Goal: Task Accomplishment & Management: Use online tool/utility

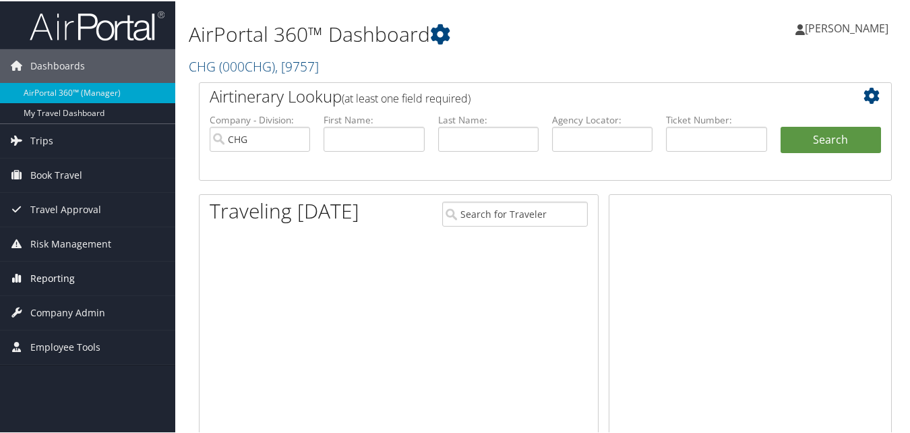
click at [63, 274] on span "Reporting" at bounding box center [52, 277] width 44 height 34
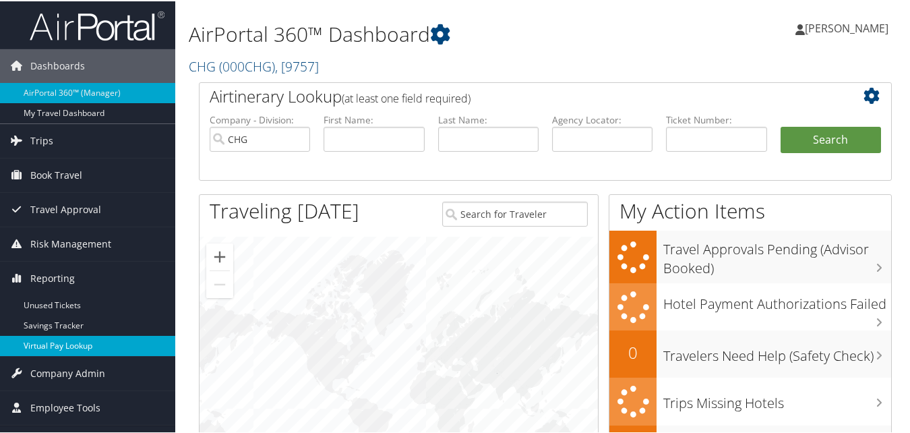
drag, startPoint x: 49, startPoint y: 346, endPoint x: 41, endPoint y: 340, distance: 10.0
click at [47, 346] on link "Virtual Pay Lookup" at bounding box center [87, 344] width 175 height 20
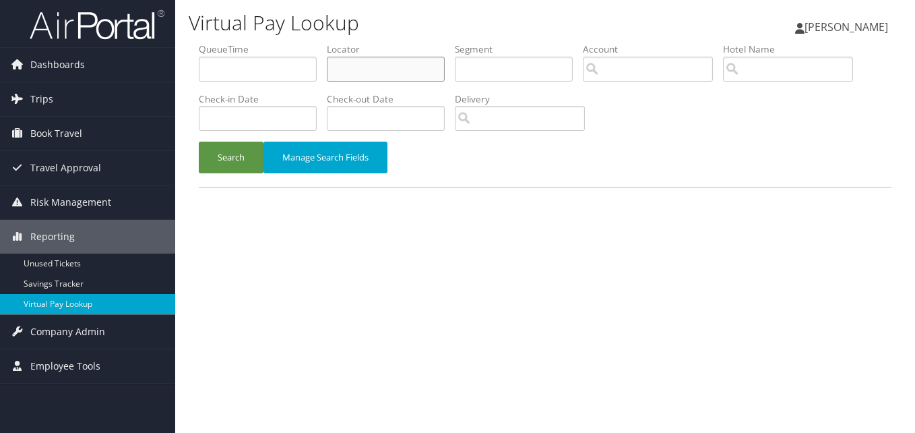
click at [357, 71] on input "text" at bounding box center [386, 69] width 118 height 25
paste input "UUPJYI"
type input "UUPJYI"
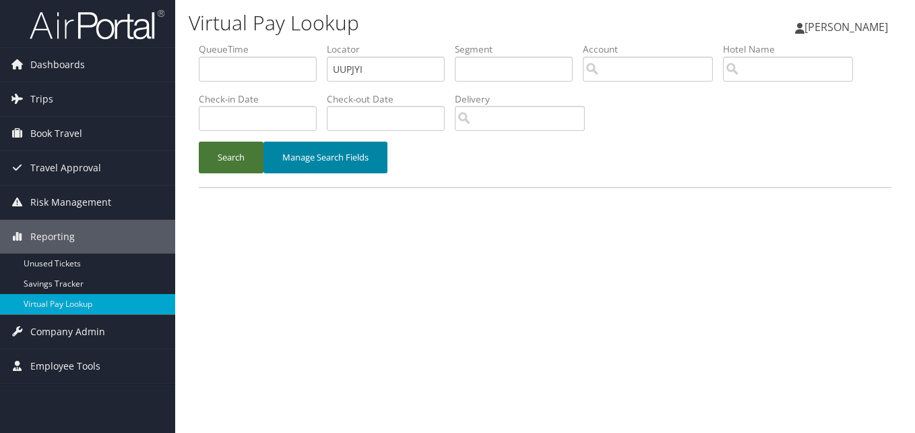
drag, startPoint x: 244, startPoint y: 156, endPoint x: 304, endPoint y: 156, distance: 60.0
click at [244, 157] on button "Search" at bounding box center [231, 158] width 65 height 32
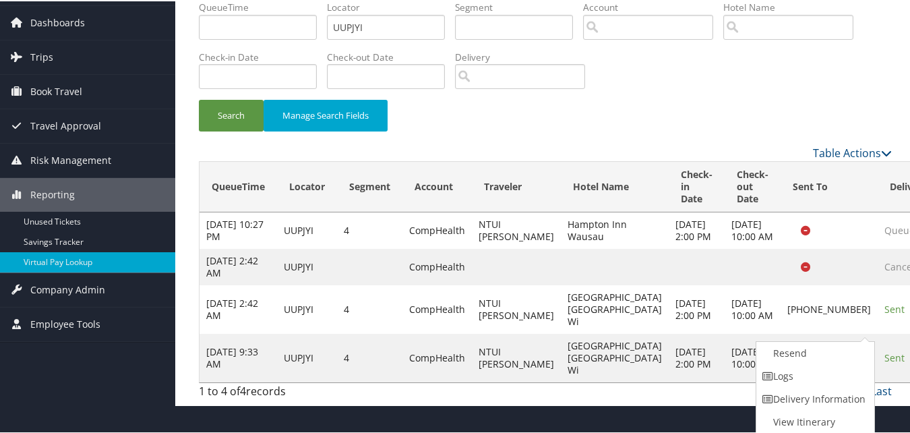
scroll to position [75, 0]
click at [724, 337] on td "Sep 17, 2025 10:00 AM" at bounding box center [752, 356] width 56 height 49
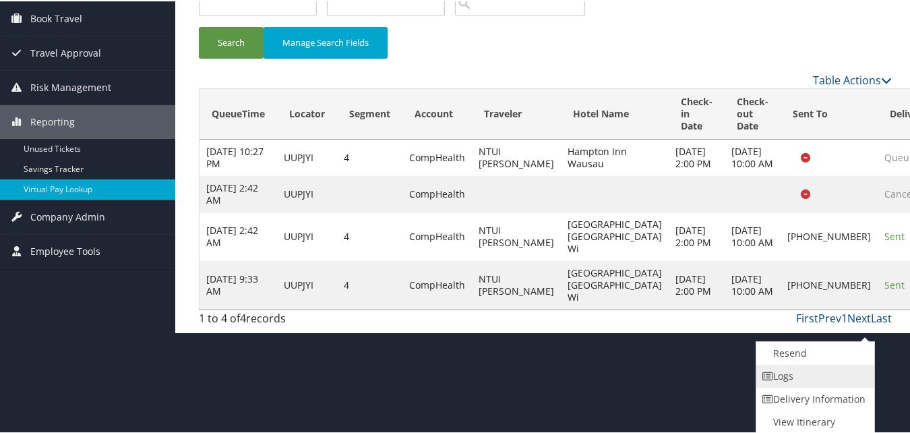
click at [797, 379] on link "Logs" at bounding box center [813, 374] width 115 height 23
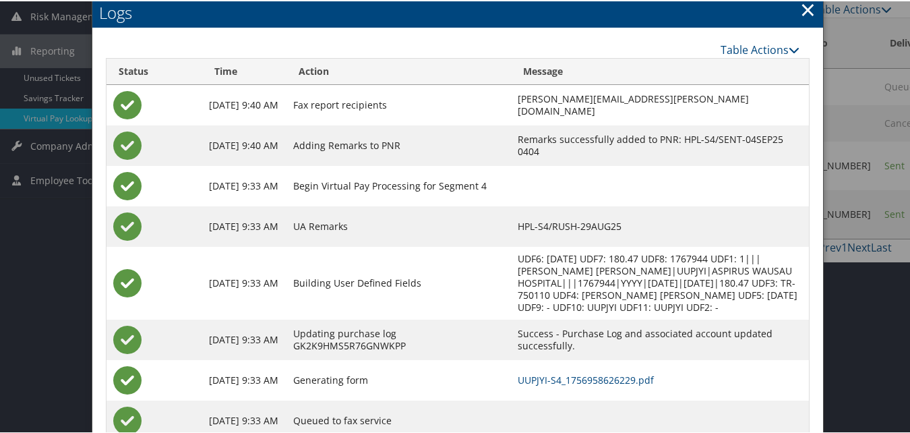
scroll to position [231, 0]
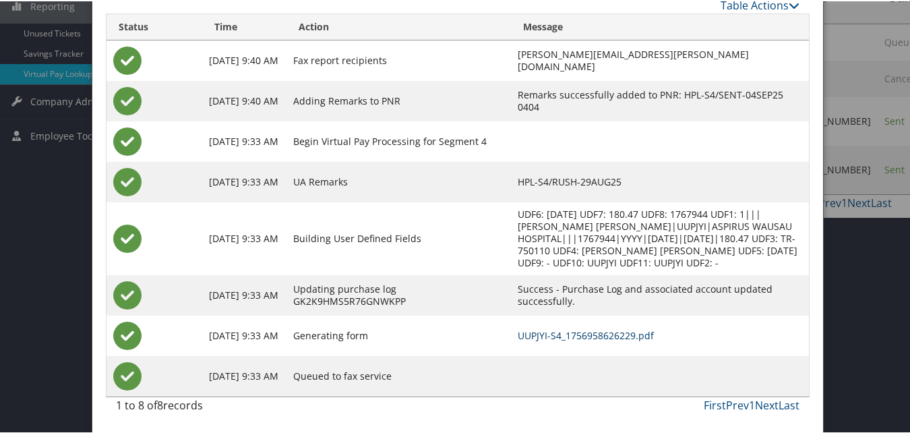
click at [559, 334] on link "UUPJYI-S4_1756958626229.pdf" at bounding box center [586, 334] width 136 height 13
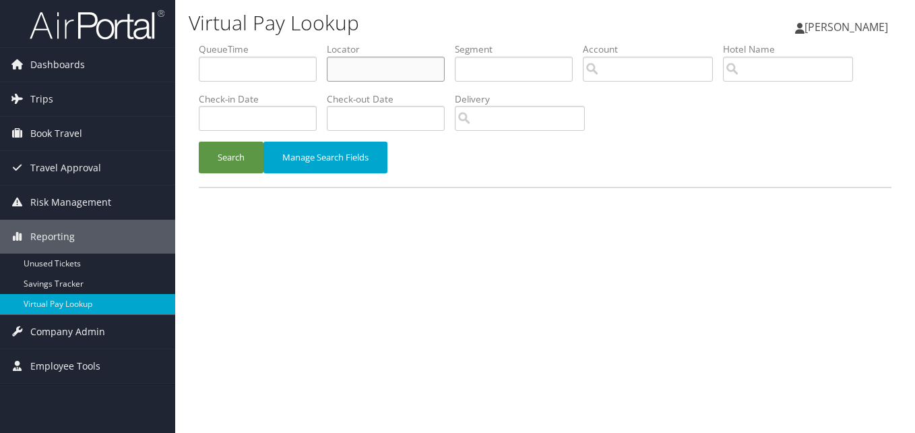
click at [369, 74] on input "text" at bounding box center [386, 69] width 118 height 25
paste input "NWYEJD"
type input "NWYEJD"
drag, startPoint x: 247, startPoint y: 154, endPoint x: 239, endPoint y: 154, distance: 8.1
click at [247, 154] on button "Search" at bounding box center [231, 158] width 65 height 32
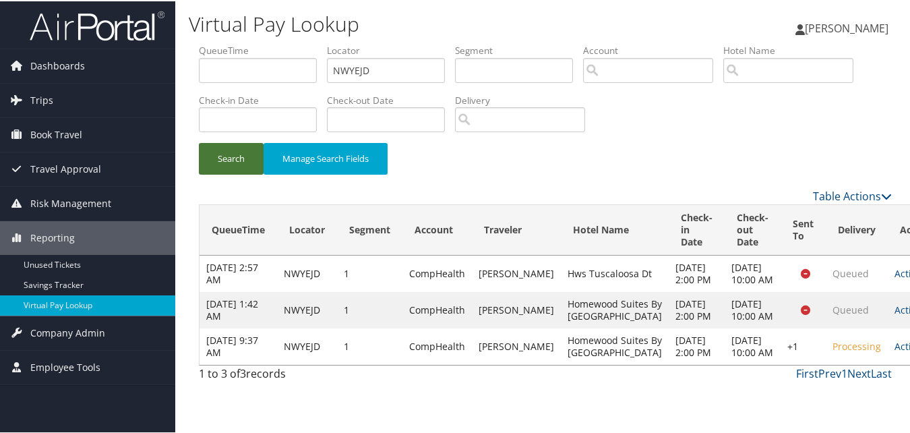
scroll to position [39, 0]
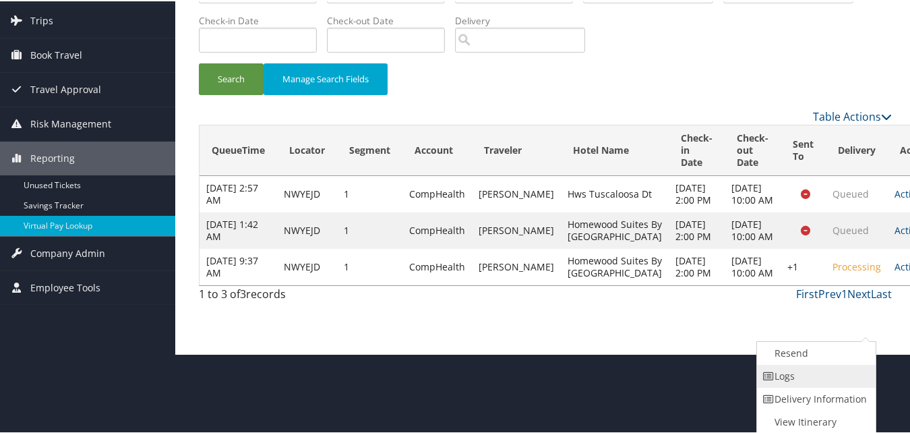
click at [805, 371] on link "Logs" at bounding box center [814, 374] width 115 height 23
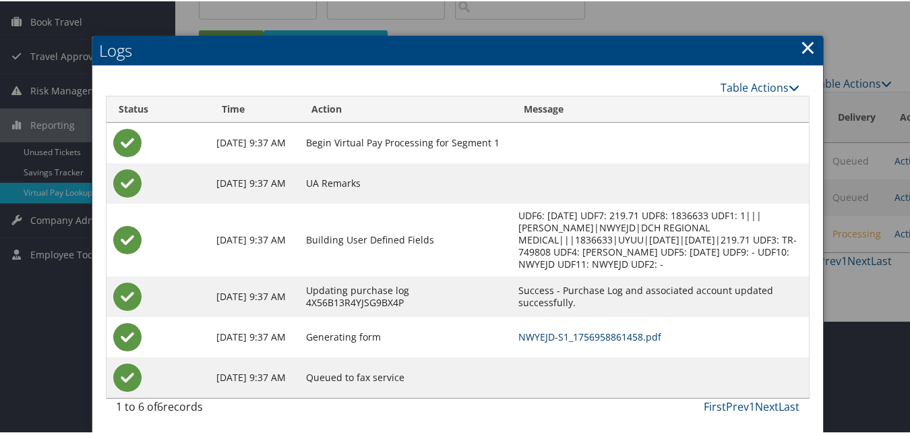
scroll to position [114, 0]
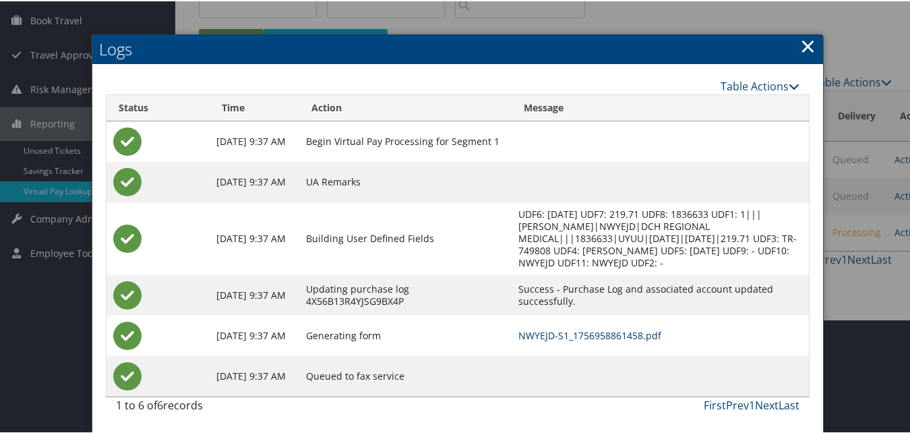
click at [600, 333] on link "NWYEJD-S1_1756958861458.pdf" at bounding box center [589, 334] width 143 height 13
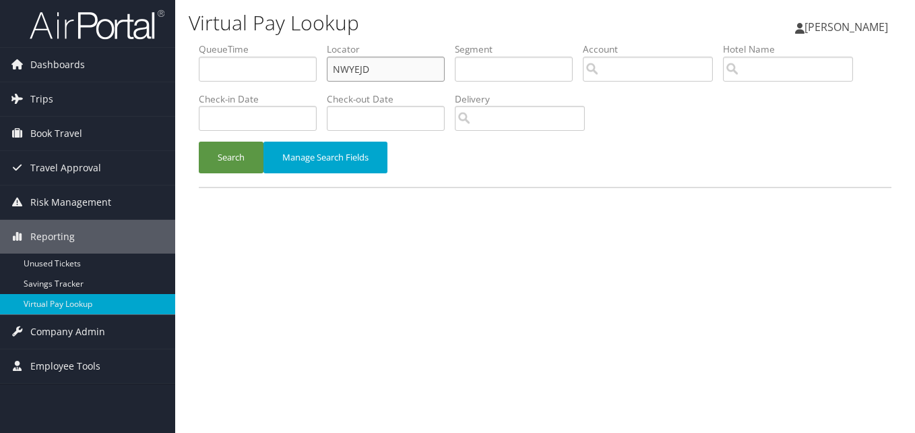
drag, startPoint x: 386, startPoint y: 75, endPoint x: 204, endPoint y: 86, distance: 182.3
click at [204, 42] on ul "QueueTime Locator NWYEJD Segment Account Traveler Hotel Name Check-in Date Chec…" at bounding box center [545, 42] width 693 height 0
click at [388, 72] on input "NWYEJD" at bounding box center [386, 69] width 118 height 25
drag, startPoint x: 385, startPoint y: 72, endPoint x: 293, endPoint y: 71, distance: 91.7
click at [293, 42] on ul "QueueTime Locator NWYEJD Segment Account Traveler Hotel Name Check-in Date Chec…" at bounding box center [545, 42] width 693 height 0
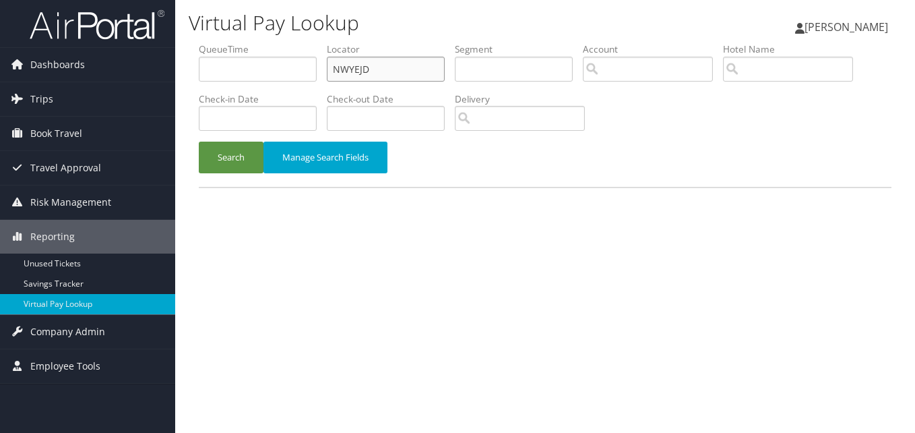
paste input "HGWZQH"
type input "HGWZQH"
click at [241, 159] on button "Search" at bounding box center [231, 158] width 65 height 32
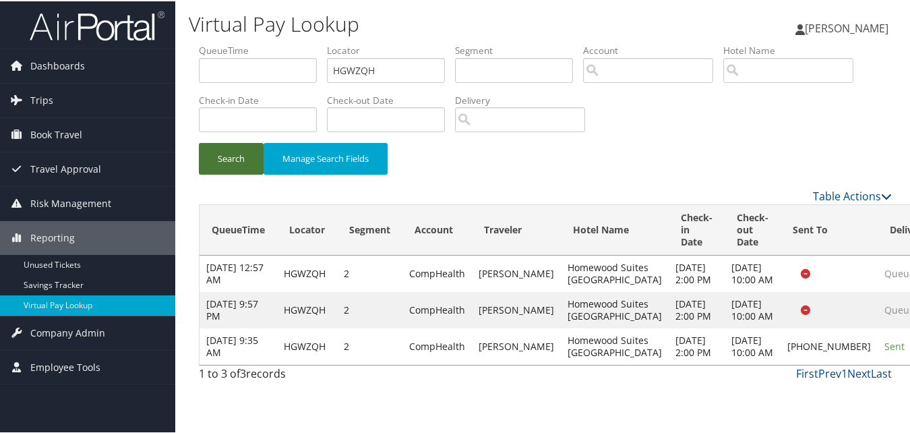
scroll to position [27, 0]
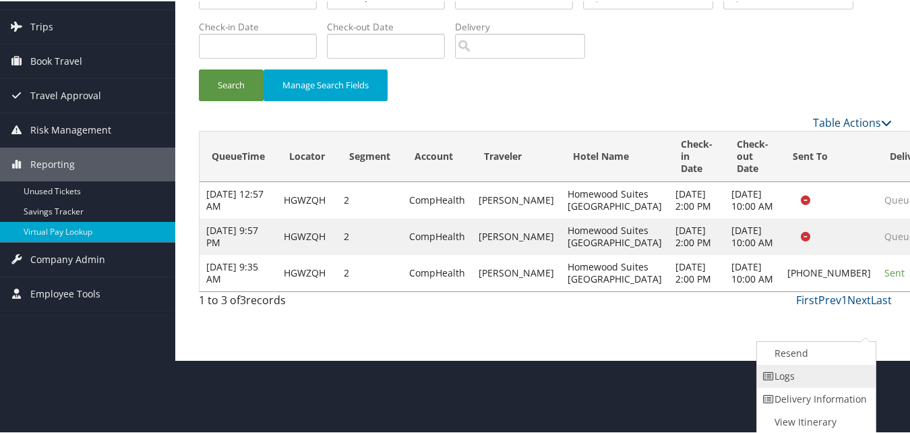
click at [799, 377] on link "Logs" at bounding box center [814, 374] width 115 height 23
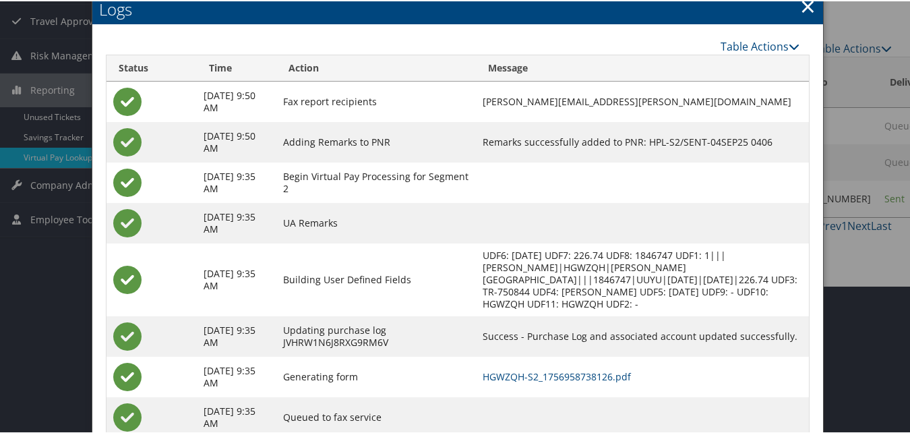
scroll to position [189, 0]
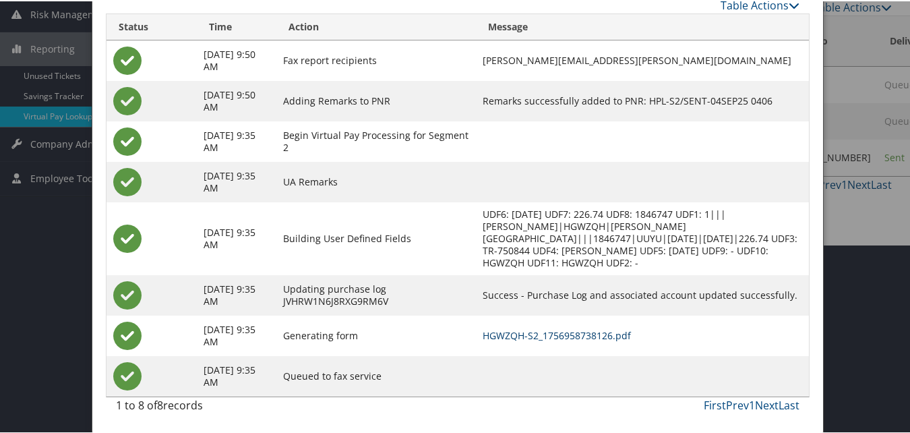
click at [580, 332] on link "HGWZQH-S2_1756958738126.pdf" at bounding box center [557, 334] width 148 height 13
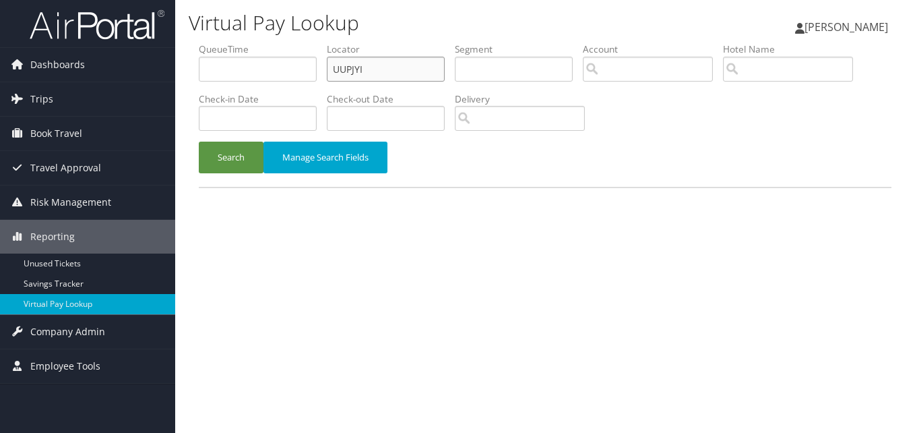
drag, startPoint x: 389, startPoint y: 73, endPoint x: 204, endPoint y: 98, distance: 187.1
click at [212, 42] on ul "QueueTime Locator UUPJYI Segment Account Traveler Hotel Name Check-in Date Chec…" at bounding box center [545, 42] width 693 height 0
paste input "KDTLUR"
type input "KDTLUR"
click at [236, 160] on button "Search" at bounding box center [231, 158] width 65 height 32
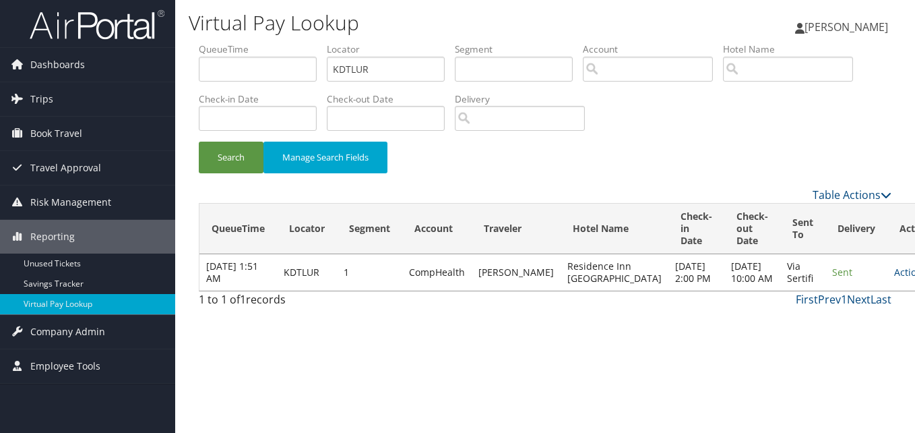
click at [526, 181] on div "Search Manage Search Fields" at bounding box center [545, 164] width 713 height 45
click at [894, 278] on link "Actions" at bounding box center [915, 272] width 42 height 13
click at [826, 325] on link "Logs" at bounding box center [834, 326] width 85 height 23
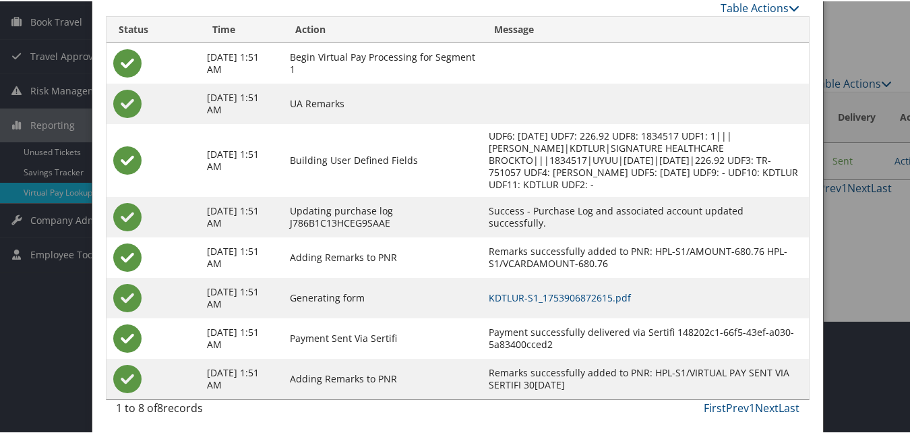
scroll to position [115, 0]
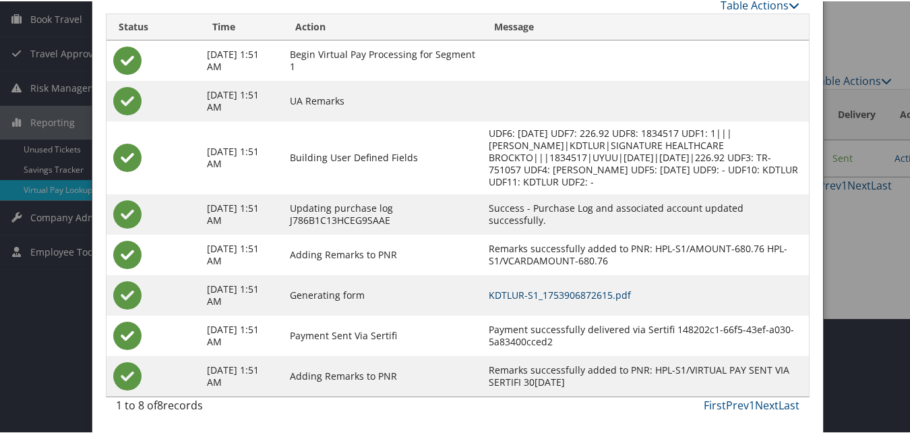
click at [567, 293] on link "KDTLUR-S1_1753906872615.pdf" at bounding box center [560, 293] width 142 height 13
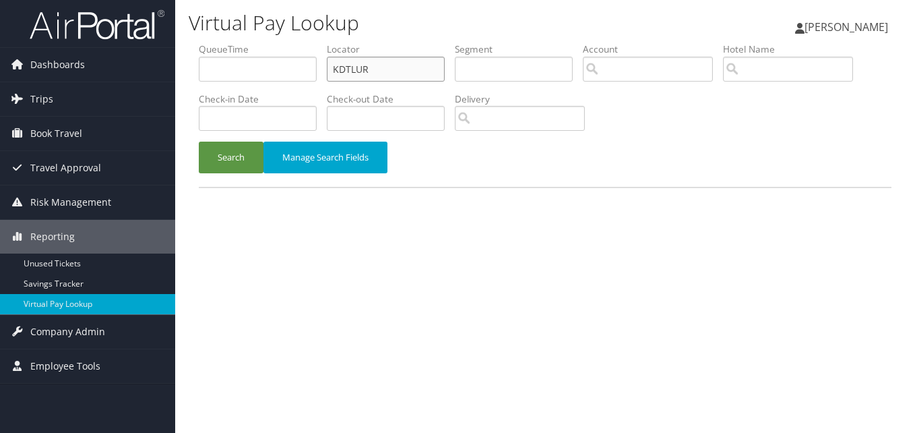
drag, startPoint x: 385, startPoint y: 77, endPoint x: 291, endPoint y: 78, distance: 94.4
click at [291, 42] on ul "QueueTime Locator KDTLUR Segment Account Traveler Hotel Name Check-in Date Chec…" at bounding box center [545, 42] width 693 height 0
paste input "FIWYZE"
type input "FIWYZE"
click at [234, 148] on button "Search" at bounding box center [231, 158] width 65 height 32
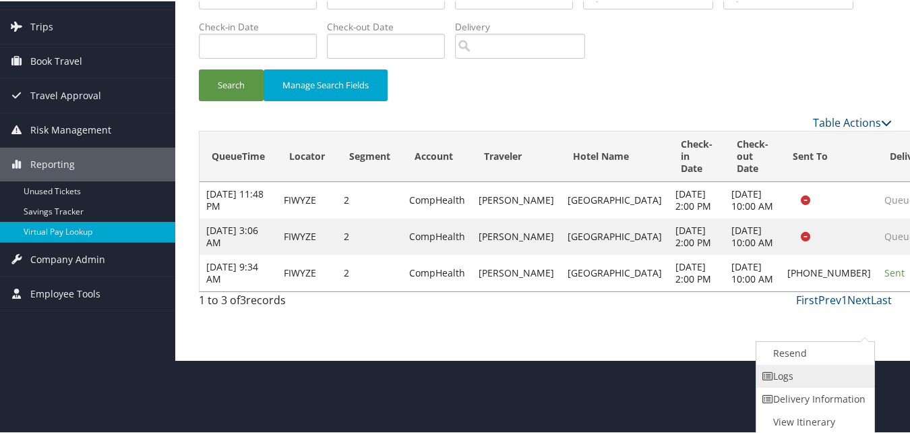
click at [805, 377] on link "Logs" at bounding box center [813, 374] width 115 height 23
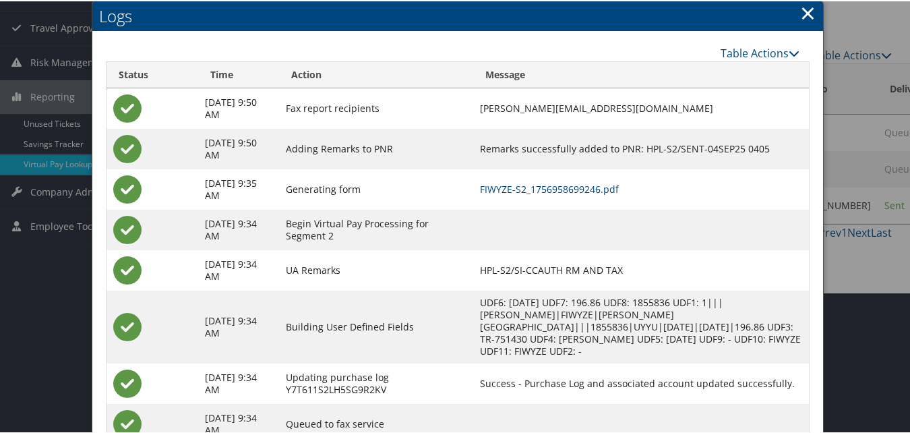
scroll to position [189, 0]
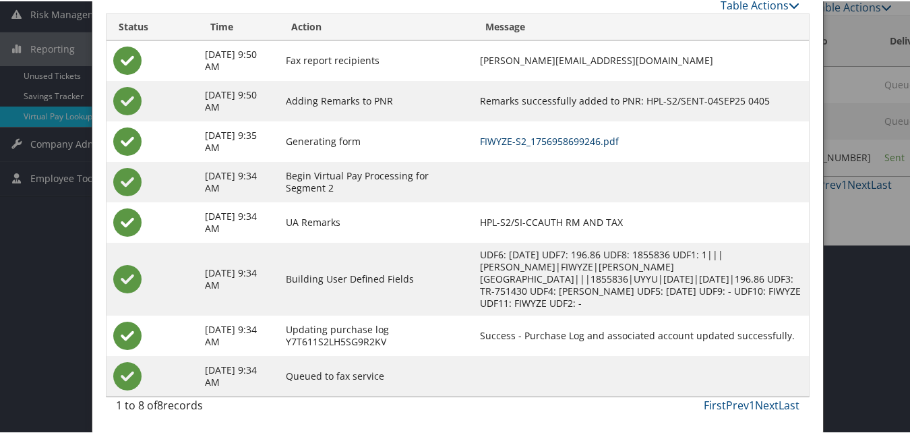
click at [578, 140] on link "FIWYZE-S2_1756958699246.pdf" at bounding box center [549, 139] width 139 height 13
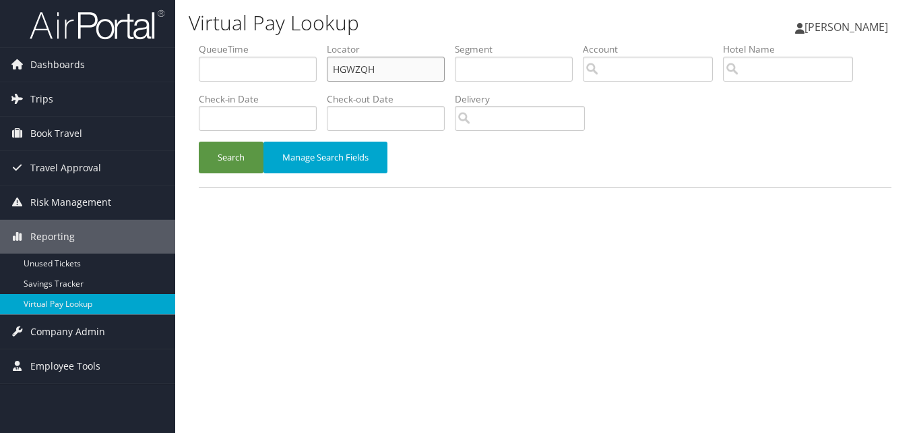
drag, startPoint x: 383, startPoint y: 67, endPoint x: 203, endPoint y: 78, distance: 180.3
click at [203, 42] on ul "QueueTime Locator HGWZQH Segment Account Traveler Hotel Name Check-in Date Chec…" at bounding box center [545, 42] width 693 height 0
paste input "DUUJRC"
type input "DUUJRC"
click at [235, 154] on button "Search" at bounding box center [231, 158] width 65 height 32
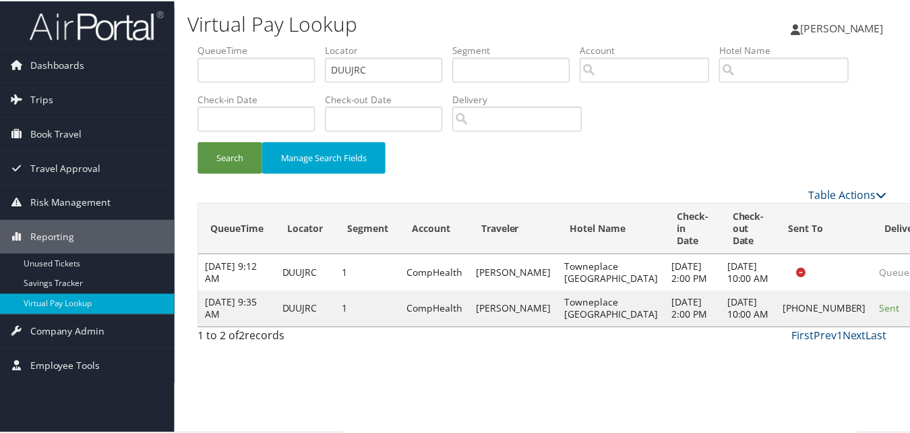
scroll to position [1, 0]
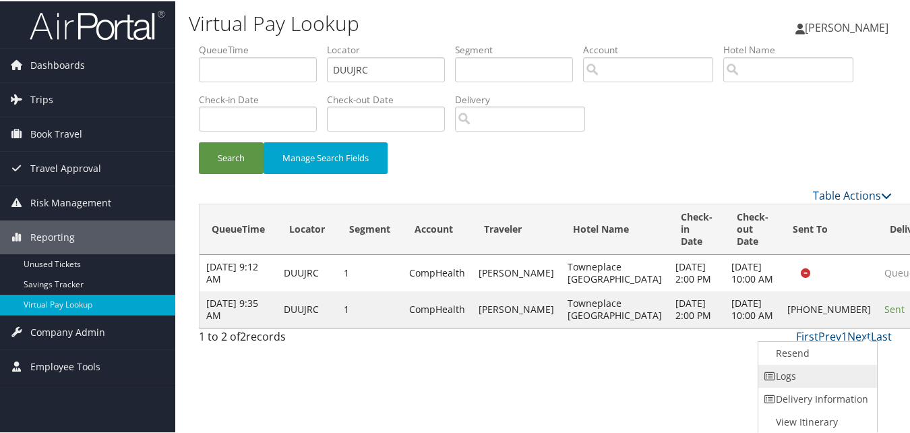
click at [812, 370] on link "Logs" at bounding box center [815, 374] width 115 height 23
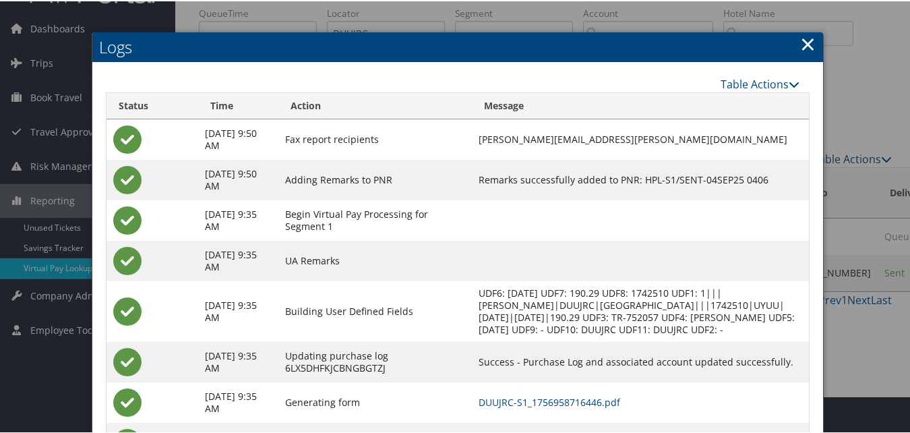
scroll to position [116, 0]
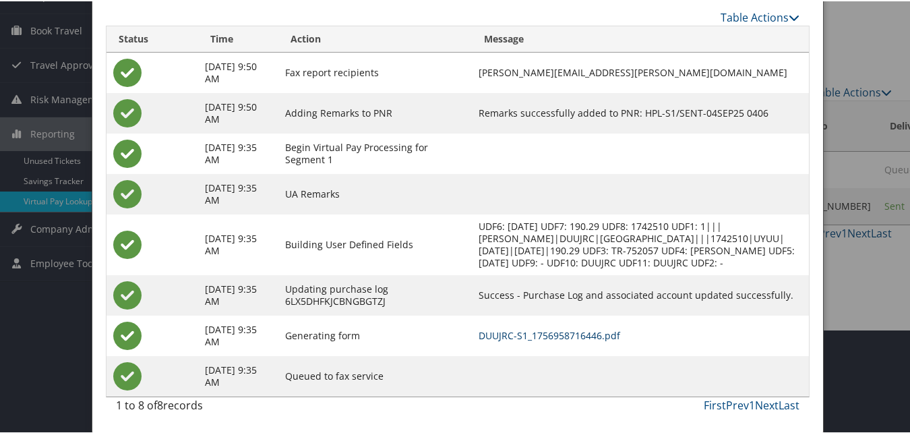
drag, startPoint x: 571, startPoint y: 332, endPoint x: 516, endPoint y: 311, distance: 59.1
click at [571, 332] on link "DUUJRC-S1_1756958716446.pdf" at bounding box center [549, 334] width 142 height 13
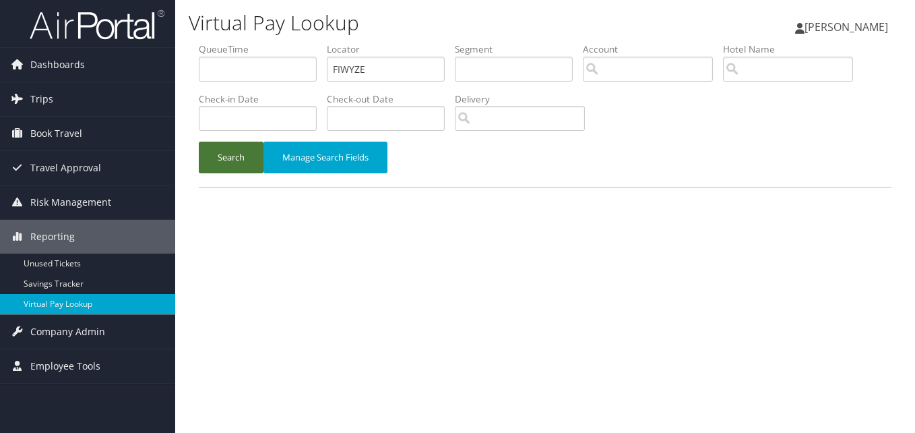
click at [241, 171] on button "Search" at bounding box center [231, 158] width 65 height 32
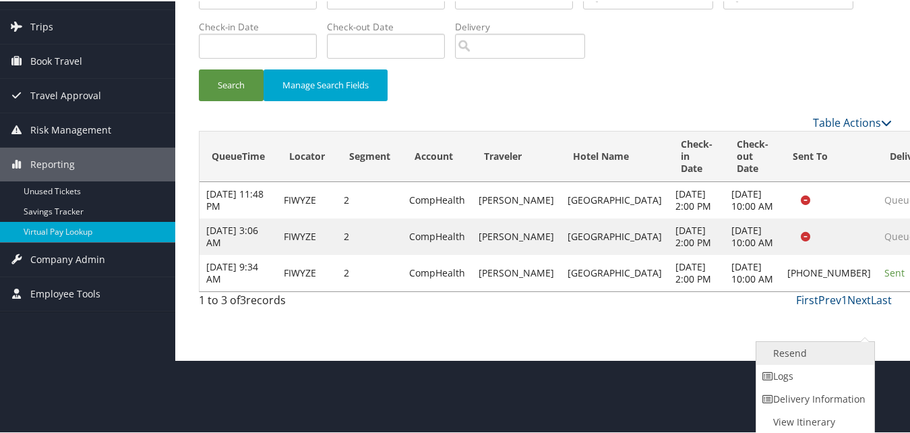
click at [795, 356] on link "Resend" at bounding box center [813, 351] width 115 height 23
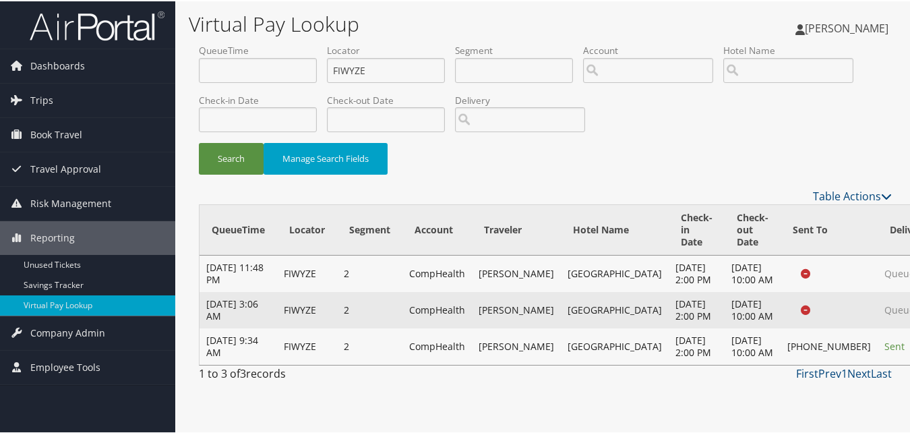
scroll to position [27, 0]
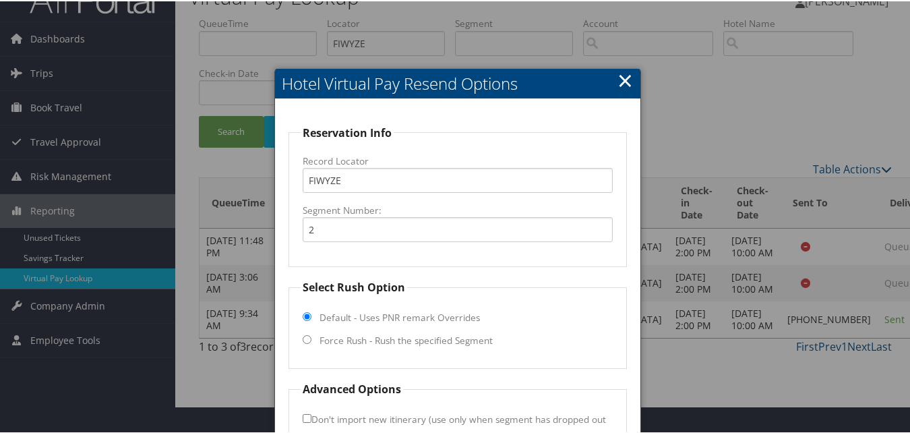
click at [339, 335] on label "Force Rush - Rush the specified Segment" at bounding box center [405, 338] width 173 height 13
click at [311, 335] on input "Force Rush - Rush the specified Segment" at bounding box center [307, 338] width 9 height 9
radio input "true"
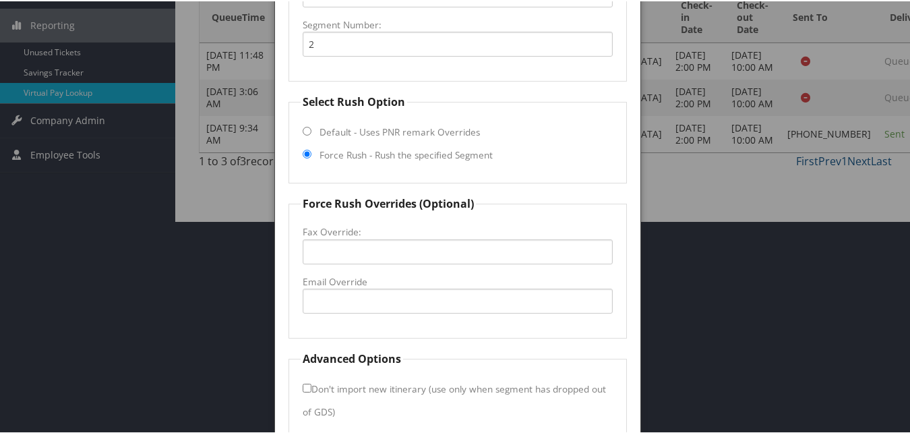
scroll to position [273, 0]
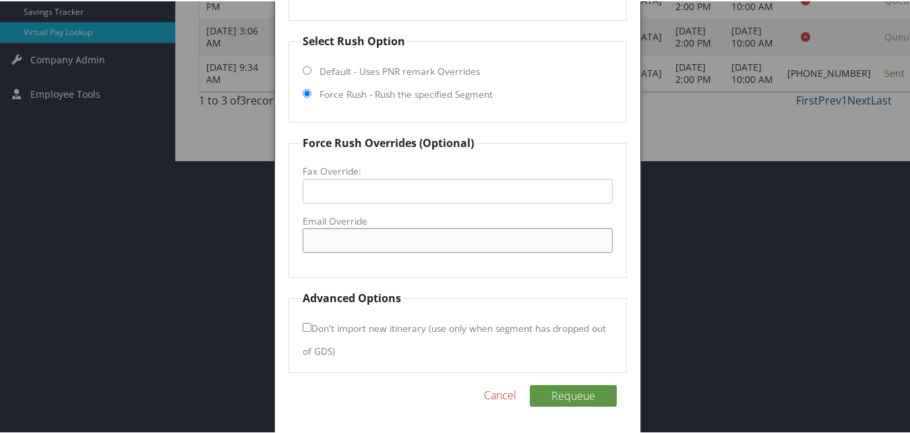
click at [354, 239] on input "Email Override" at bounding box center [457, 238] width 309 height 25
type input "hamptoninnlaurel@gmail.com"
click at [307, 320] on label "Don't import new itinerary (use only when segment has dropped out of GDS)" at bounding box center [454, 338] width 303 height 48
click at [307, 321] on input "Don't import new itinerary (use only when segment has dropped out of GDS)" at bounding box center [307, 325] width 9 height 9
checkbox input "true"
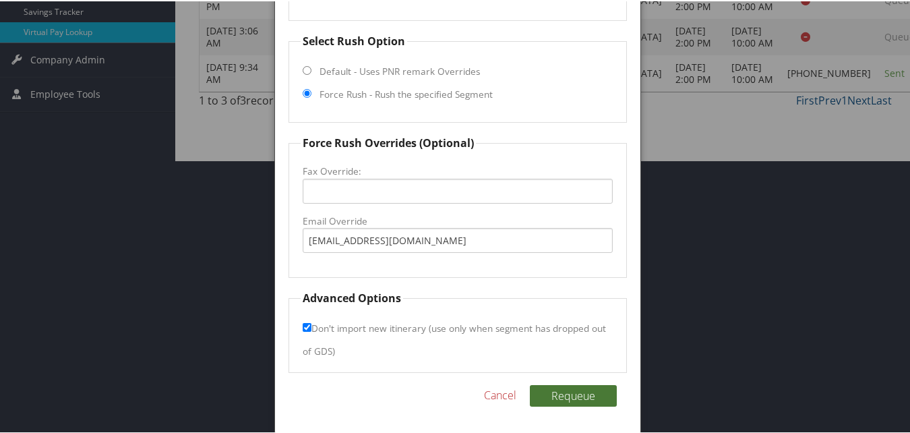
click at [580, 398] on button "Requeue" at bounding box center [573, 394] width 87 height 22
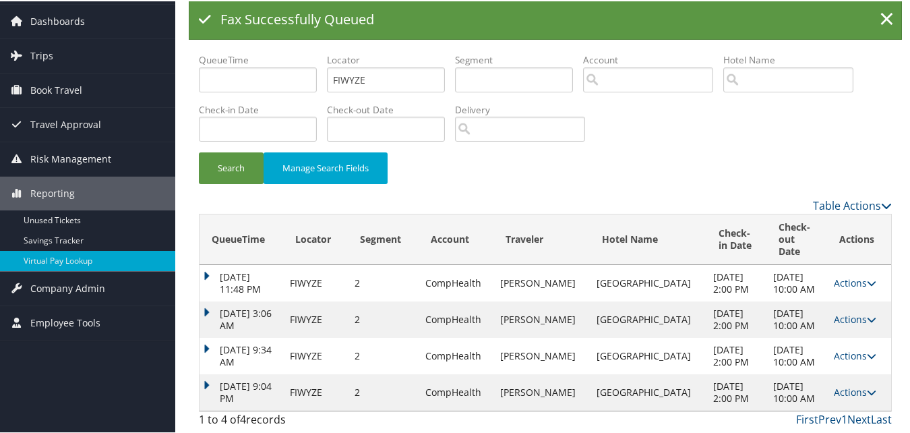
scroll to position [75, 0]
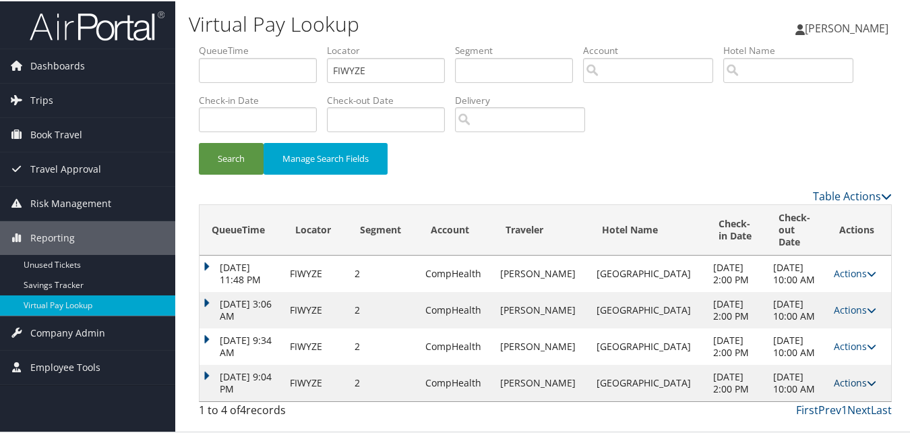
click at [847, 383] on link "Actions" at bounding box center [855, 381] width 42 height 13
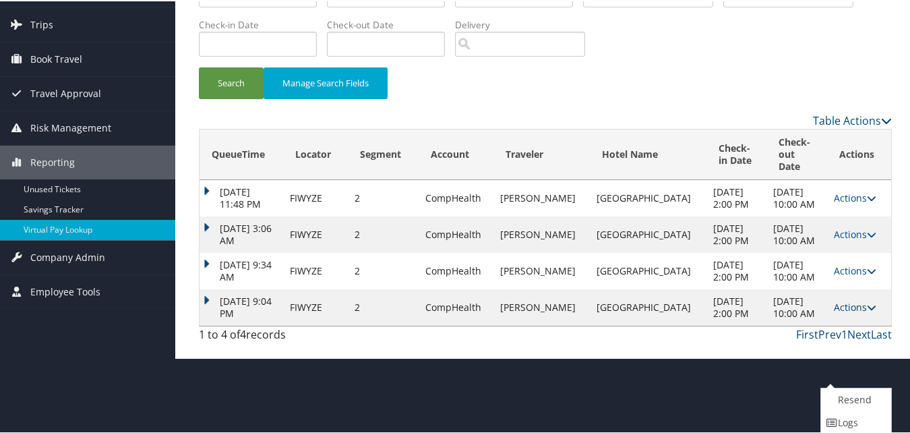
scroll to position [111, 0]
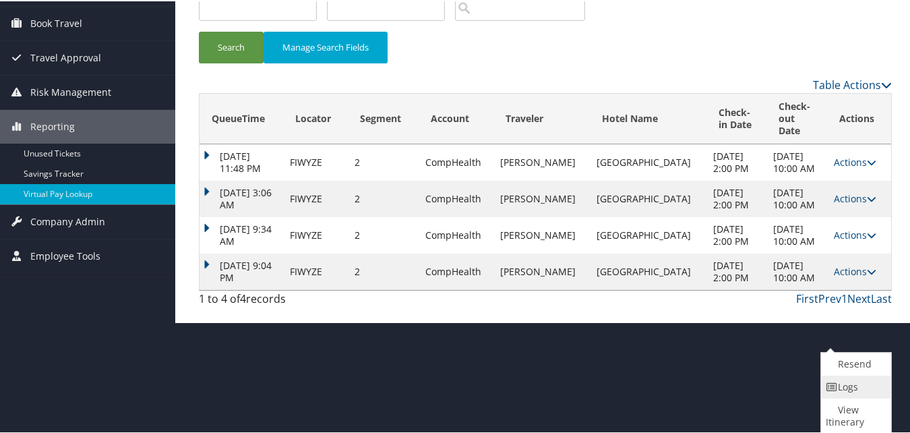
click at [830, 384] on icon at bounding box center [832, 385] width 12 height 9
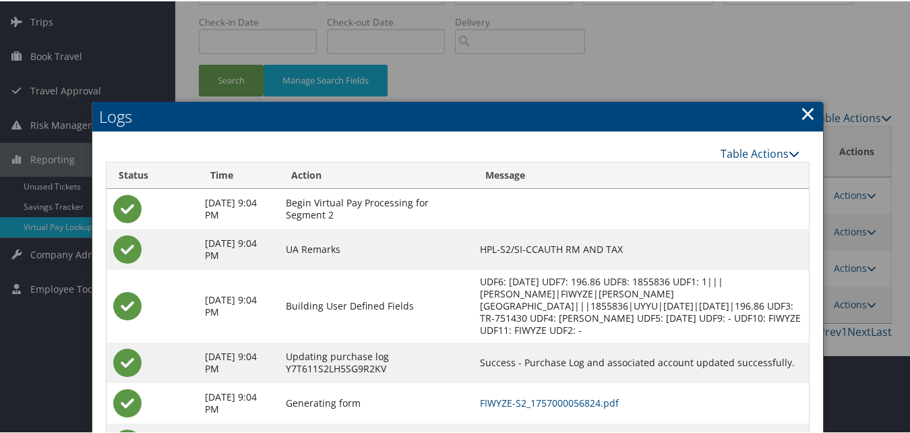
scroll to position [186, 0]
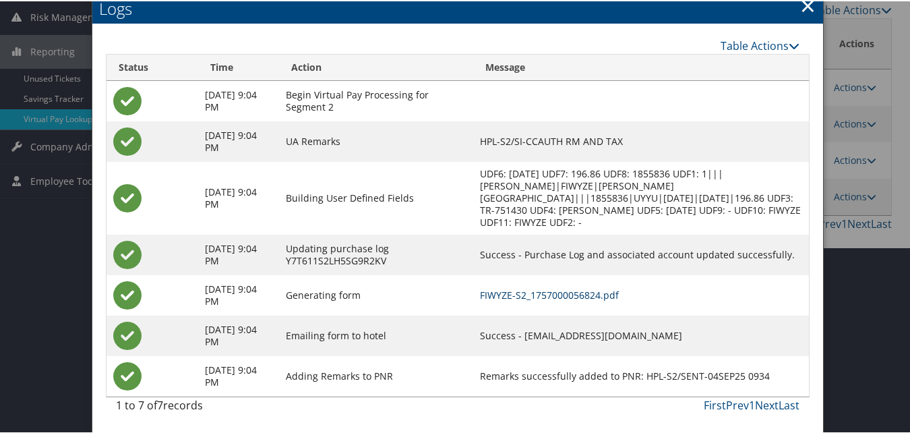
click at [565, 291] on link "FIWYZE-S2_1757000056824.pdf" at bounding box center [549, 293] width 139 height 13
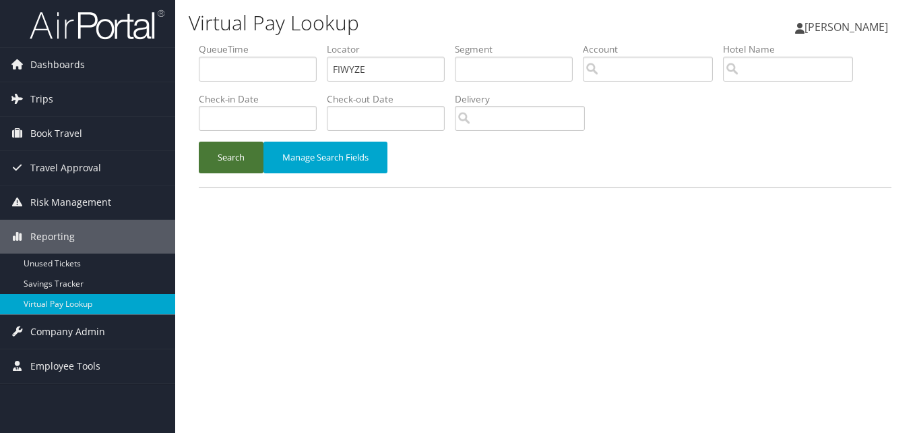
drag, startPoint x: 223, startPoint y: 151, endPoint x: 394, endPoint y: 179, distance: 172.7
click at [226, 154] on button "Search" at bounding box center [231, 158] width 65 height 32
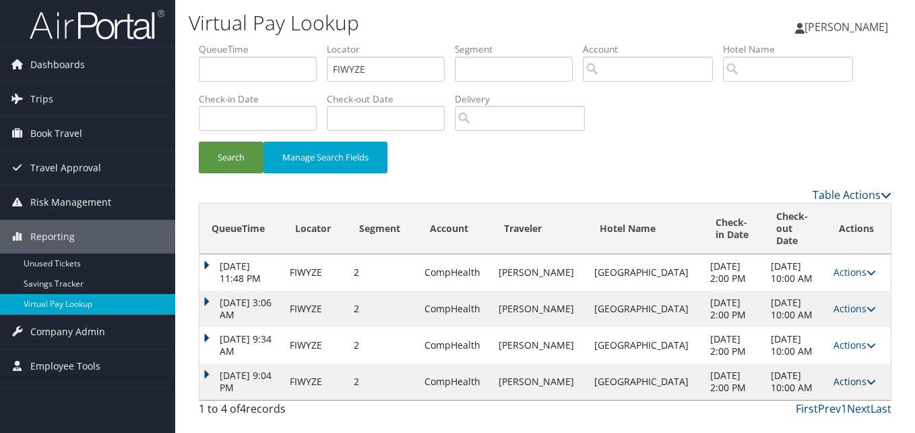
click at [859, 375] on link "Actions" at bounding box center [855, 381] width 42 height 13
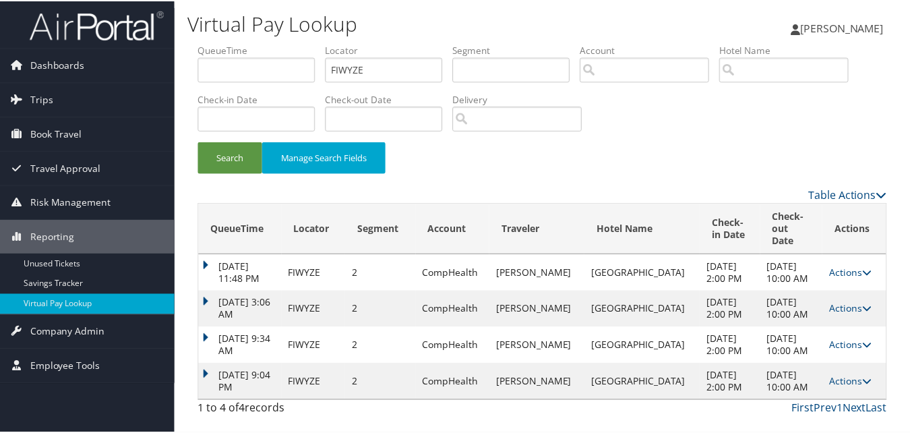
scroll to position [26, 0]
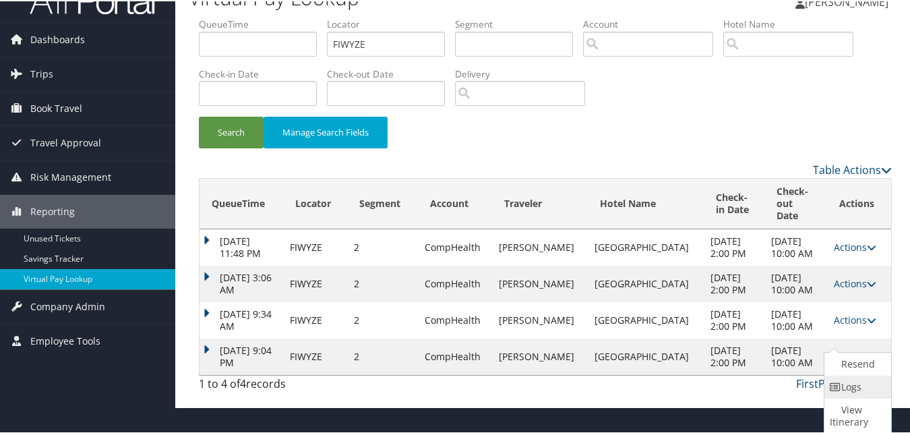
click at [833, 387] on icon at bounding box center [836, 385] width 12 height 9
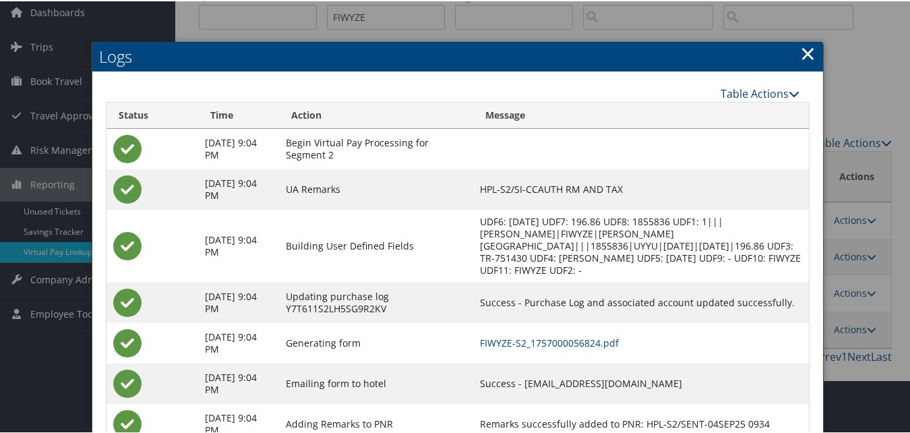
scroll to position [101, 0]
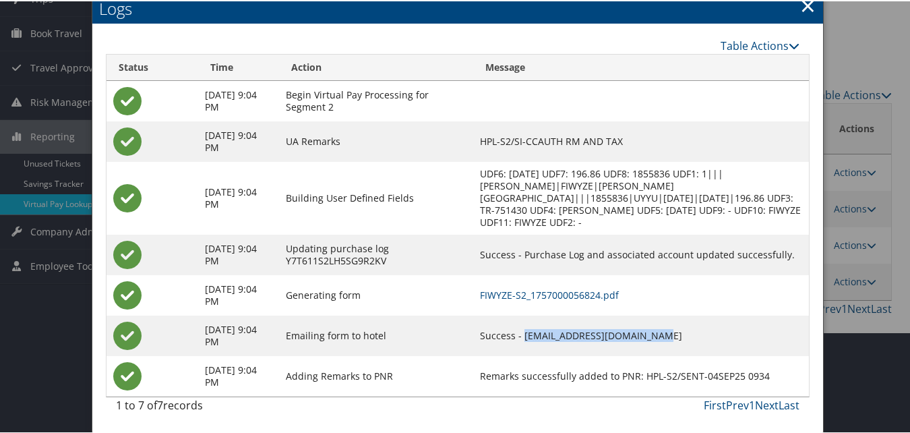
drag, startPoint x: 558, startPoint y: 334, endPoint x: 879, endPoint y: 332, distance: 320.8
click at [691, 333] on td "Success - hamptoninnlaurel@gmail.com" at bounding box center [641, 334] width 336 height 40
copy td "hamptoninnlaurel@gmail.com"
click at [805, 9] on link "×" at bounding box center [808, 4] width 16 height 27
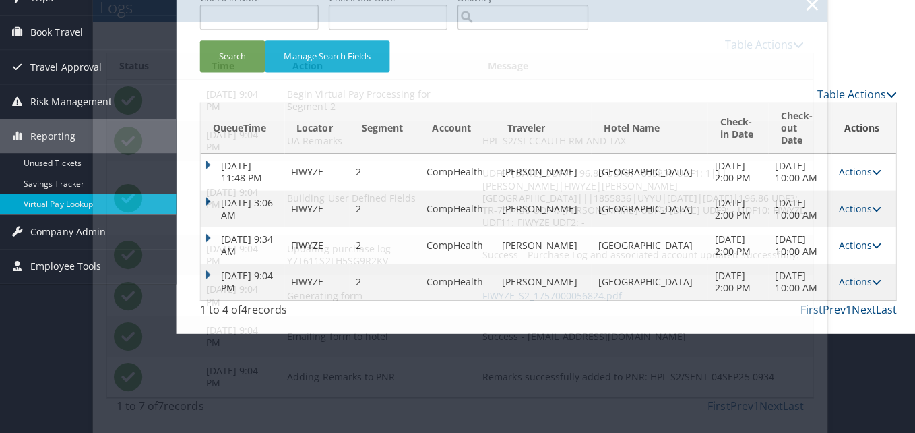
scroll to position [0, 0]
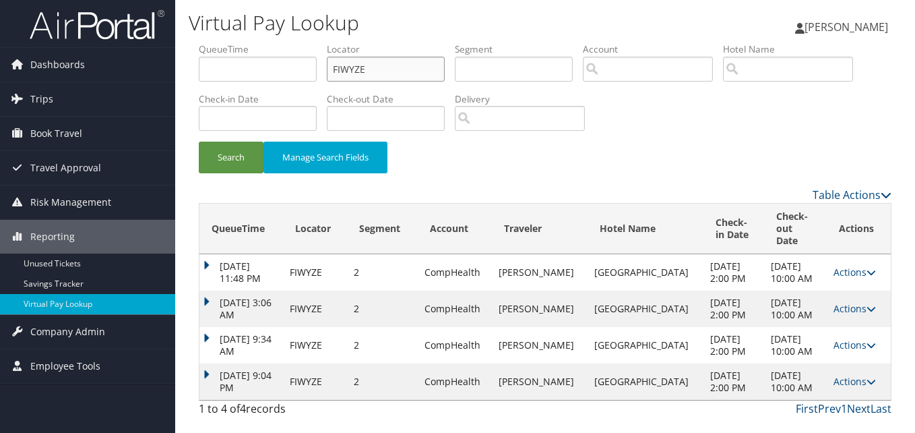
drag, startPoint x: 387, startPoint y: 63, endPoint x: 216, endPoint y: 88, distance: 172.3
click at [216, 42] on ul "QueueTime Locator FIWYZE Segment Account Traveler Hotel Name Check-in Date Chec…" at bounding box center [545, 42] width 693 height 0
paste input "GXVVSH"
type input "GXVVSH"
click at [231, 144] on button "Search" at bounding box center [231, 158] width 65 height 32
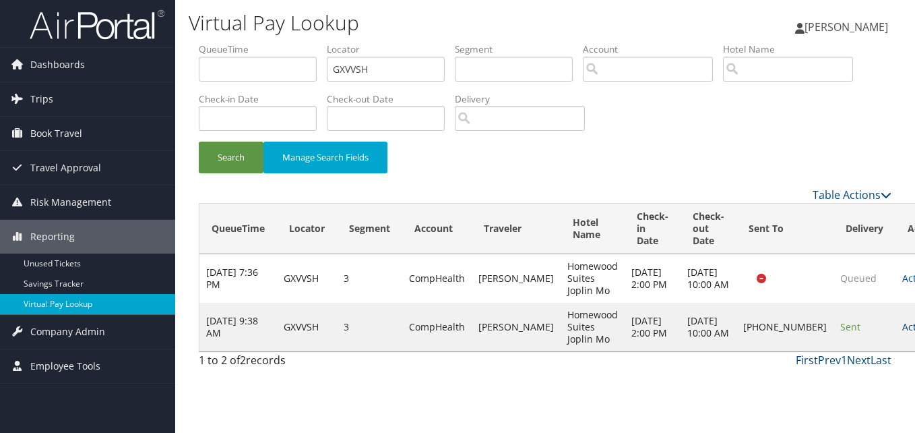
click at [902, 332] on link "Actions" at bounding box center [923, 326] width 42 height 13
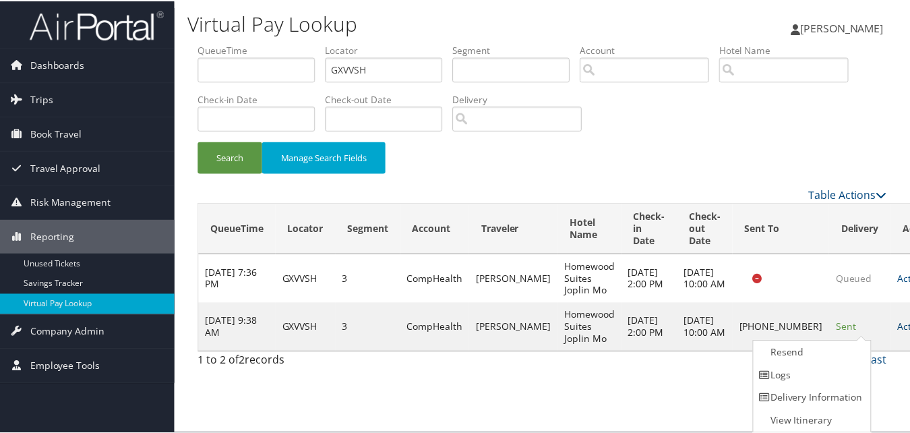
scroll to position [1, 0]
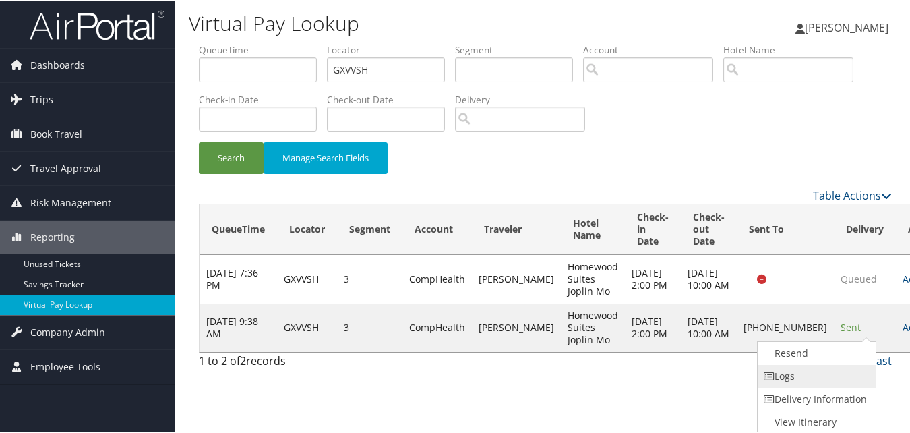
click at [798, 377] on link "Logs" at bounding box center [815, 374] width 115 height 23
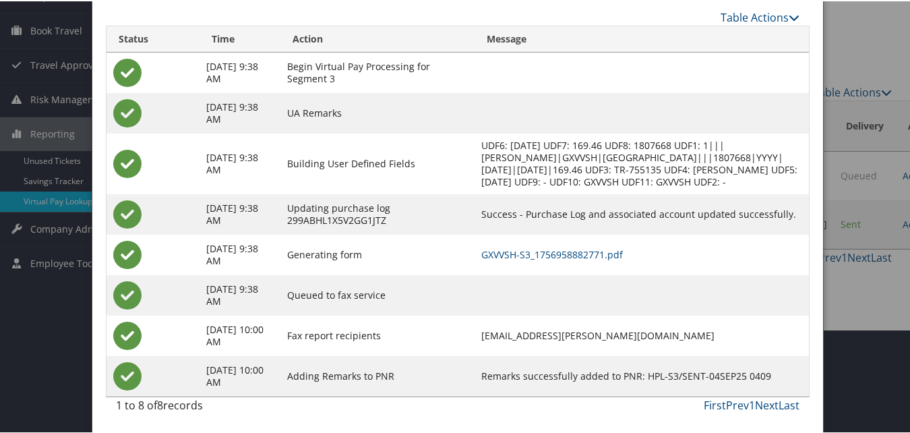
scroll to position [116, 0]
click at [586, 255] on link "GXVVSH-S3_1756958882771.pdf" at bounding box center [552, 253] width 142 height 13
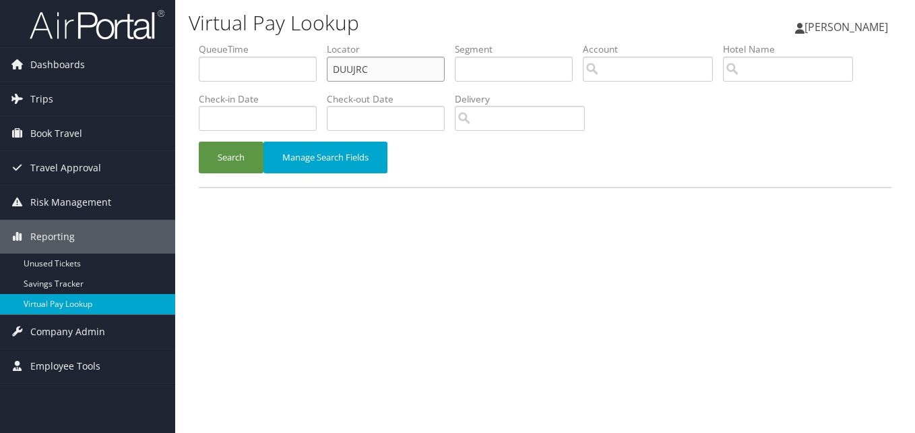
drag, startPoint x: 405, startPoint y: 66, endPoint x: 236, endPoint y: 89, distance: 170.7
click at [238, 42] on ul "QueueTime Locator DUUJRC Segment Account Traveler Hotel Name Check-in Date Chec…" at bounding box center [545, 42] width 693 height 0
click at [237, 152] on button "Search" at bounding box center [231, 158] width 65 height 32
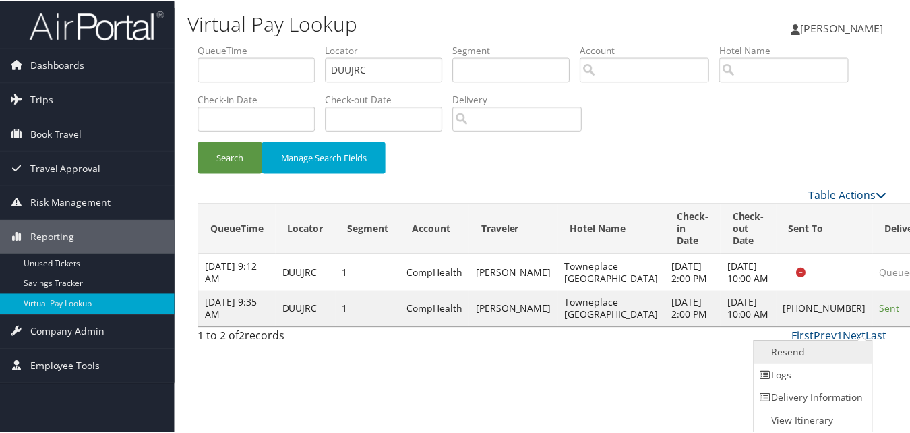
scroll to position [1, 0]
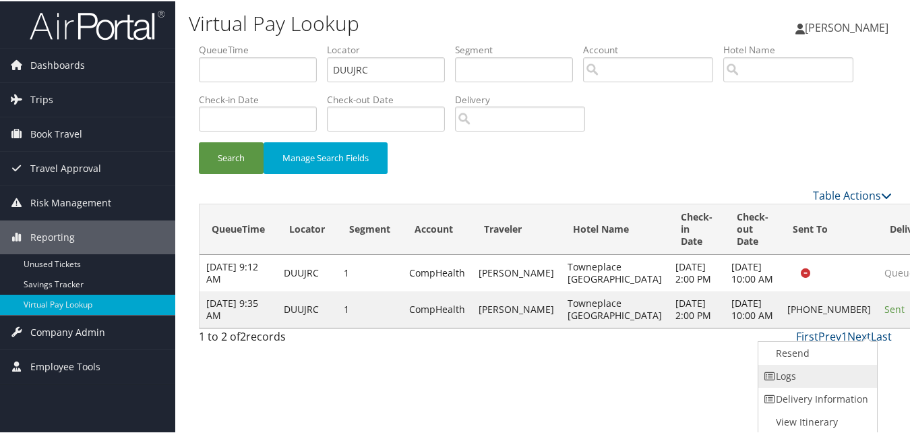
click at [799, 372] on link "Logs" at bounding box center [815, 374] width 115 height 23
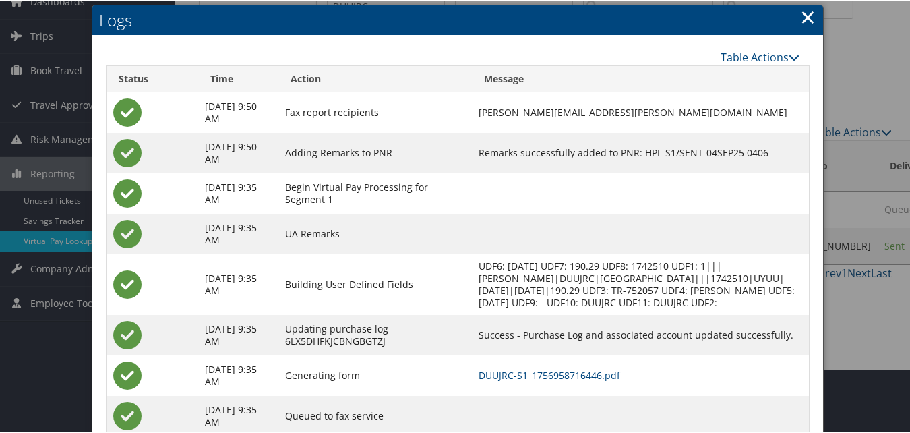
scroll to position [116, 0]
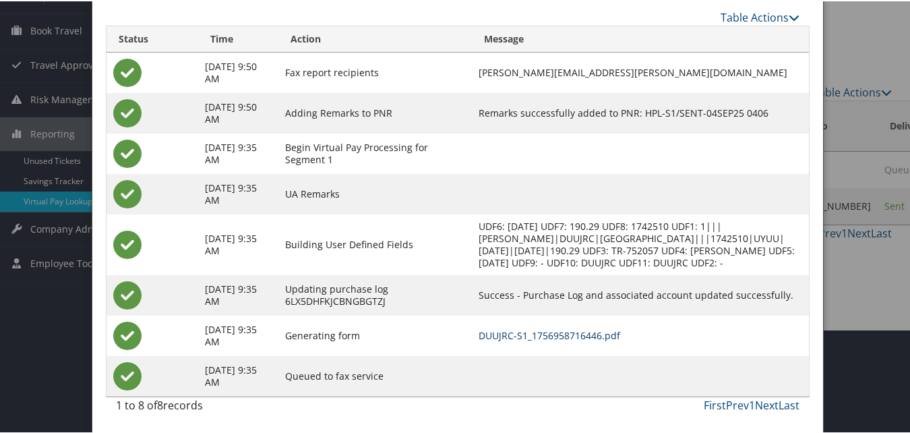
click at [588, 334] on link "DUUJRC-S1_1756958716446.pdf" at bounding box center [549, 334] width 142 height 13
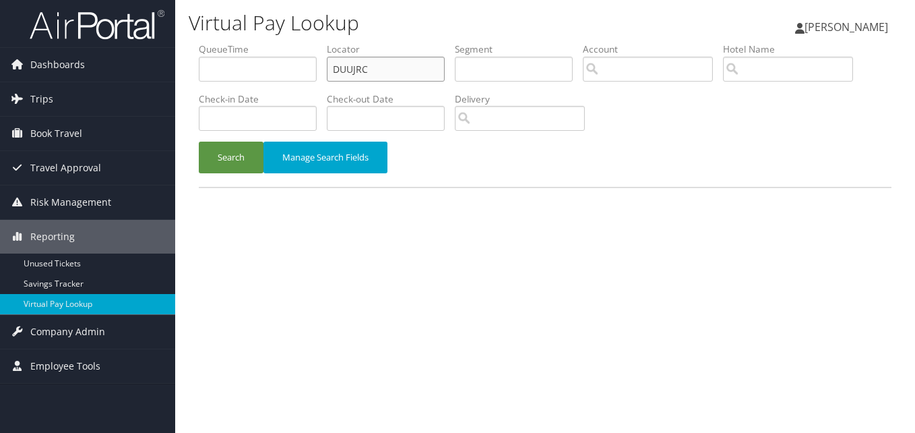
drag, startPoint x: 319, startPoint y: 75, endPoint x: 281, endPoint y: 78, distance: 38.5
click at [287, 42] on ul "QueueTime Locator DUUJRC Segment Account Traveler Hotel Name Check-in Date Chec…" at bounding box center [545, 42] width 693 height 0
paste input "YRLUPR"
type input "YRLUPR"
click at [228, 162] on button "Search" at bounding box center [231, 158] width 65 height 32
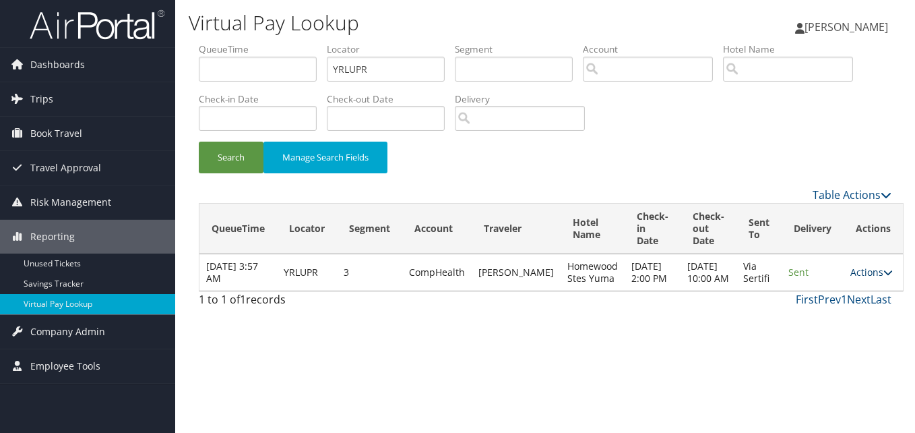
click at [862, 278] on link "Actions" at bounding box center [872, 272] width 42 height 13
click at [835, 317] on link "Logs" at bounding box center [834, 320] width 85 height 23
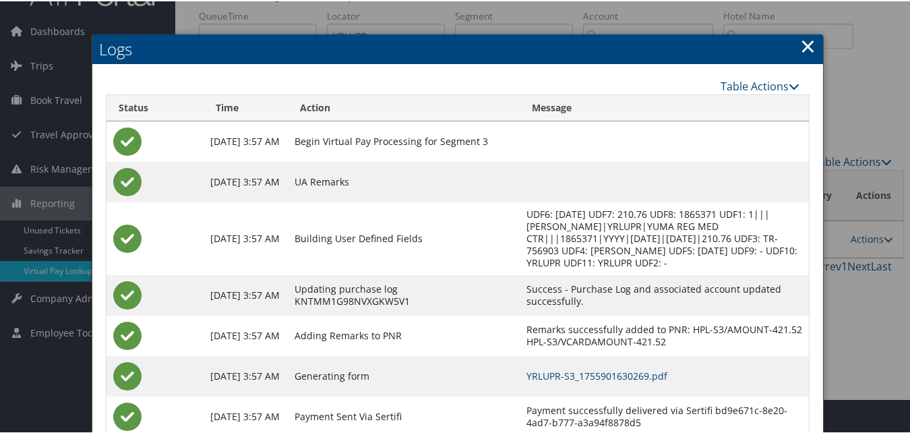
scroll to position [67, 0]
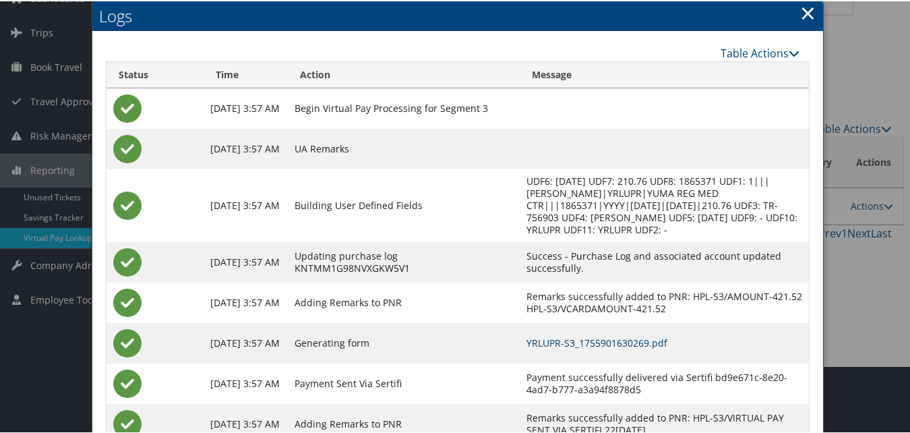
click at [647, 348] on link "YRLUPR-S3_1755901630269.pdf" at bounding box center [596, 341] width 141 height 13
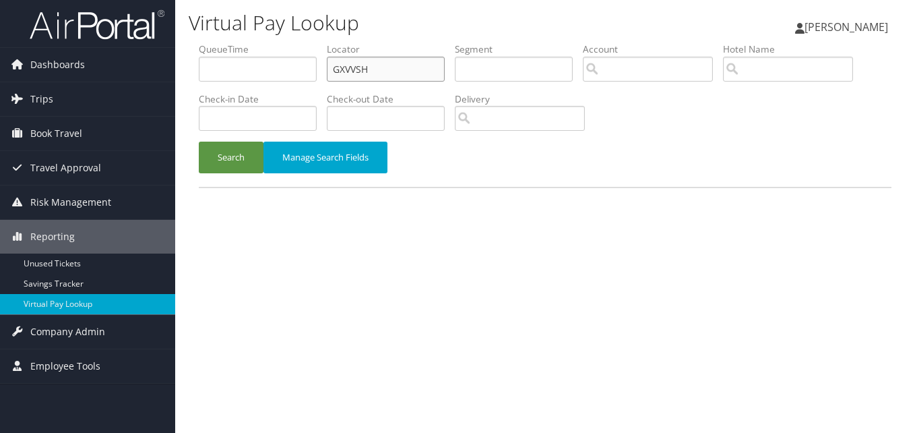
drag, startPoint x: 282, startPoint y: 69, endPoint x: 272, endPoint y: 69, distance: 10.1
click at [272, 42] on ul "QueueTime Locator GXVVSH Segment Account Traveler Hotel Name Check-in Date Chec…" at bounding box center [545, 42] width 693 height 0
paste input "MIECCX"
type input "MIECCX"
click at [243, 154] on button "Search" at bounding box center [231, 158] width 65 height 32
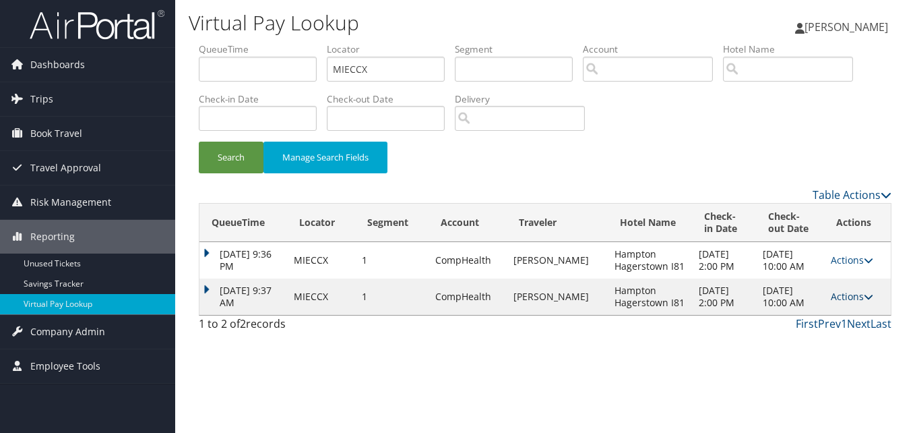
click at [848, 301] on link "Actions" at bounding box center [852, 296] width 42 height 13
click at [817, 340] on link "Logs" at bounding box center [824, 339] width 85 height 23
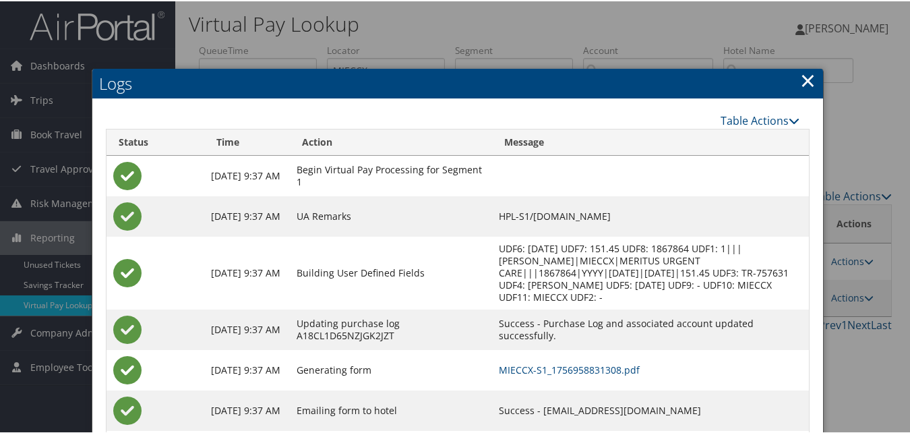
scroll to position [75, 0]
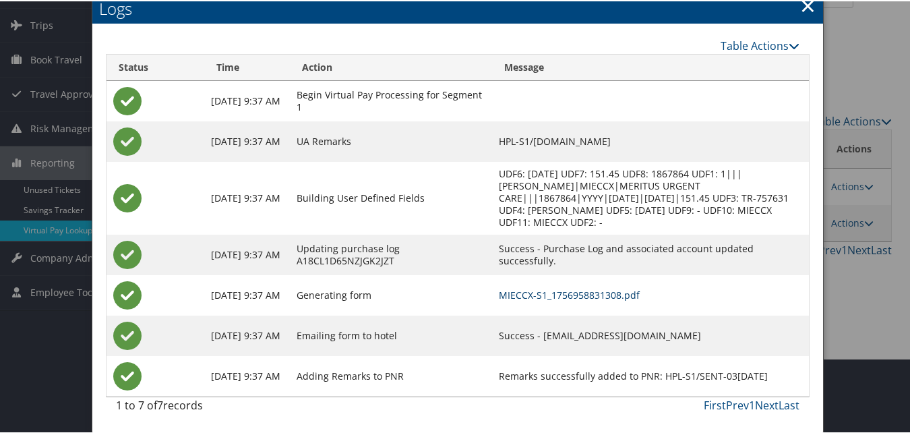
click at [583, 290] on link "MIECCX-S1_1756958831308.pdf" at bounding box center [569, 293] width 141 height 13
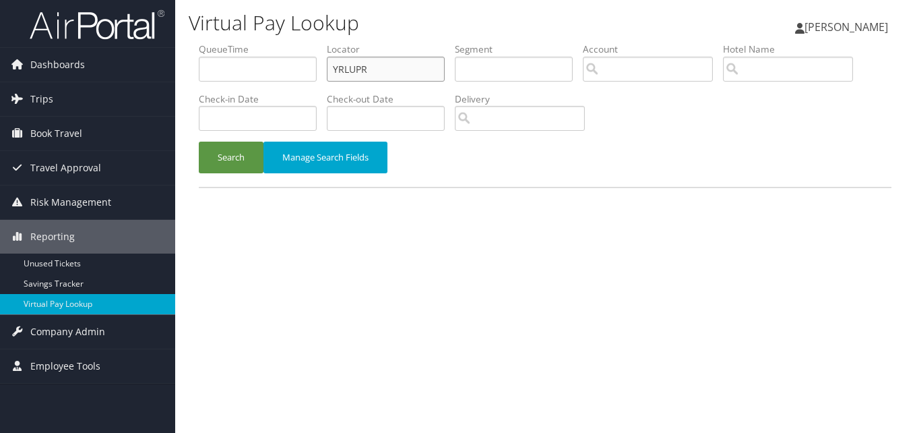
drag, startPoint x: 384, startPoint y: 73, endPoint x: 264, endPoint y: 93, distance: 122.2
click at [264, 42] on ul "QueueTime Locator YRLUPR Segment Account Traveler Hotel Name Check-in Date Chec…" at bounding box center [545, 42] width 693 height 0
paste input "OJHVVV"
type input "OJHVVV"
click at [238, 166] on button "Search" at bounding box center [231, 158] width 65 height 32
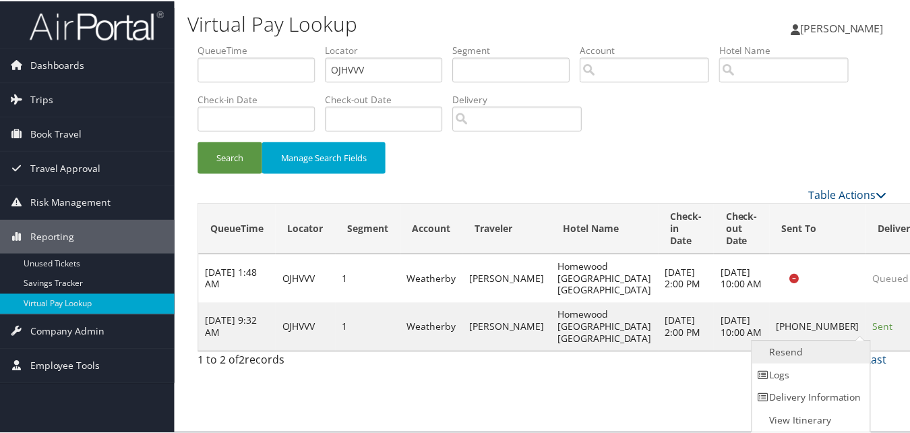
scroll to position [1, 0]
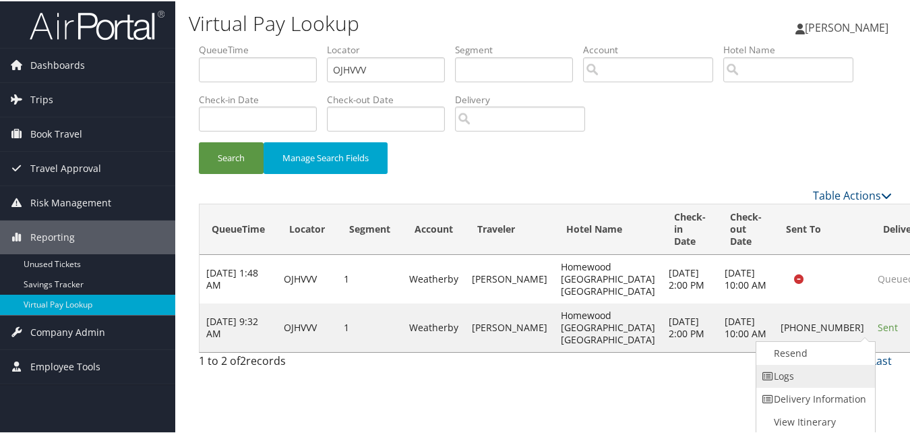
click at [811, 371] on link "Logs" at bounding box center [813, 374] width 115 height 23
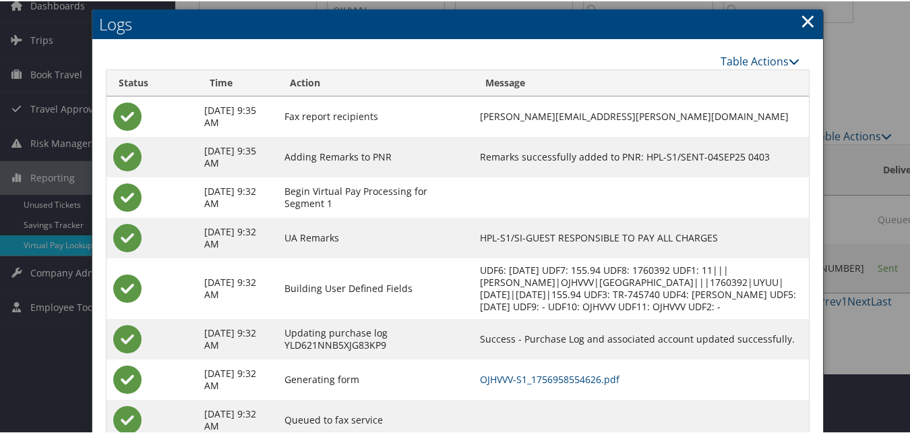
scroll to position [116, 0]
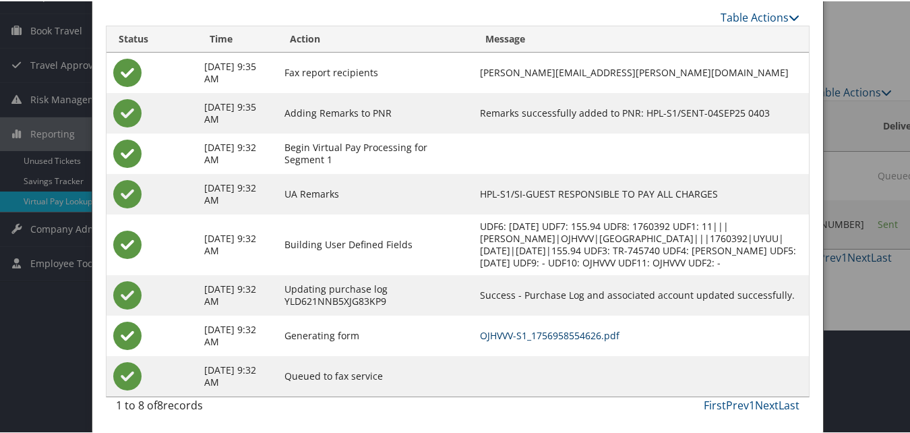
drag, startPoint x: 559, startPoint y: 333, endPoint x: 546, endPoint y: 334, distance: 12.8
click at [558, 334] on link "OJHVVV-S1_1756958554626.pdf" at bounding box center [550, 334] width 140 height 13
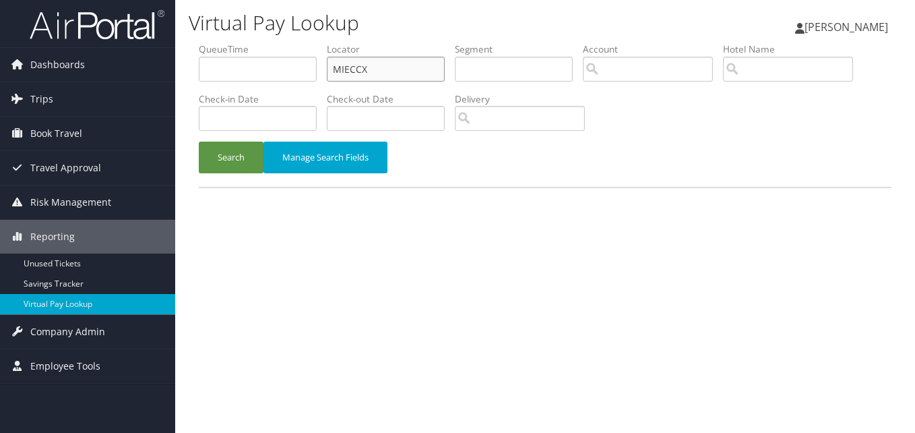
drag, startPoint x: 367, startPoint y: 70, endPoint x: 231, endPoint y: 83, distance: 136.7
click at [278, 42] on ul "QueueTime Locator MIECCX Segment Account Traveler Hotel Name Check-in Date Chec…" at bounding box center [545, 42] width 693 height 0
paste input "CNGIAU"
type input "CNGIAU"
click at [230, 135] on li "Check-in Date" at bounding box center [263, 116] width 128 height 49
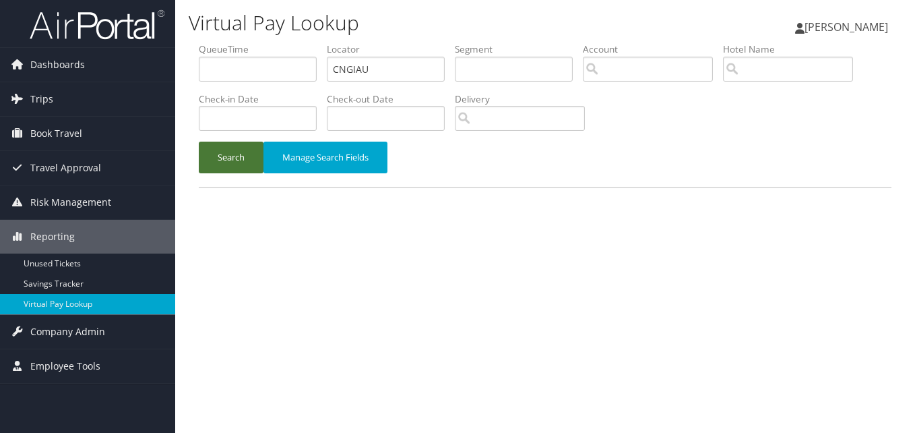
drag, startPoint x: 234, startPoint y: 152, endPoint x: 348, endPoint y: 185, distance: 118.8
click at [234, 154] on button "Search" at bounding box center [231, 158] width 65 height 32
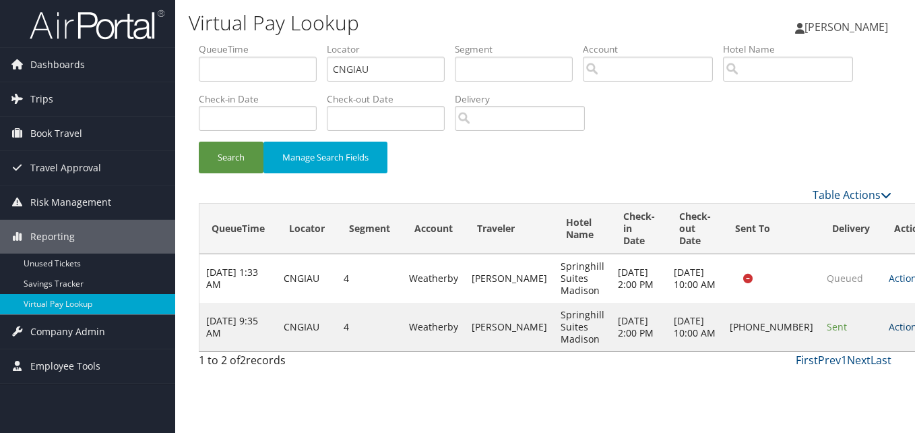
click at [889, 332] on link "Actions" at bounding box center [910, 326] width 42 height 13
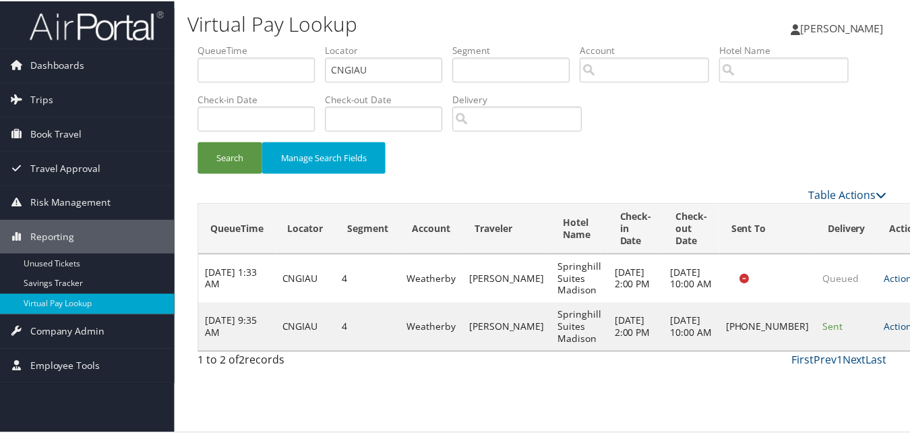
scroll to position [1, 0]
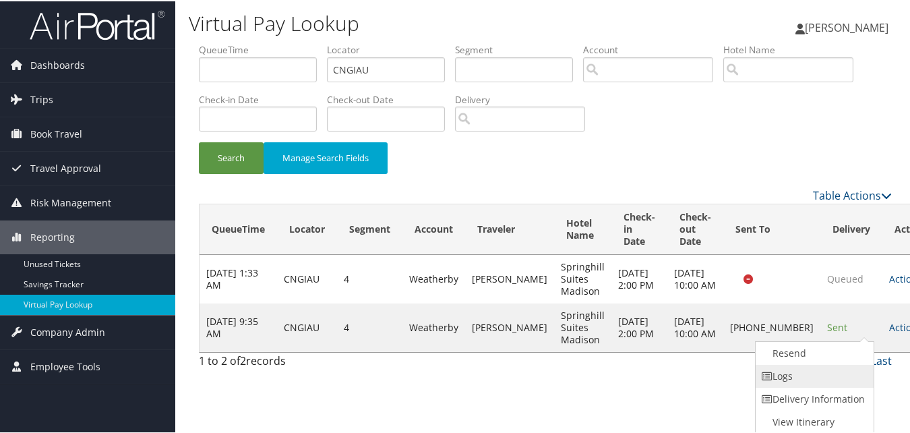
click at [798, 377] on link "Logs" at bounding box center [812, 374] width 115 height 23
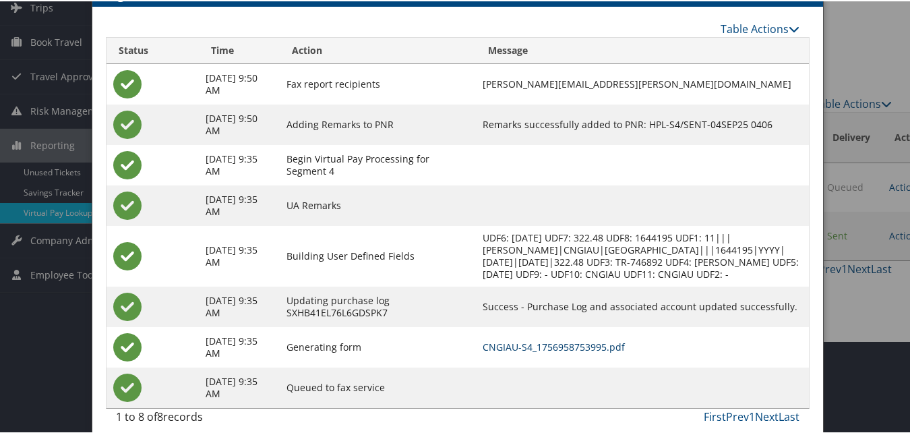
scroll to position [116, 0]
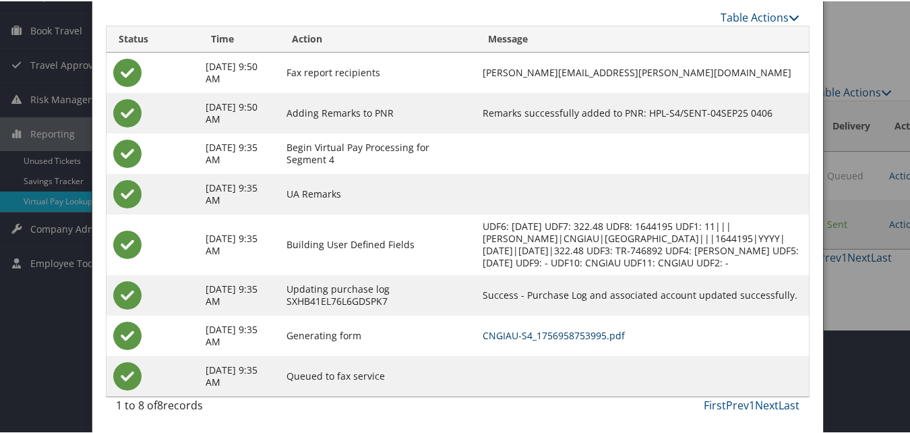
click at [594, 335] on link "CNGIAU-S4_1756958753995.pdf" at bounding box center [554, 334] width 142 height 13
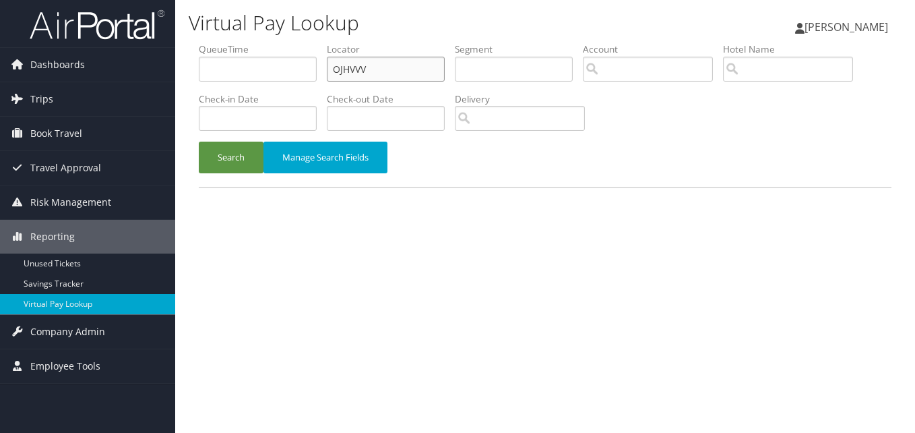
drag, startPoint x: 387, startPoint y: 65, endPoint x: 231, endPoint y: 78, distance: 156.2
click at [231, 42] on ul "QueueTime Locator OJHVVV Segment Account Traveler Hotel Name Check-in Date Chec…" at bounding box center [545, 42] width 693 height 0
paste input "UHJHG"
type input "OUHJHG"
click at [220, 153] on button "Search" at bounding box center [231, 158] width 65 height 32
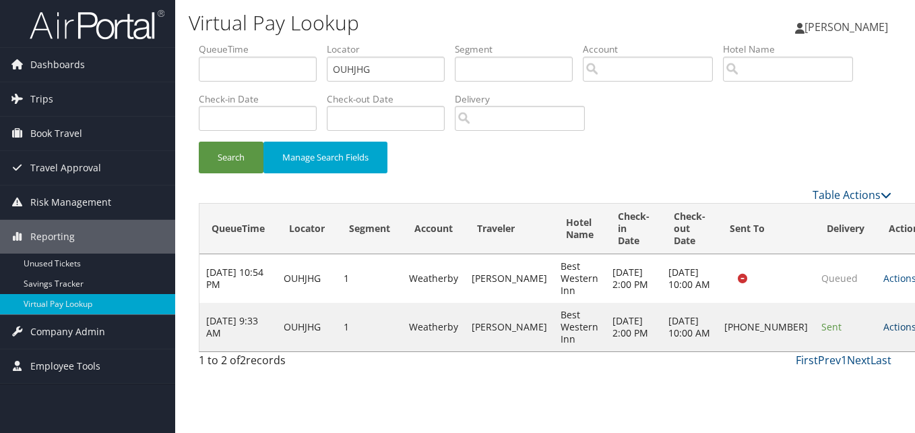
click at [884, 331] on link "Actions" at bounding box center [905, 326] width 42 height 13
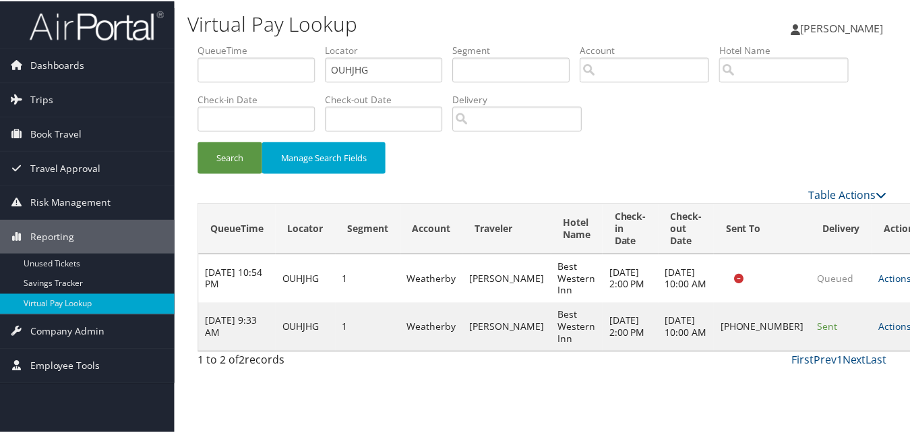
scroll to position [1, 0]
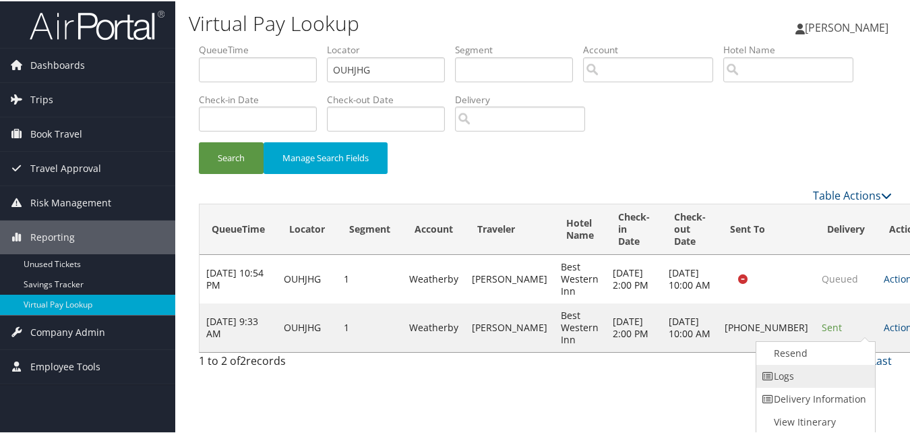
click at [787, 377] on link "Logs" at bounding box center [813, 374] width 115 height 23
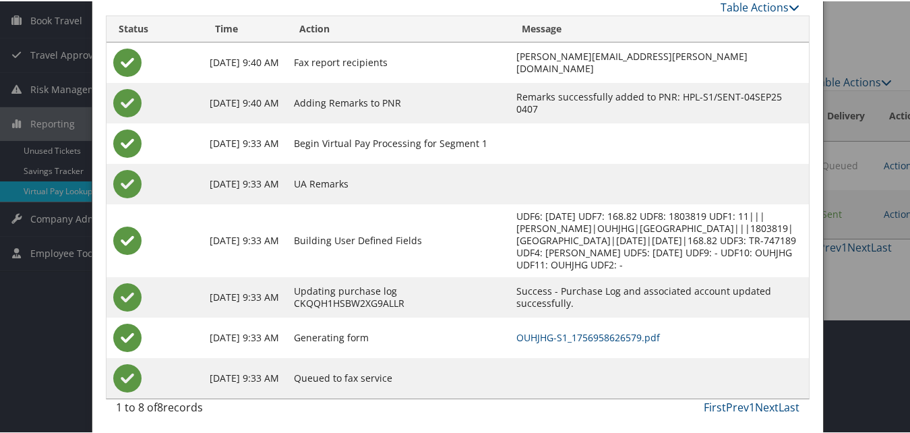
scroll to position [116, 0]
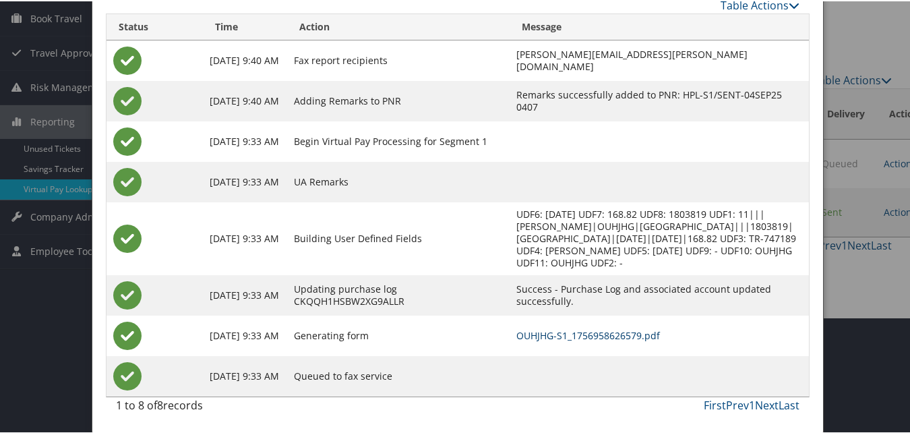
click at [566, 332] on link "OUHJHG-S1_1756958626579.pdf" at bounding box center [588, 334] width 144 height 13
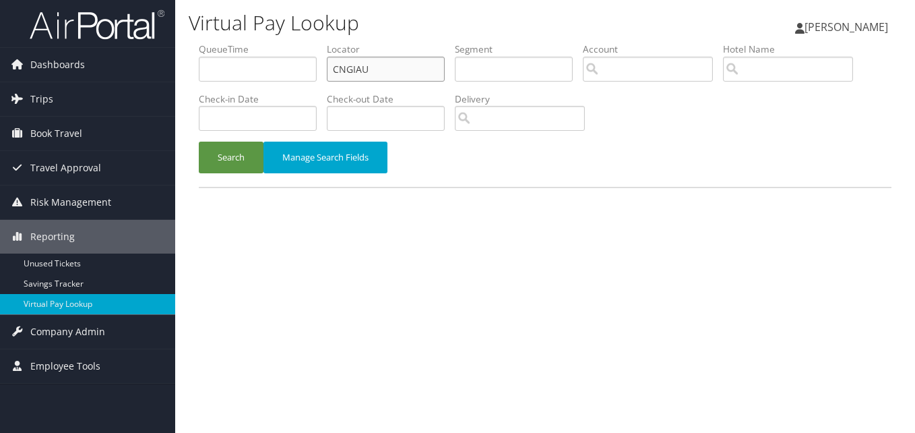
drag, startPoint x: 392, startPoint y: 72, endPoint x: 288, endPoint y: 88, distance: 105.6
click at [288, 42] on ul "QueueTime Locator CNGIAU Segment Account Traveler Hotel Name Check-in Date Chec…" at bounding box center [545, 42] width 693 height 0
paste input "HYKQWV"
type input "HYKQWV"
click at [237, 156] on button "Search" at bounding box center [231, 158] width 65 height 32
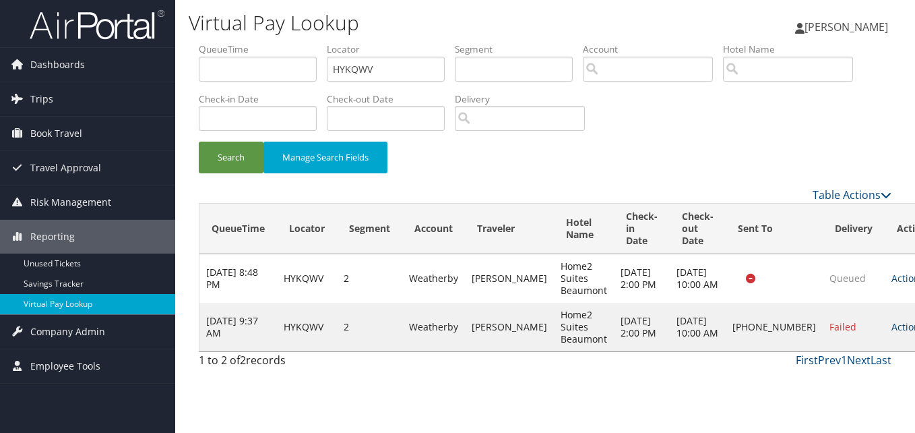
click at [892, 332] on link "Actions" at bounding box center [913, 326] width 42 height 13
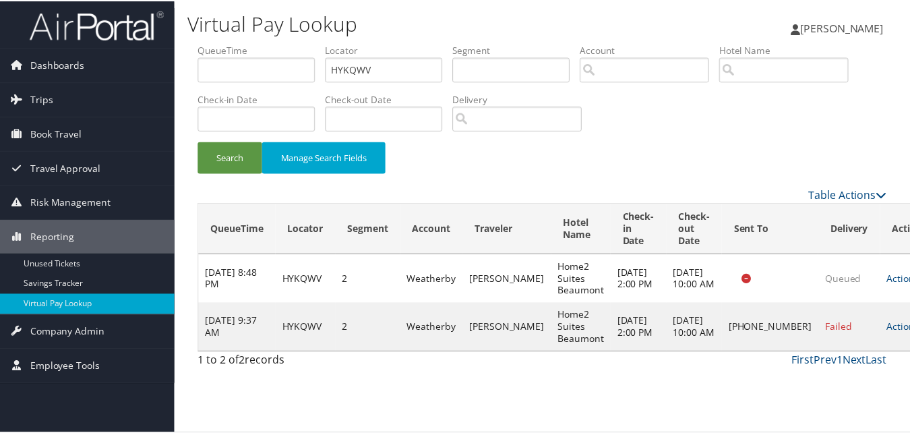
scroll to position [1, 0]
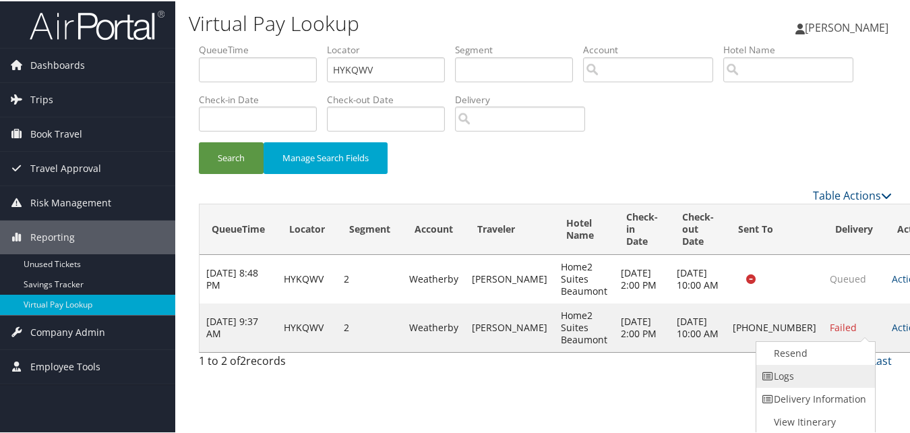
click at [786, 366] on link "Logs" at bounding box center [813, 374] width 115 height 23
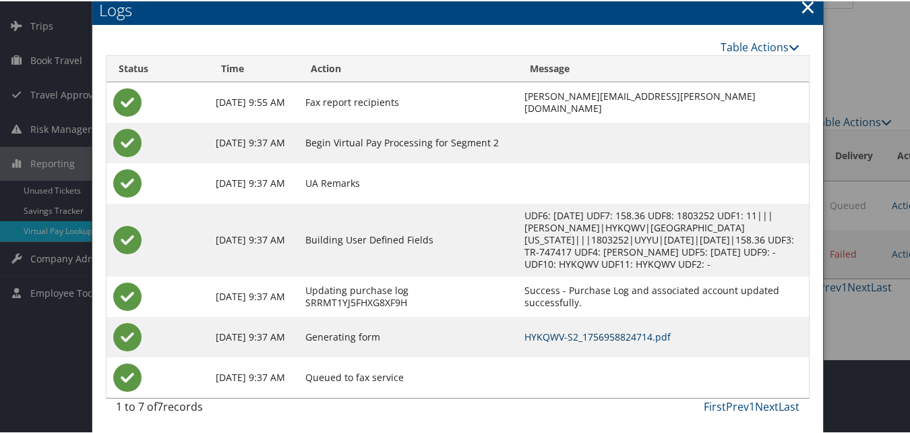
scroll to position [75, 0]
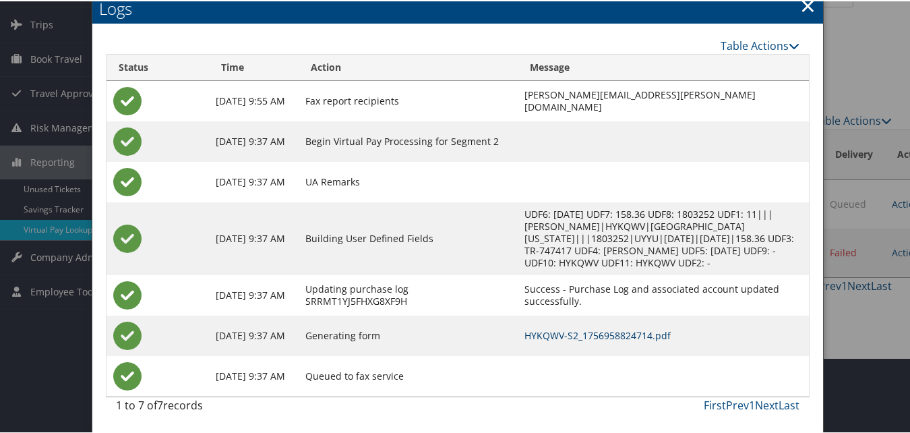
click at [563, 330] on link "HYKQWV-S2_1756958824714.pdf" at bounding box center [597, 334] width 146 height 13
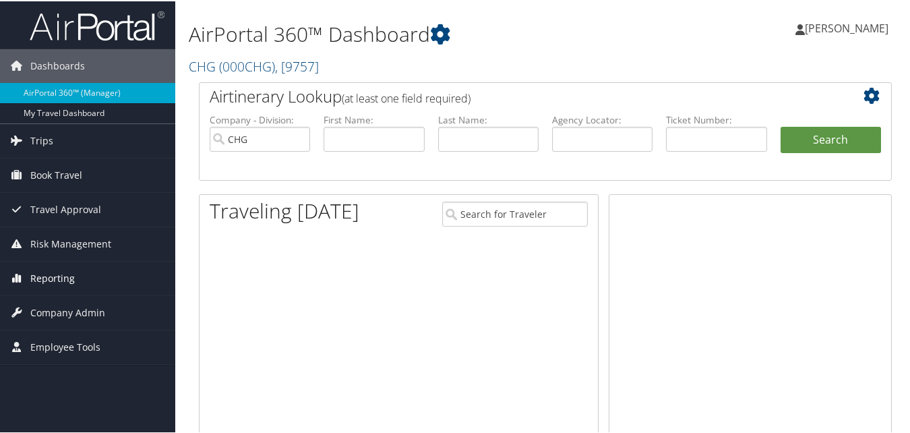
click at [41, 275] on span "Reporting" at bounding box center [52, 277] width 44 height 34
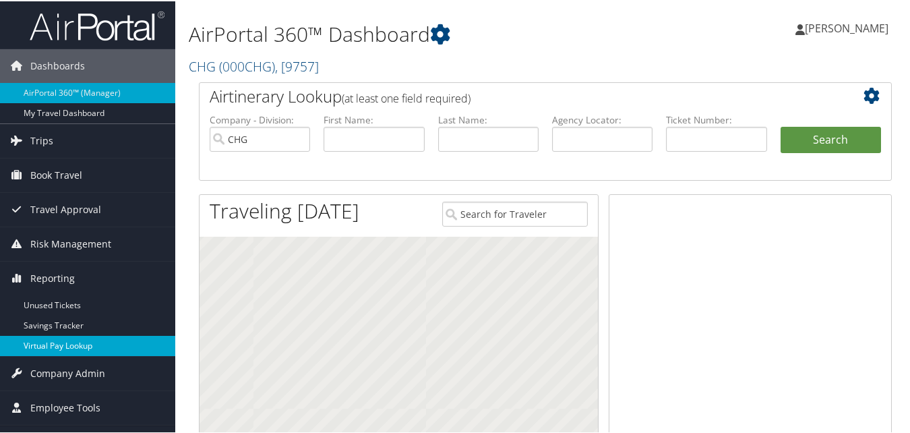
click at [47, 342] on link "Virtual Pay Lookup" at bounding box center [87, 344] width 175 height 20
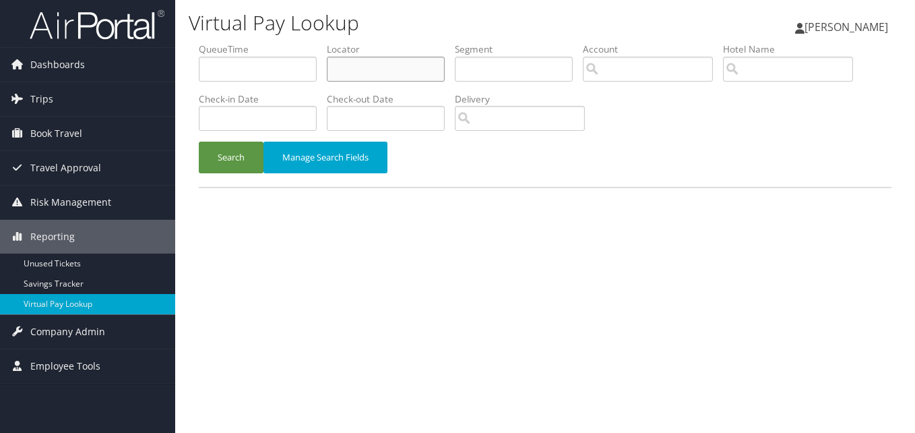
click at [386, 63] on input "text" at bounding box center [386, 69] width 118 height 25
paste input "HDQMZL"
type input "HDQMZL"
click at [225, 154] on button "Search" at bounding box center [231, 158] width 65 height 32
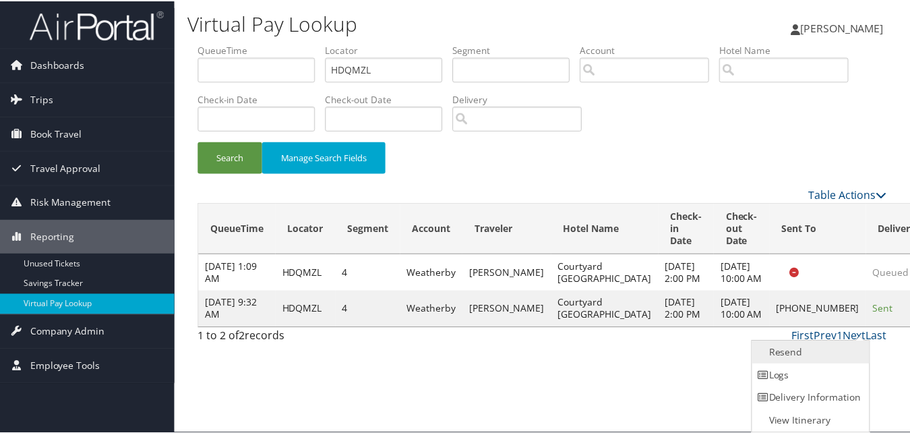
scroll to position [1, 0]
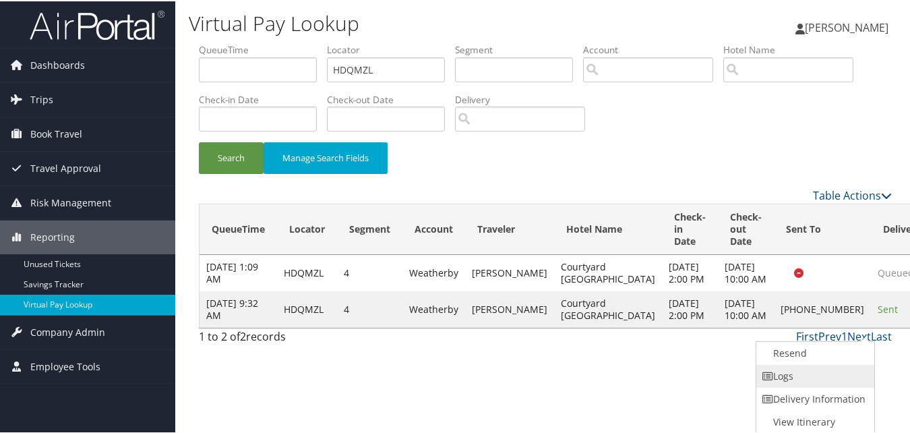
click at [807, 370] on link "Logs" at bounding box center [813, 374] width 115 height 23
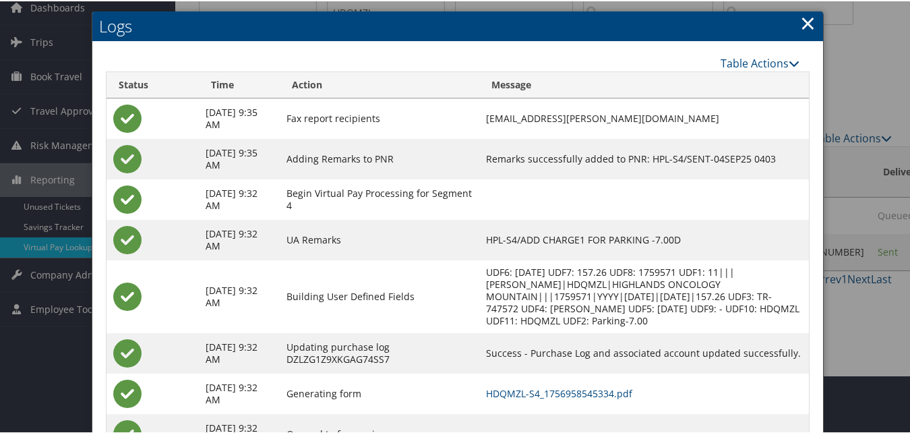
scroll to position [116, 0]
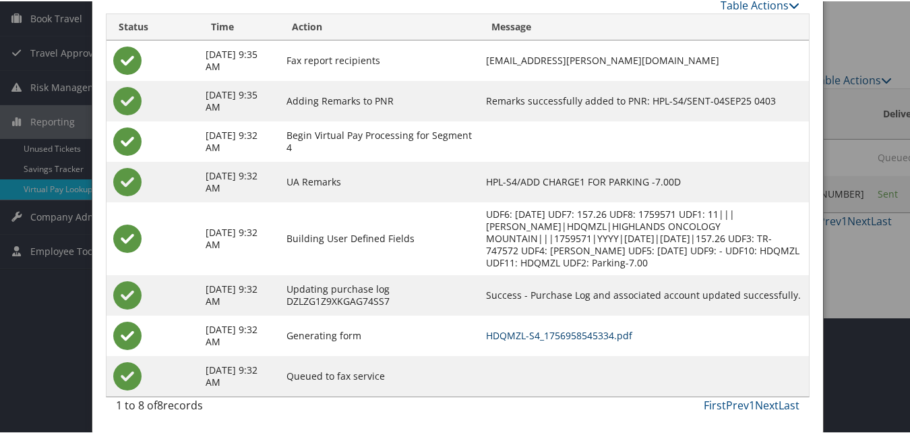
click at [567, 334] on link "HDQMZL-S4_1756958545334.pdf" at bounding box center [559, 334] width 146 height 13
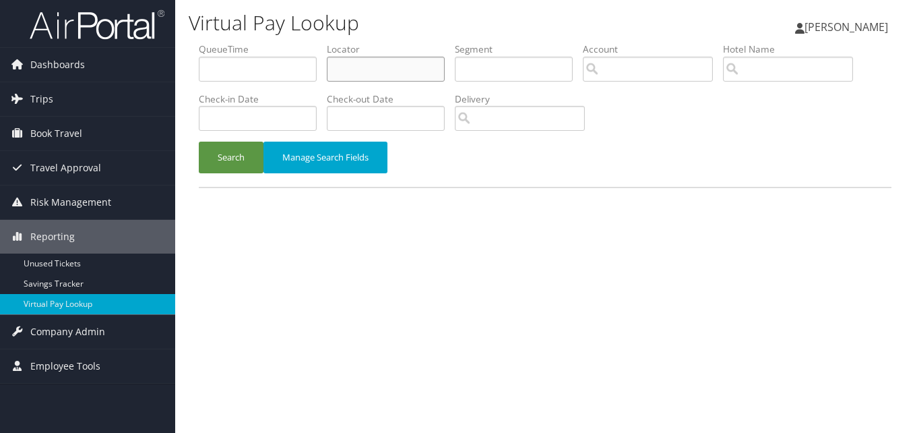
click at [388, 76] on input "text" at bounding box center [386, 69] width 118 height 25
paste input "HYKQWV"
type input "HYKQWV"
click at [212, 173] on button "Search" at bounding box center [231, 158] width 65 height 32
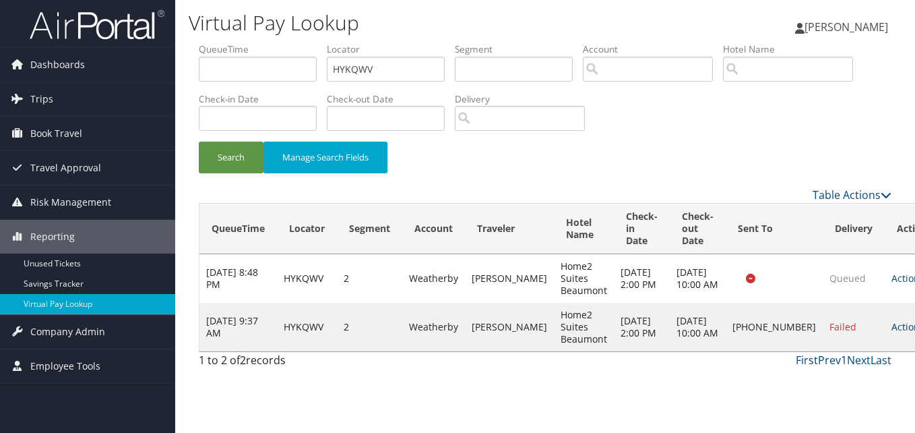
click at [892, 333] on link "Actions" at bounding box center [913, 326] width 42 height 13
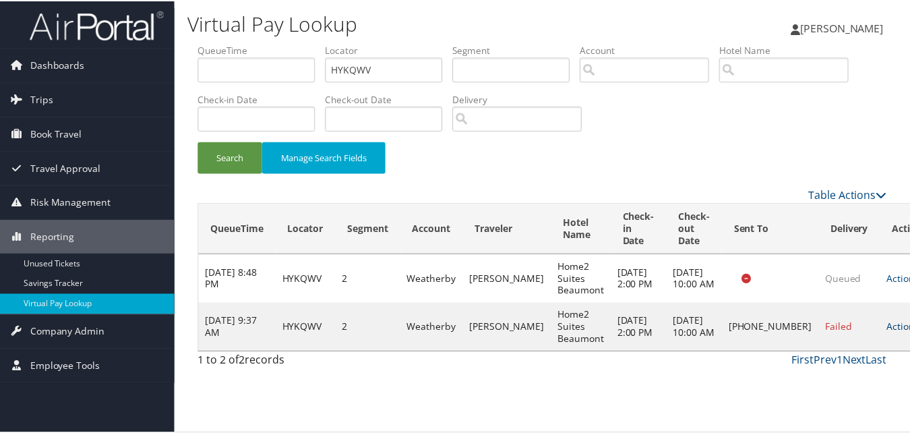
scroll to position [1, 0]
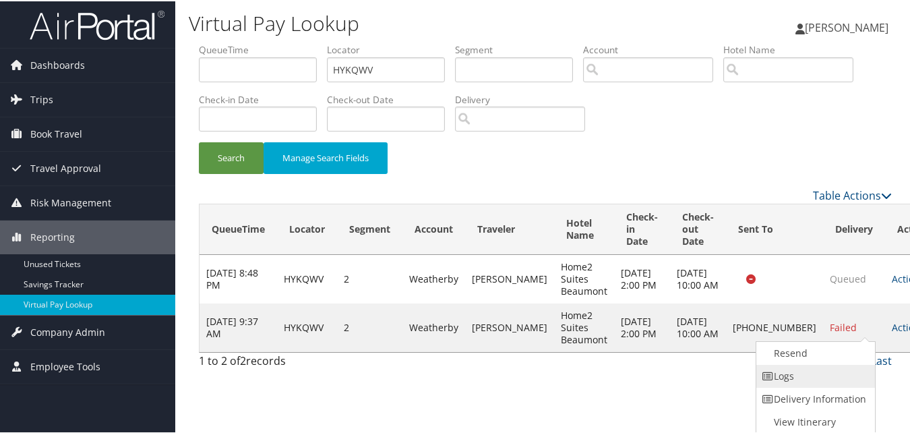
click at [795, 381] on link "Logs" at bounding box center [813, 374] width 115 height 23
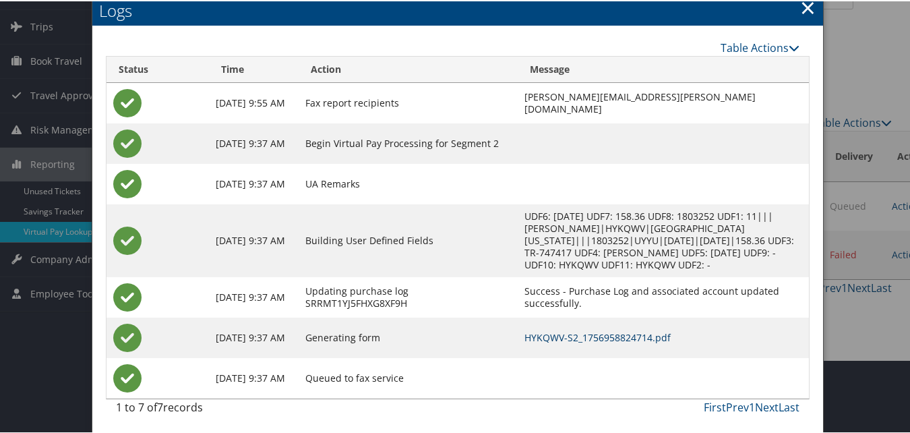
scroll to position [75, 0]
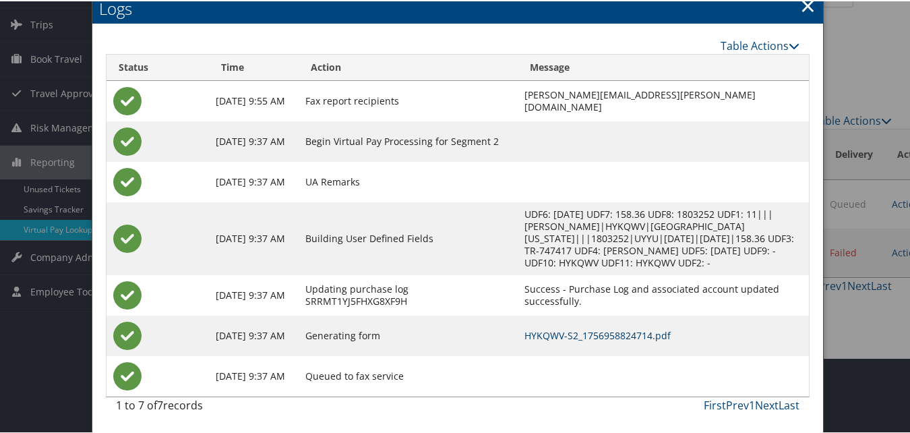
click at [556, 337] on link "HYKQWV-S2_1756958824714.pdf" at bounding box center [597, 334] width 146 height 13
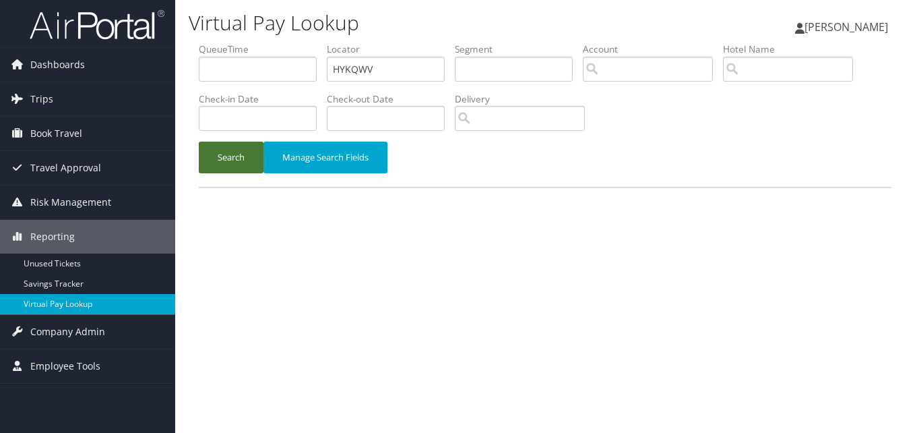
click at [230, 147] on button "Search" at bounding box center [231, 158] width 65 height 32
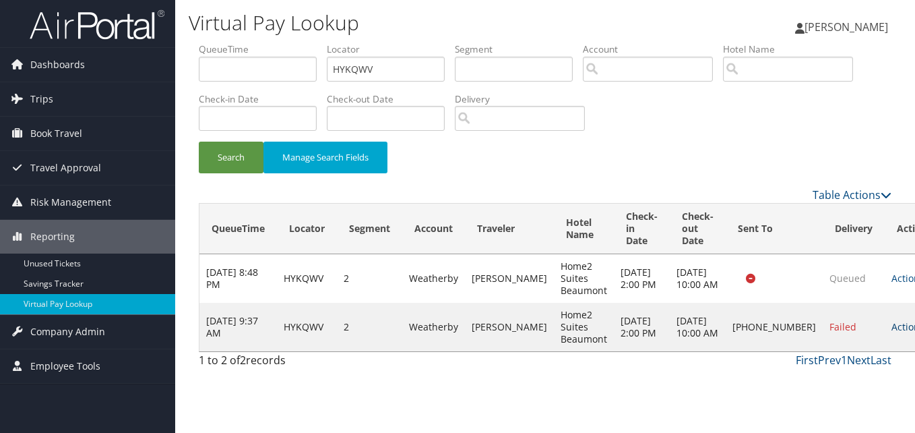
click at [892, 333] on link "Actions" at bounding box center [913, 326] width 42 height 13
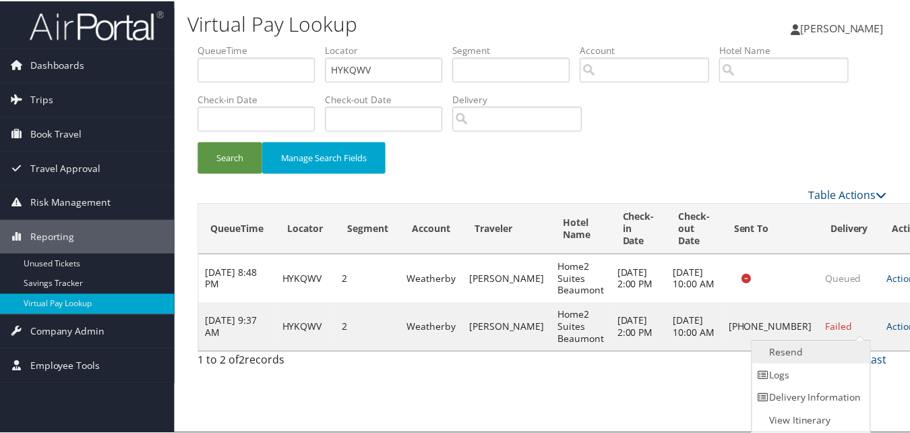
scroll to position [1, 0]
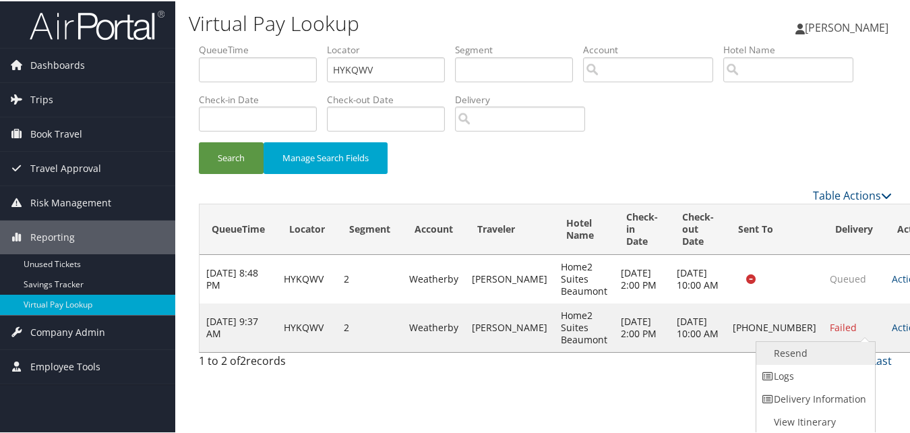
click at [807, 351] on link "Resend" at bounding box center [813, 351] width 115 height 23
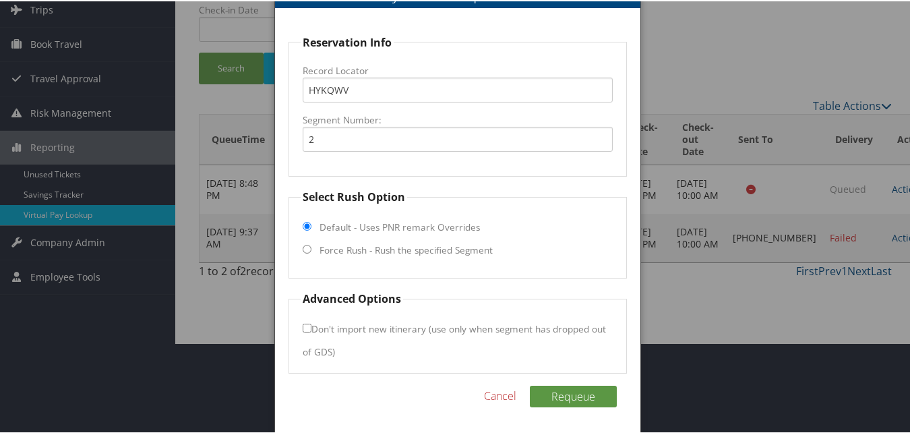
scroll to position [91, 0]
click at [364, 255] on label "Force Rush - Rush the specified Segment" at bounding box center [405, 247] width 173 height 13
click at [311, 251] on input "Force Rush - Rush the specified Segment" at bounding box center [307, 247] width 9 height 9
radio input "true"
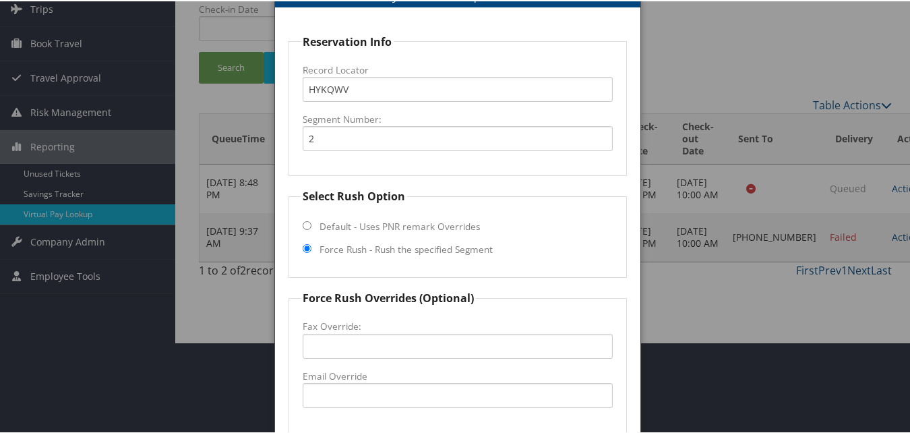
scroll to position [226, 0]
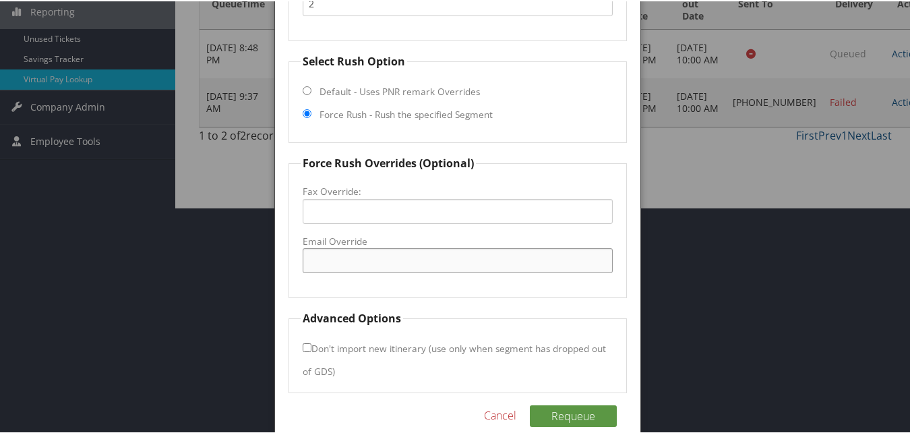
click at [348, 263] on input "Email Override" at bounding box center [457, 259] width 309 height 25
click at [377, 263] on input "Email Override" at bounding box center [457, 259] width 309 height 25
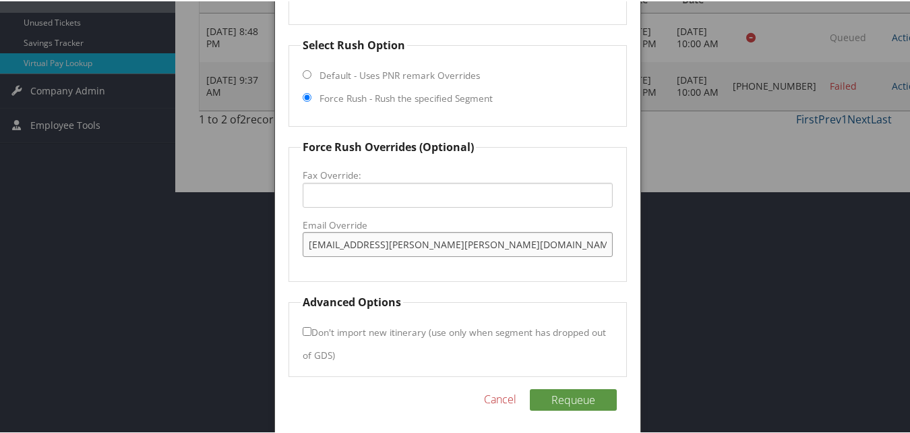
scroll to position [246, 0]
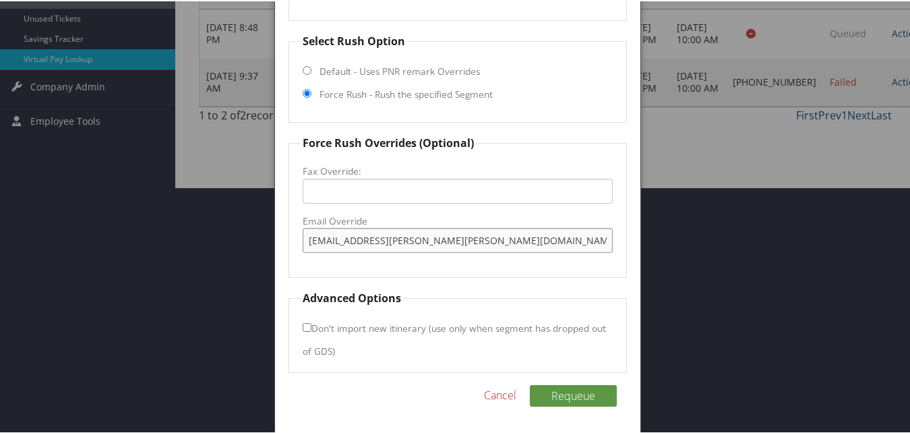
type input "sheka.wright@hilton.com"
click at [309, 323] on input "Don't import new itinerary (use only when segment has dropped out of GDS)" at bounding box center [307, 325] width 9 height 9
checkbox input "true"
click at [549, 391] on button "Requeue" at bounding box center [573, 394] width 87 height 22
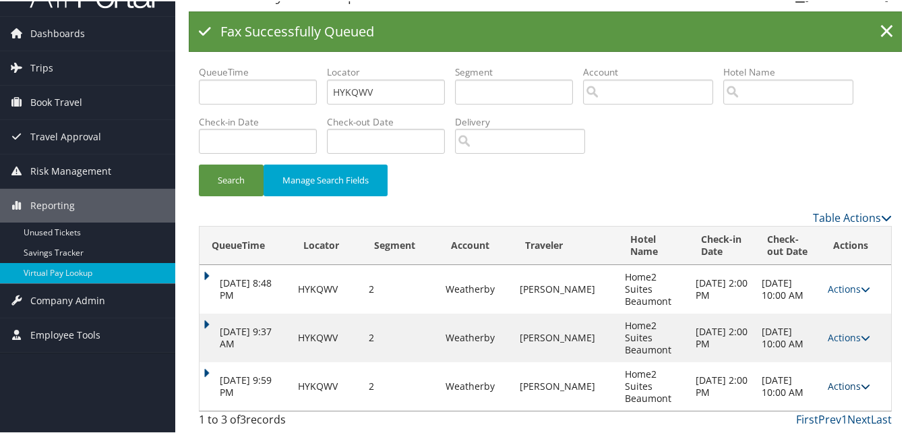
click at [848, 388] on link "Actions" at bounding box center [849, 384] width 42 height 13
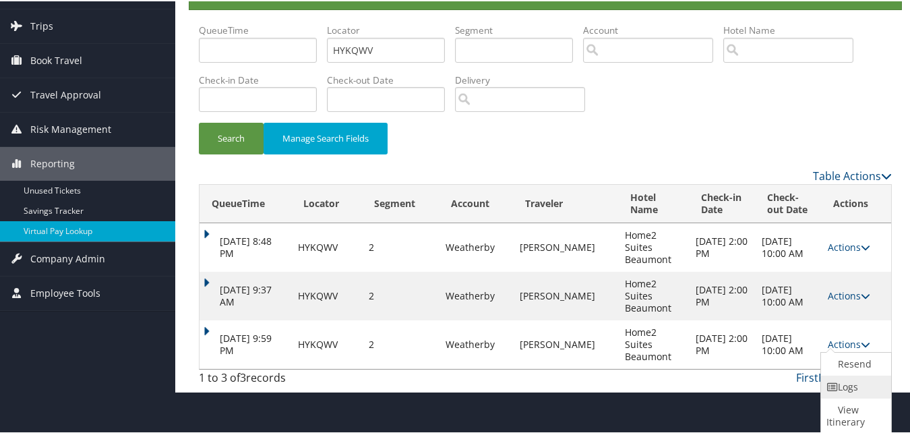
click at [843, 387] on link "Logs" at bounding box center [854, 385] width 67 height 23
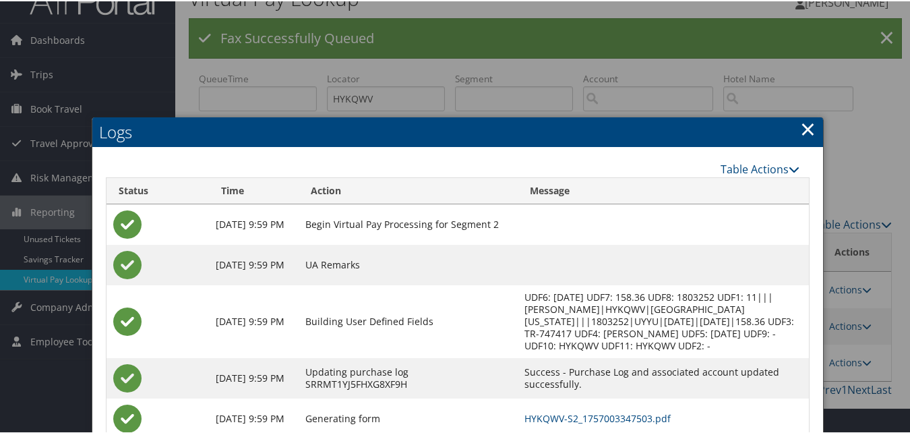
scroll to position [135, 0]
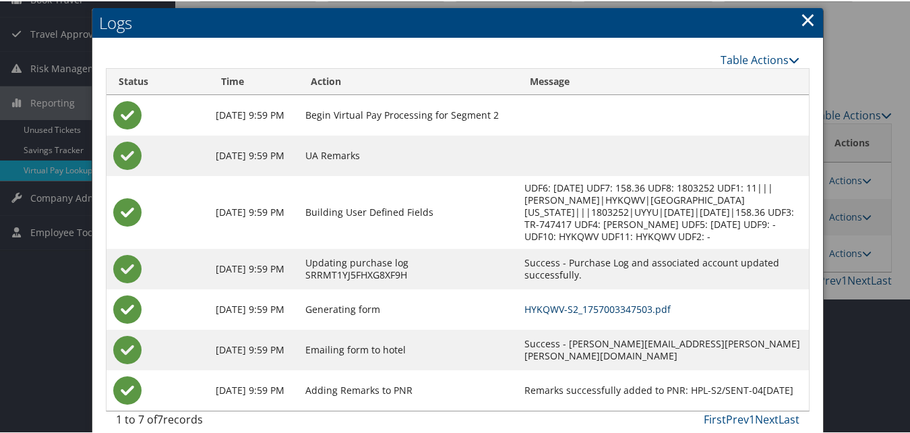
click at [579, 313] on link "HYKQWV-S2_1757003347503.pdf" at bounding box center [597, 307] width 146 height 13
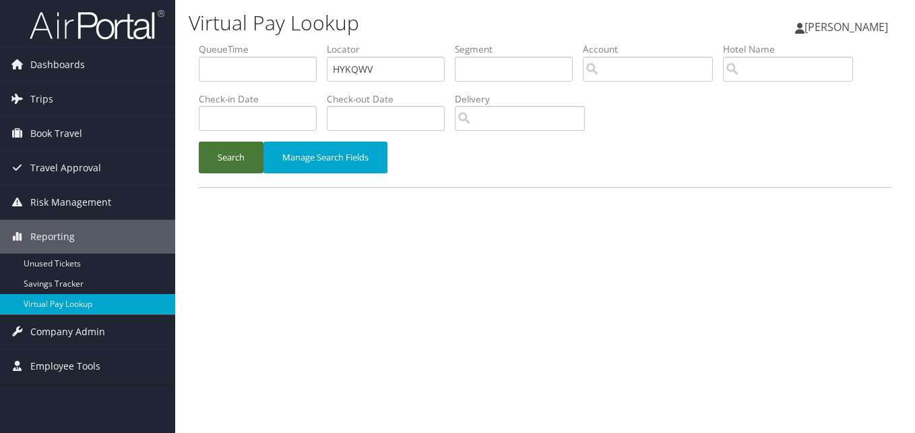
click at [242, 162] on button "Search" at bounding box center [231, 158] width 65 height 32
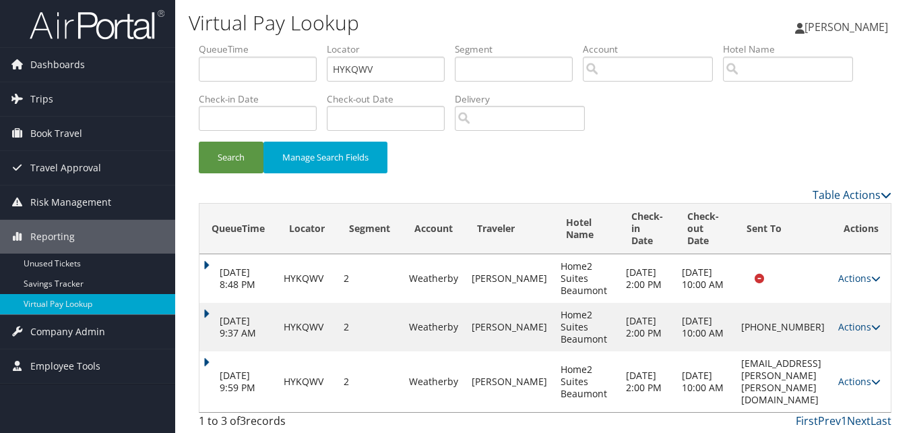
click at [857, 378] on link "Actions" at bounding box center [859, 381] width 42 height 13
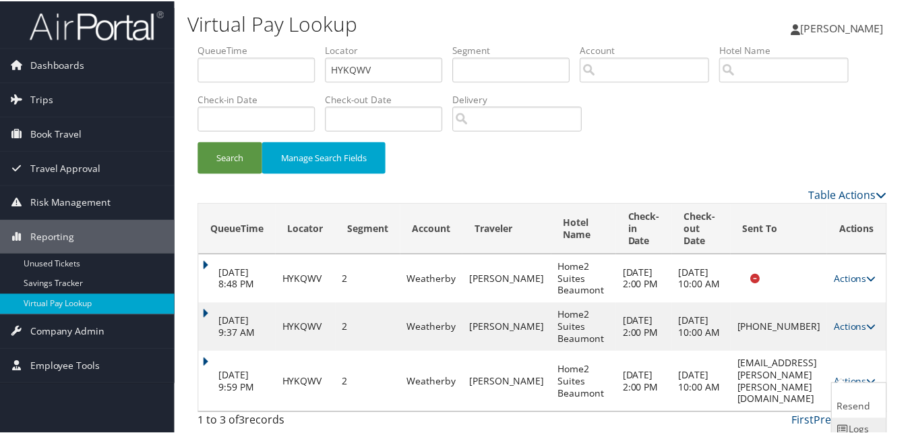
scroll to position [44, 0]
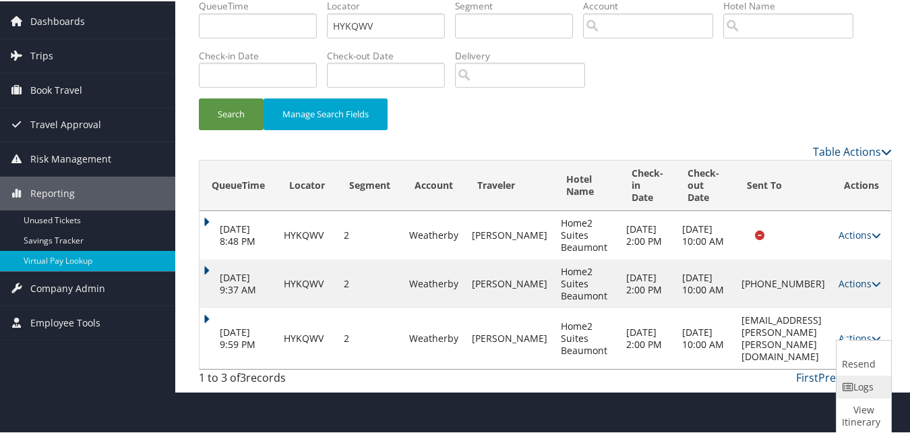
click at [853, 386] on link "Logs" at bounding box center [861, 385] width 51 height 23
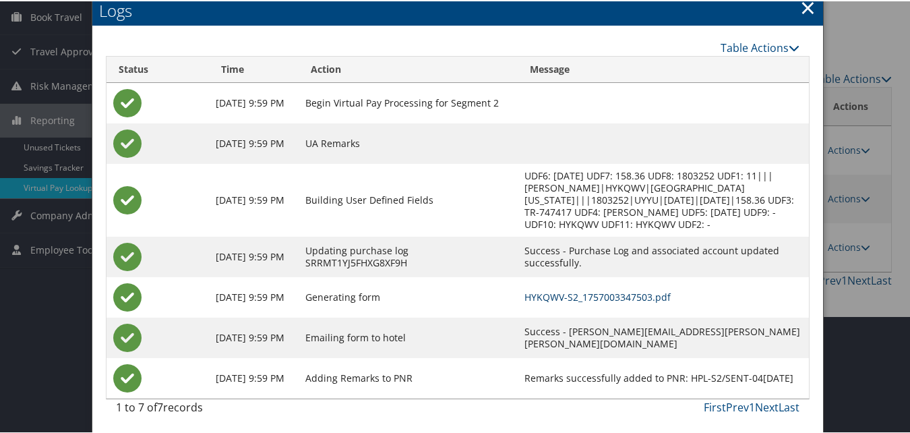
scroll to position [119, 0]
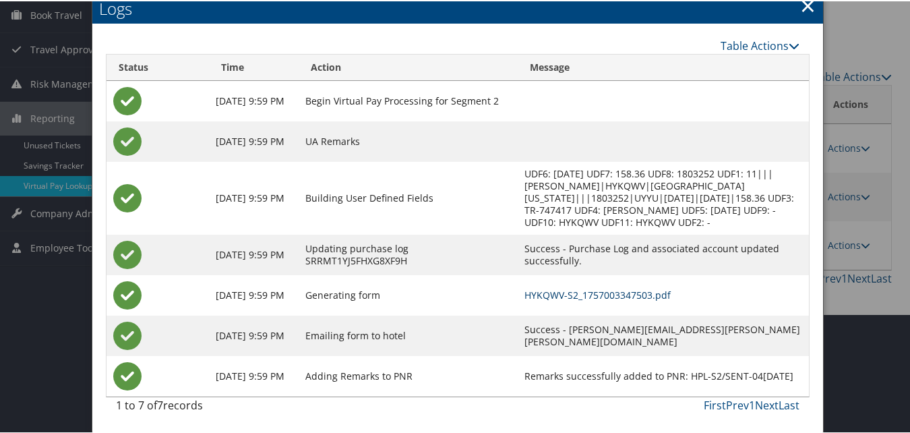
click at [589, 297] on link "HYKQWV-S2_1757003347503.pdf" at bounding box center [597, 293] width 146 height 13
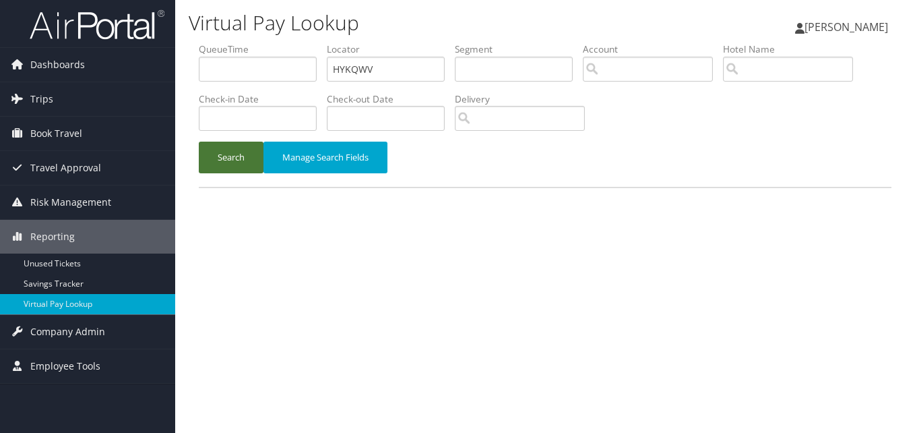
click at [235, 170] on button "Search" at bounding box center [231, 158] width 65 height 32
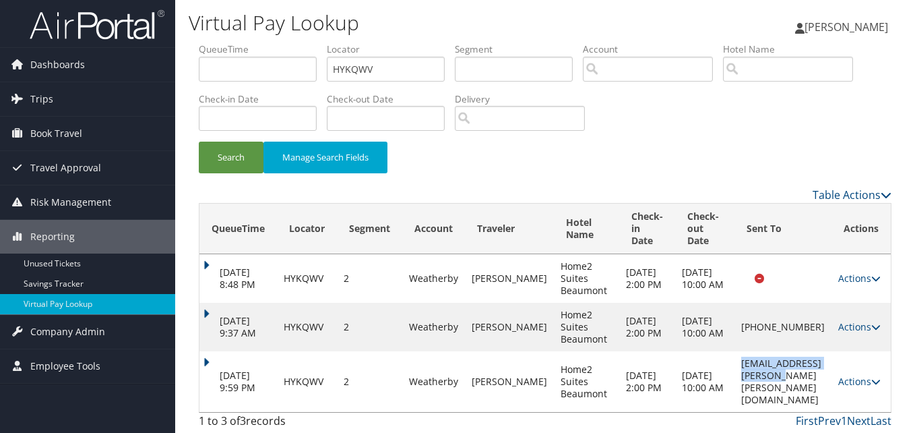
drag, startPoint x: 713, startPoint y: 377, endPoint x: 827, endPoint y: 376, distance: 113.9
click at [827, 376] on td "[EMAIL_ADDRESS][PERSON_NAME][PERSON_NAME][DOMAIN_NAME]" at bounding box center [783, 381] width 97 height 61
copy td "[EMAIL_ADDRESS][PERSON_NAME][PERSON_NAME][DOMAIN_NAME]"
click at [735, 377] on td "[EMAIL_ADDRESS][PERSON_NAME][PERSON_NAME][DOMAIN_NAME]" at bounding box center [783, 381] width 97 height 61
drag, startPoint x: 705, startPoint y: 377, endPoint x: 793, endPoint y: 383, distance: 87.8
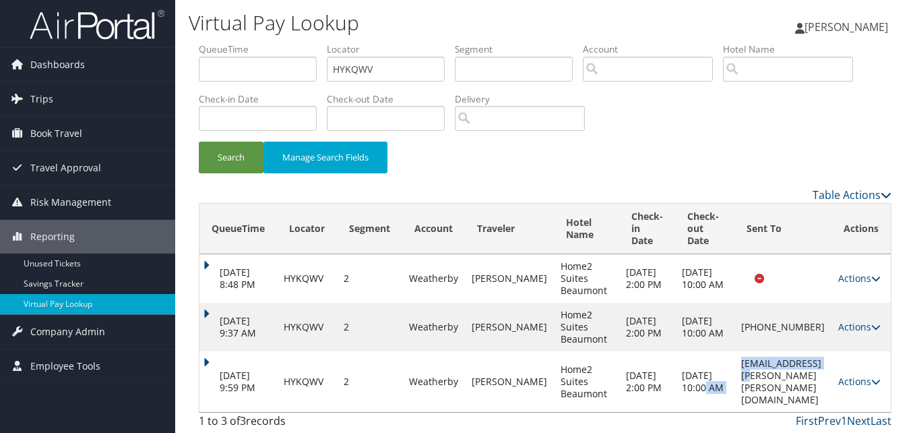
click at [793, 383] on tr "[DATE] 9:59 PM HYKQWV 2 Weatherby [PERSON_NAME] Home2 Suites Beaumont [DATE] 2:…" at bounding box center [544, 381] width 691 height 61
drag, startPoint x: 793, startPoint y: 383, endPoint x: 702, endPoint y: 375, distance: 91.3
click at [702, 375] on td "Sep 21, 2025 10:00 AM" at bounding box center [704, 381] width 59 height 61
drag, startPoint x: 711, startPoint y: 375, endPoint x: 830, endPoint y: 379, distance: 118.7
click at [830, 379] on td "sheka.wright@hilton.com" at bounding box center [783, 381] width 97 height 61
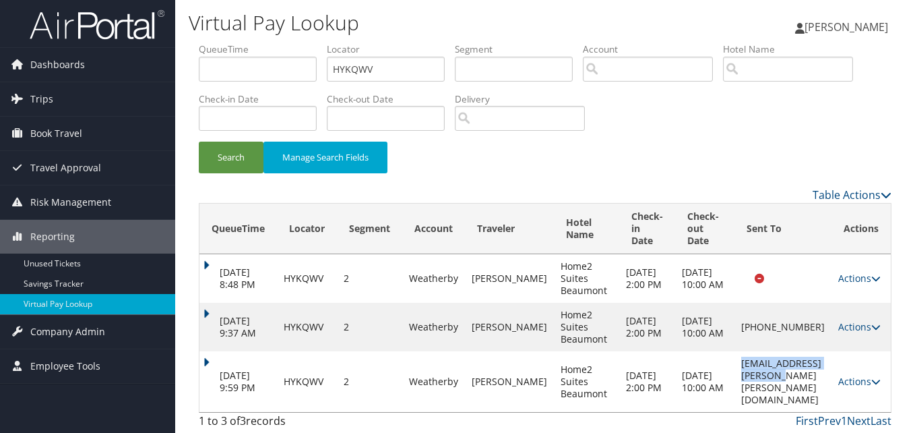
copy td "sheka.wright@hilton.com"
drag, startPoint x: 397, startPoint y: 71, endPoint x: 219, endPoint y: 80, distance: 178.1
click at [219, 42] on ul "QueueTime Locator HYKQWV Segment Account Traveler Hotel Name Check-in Date Chec…" at bounding box center [545, 42] width 693 height 0
paste input "JNBKVK"
type input "JNBKVK"
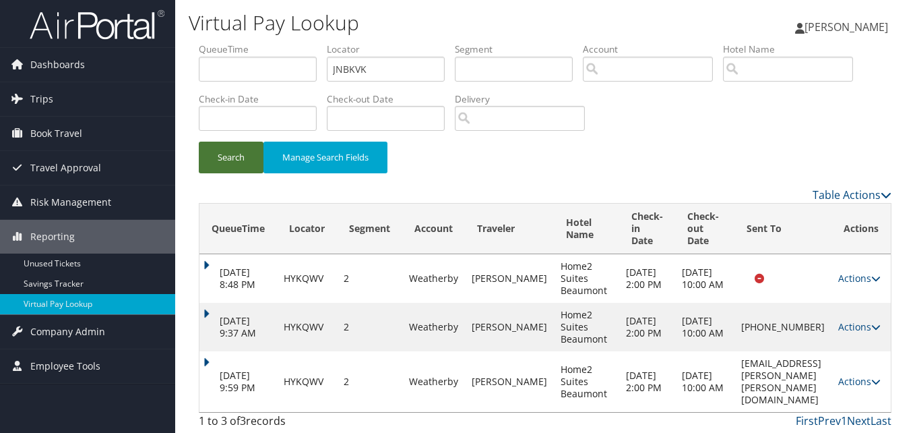
click at [221, 170] on button "Search" at bounding box center [231, 158] width 65 height 32
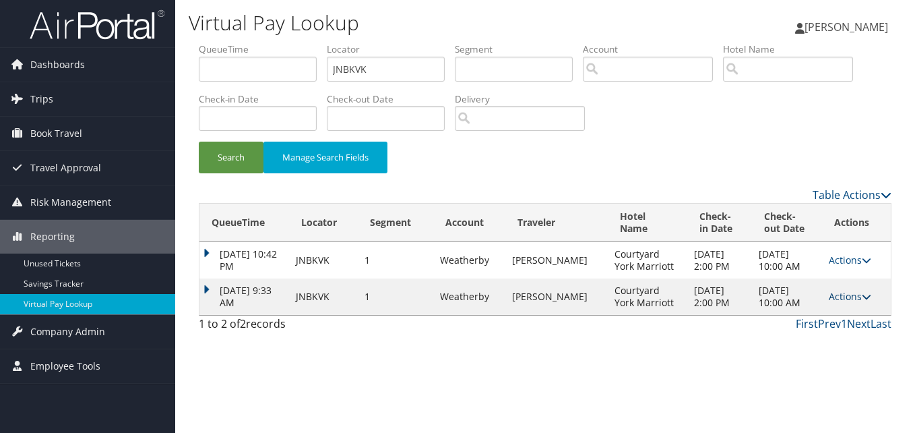
click at [854, 297] on link "Actions" at bounding box center [850, 296] width 42 height 13
click at [798, 332] on link "Logs" at bounding box center [823, 339] width 85 height 23
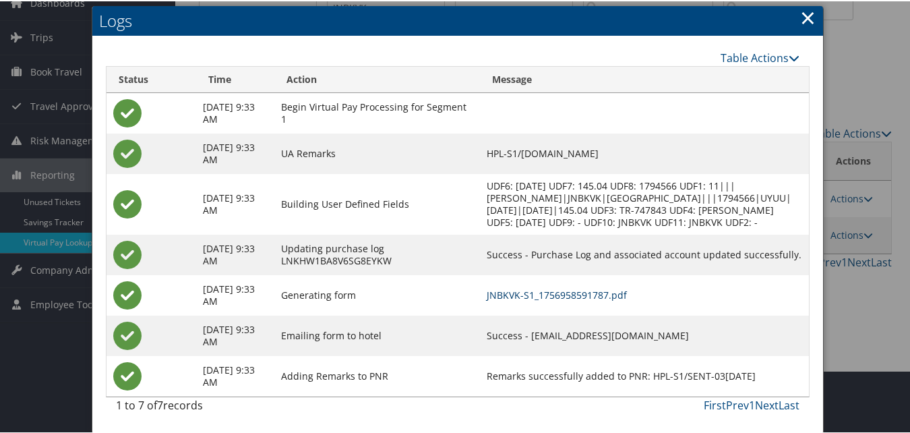
scroll to position [75, 0]
click at [570, 294] on link "JNBKVK-S1_1756958591787.pdf" at bounding box center [557, 293] width 140 height 13
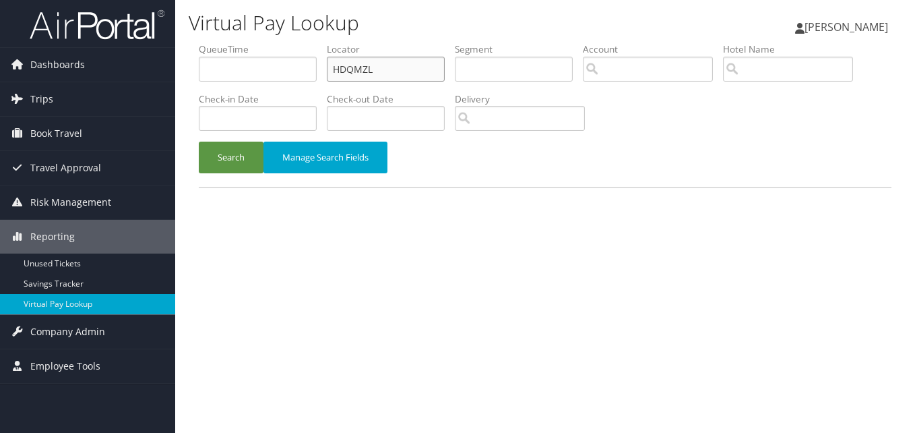
drag, startPoint x: 400, startPoint y: 73, endPoint x: 228, endPoint y: 89, distance: 172.6
click at [233, 42] on ul "QueueTime Locator HDQMZL Segment Account Traveler Hotel Name Check-in Date Chec…" at bounding box center [545, 42] width 693 height 0
paste input "GYUVDV"
type input "GYUVDV"
click at [221, 156] on button "Search" at bounding box center [231, 158] width 65 height 32
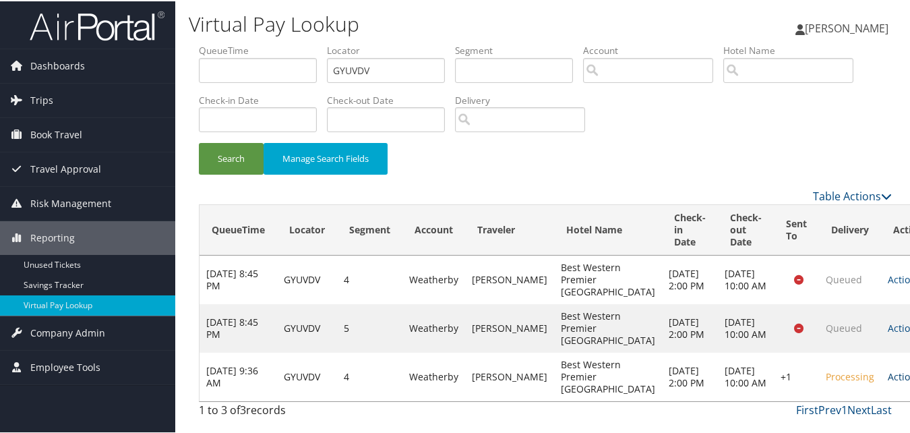
click at [888, 371] on link "Actions" at bounding box center [909, 375] width 42 height 13
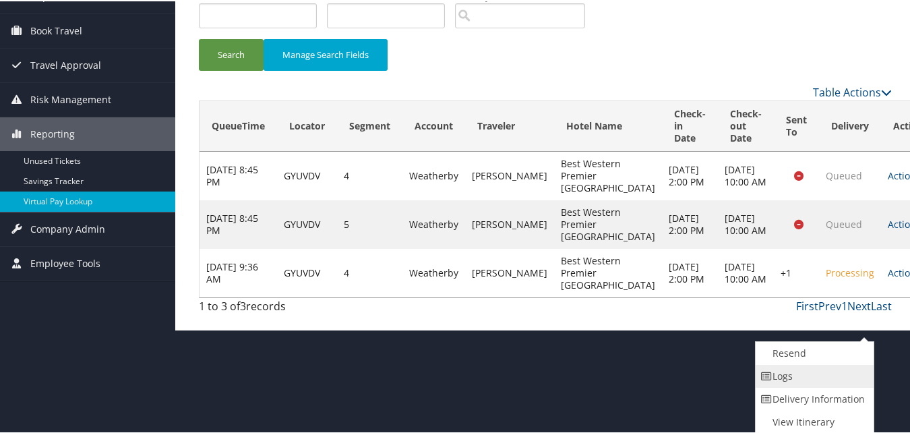
click at [781, 373] on link "Logs" at bounding box center [812, 374] width 115 height 23
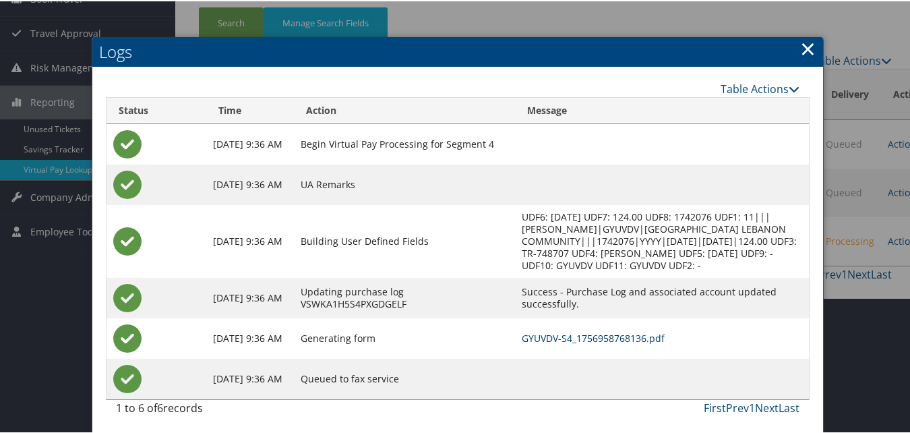
scroll to position [138, 0]
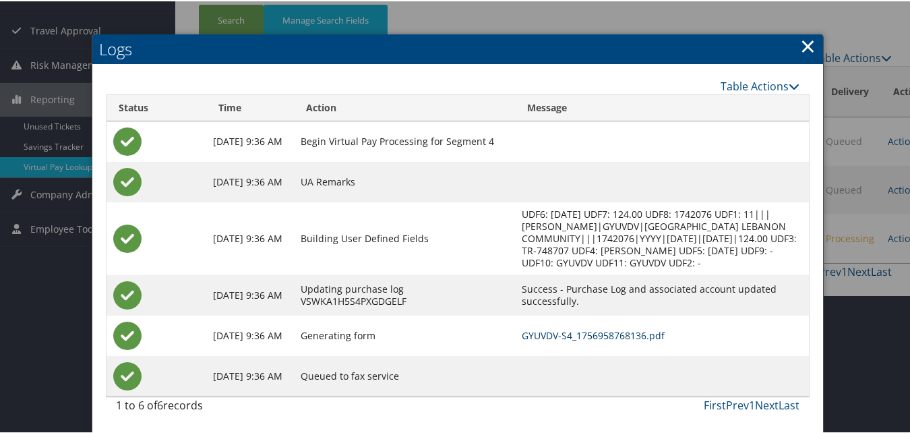
click at [573, 334] on link "GYUVDV-S4_1756958768136.pdf" at bounding box center [593, 334] width 143 height 13
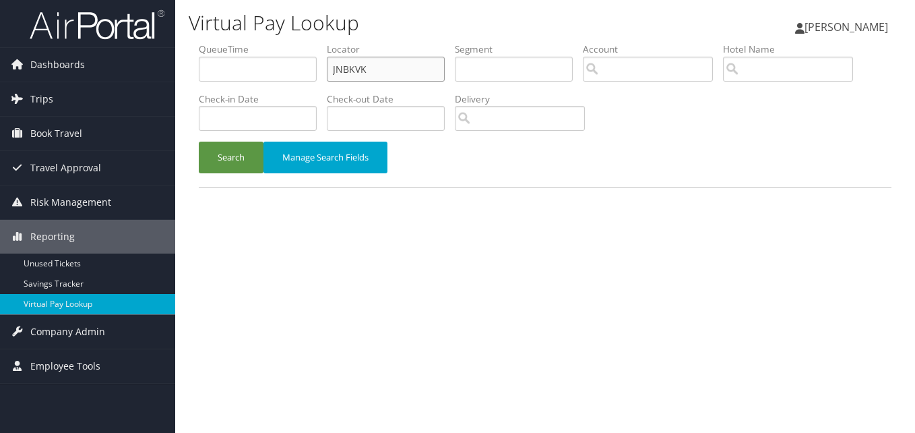
drag, startPoint x: 365, startPoint y: 70, endPoint x: 298, endPoint y: 69, distance: 67.4
click at [299, 42] on ul "QueueTime Locator JNBKVK Segment Account Traveler Hotel Name Check-in Date Chec…" at bounding box center [545, 42] width 693 height 0
paste input "IMVHZY"
type input "IMVHZY"
click at [223, 162] on button "Search" at bounding box center [231, 158] width 65 height 32
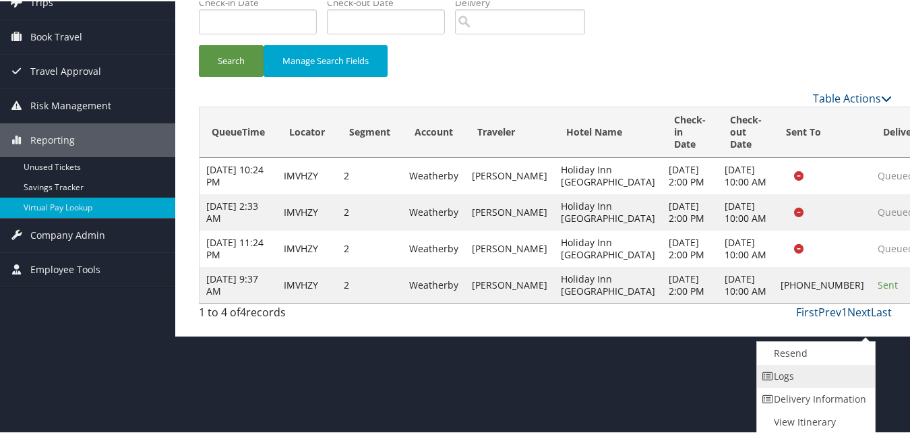
click at [785, 370] on link "Logs" at bounding box center [814, 374] width 115 height 23
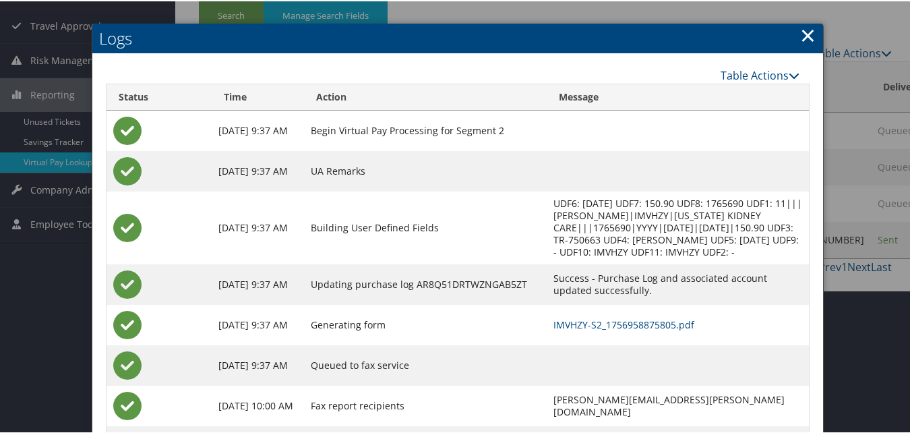
scroll to position [213, 0]
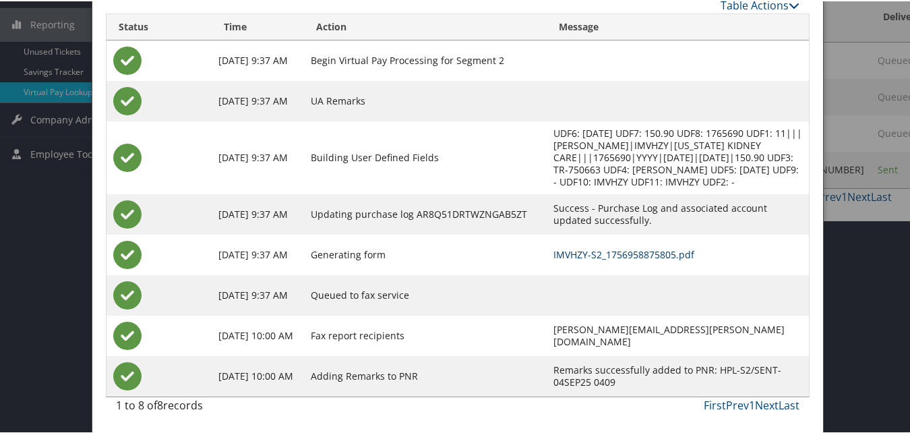
click at [559, 256] on link "IMVHZY-S2_1756958875805.pdf" at bounding box center [623, 253] width 141 height 13
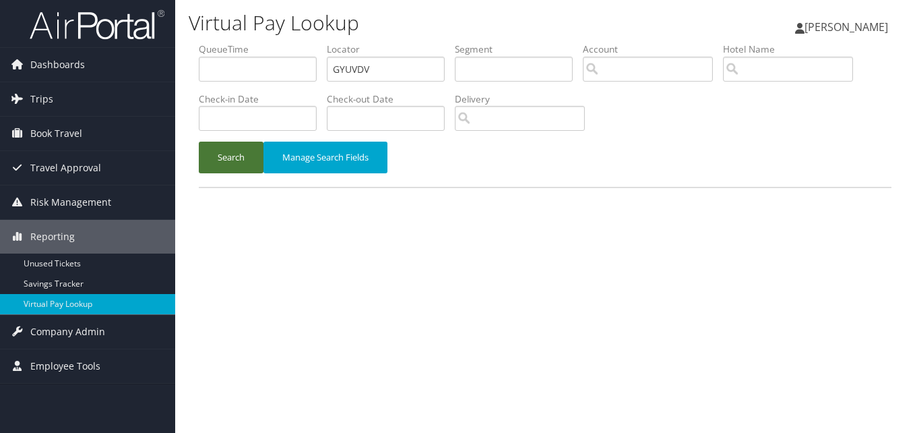
click at [219, 149] on button "Search" at bounding box center [231, 158] width 65 height 32
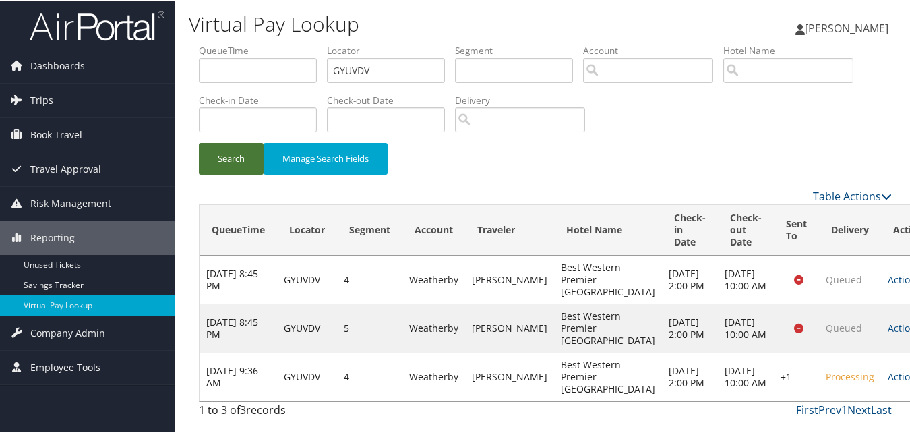
scroll to position [63, 0]
click at [888, 369] on link "Actions" at bounding box center [909, 375] width 42 height 13
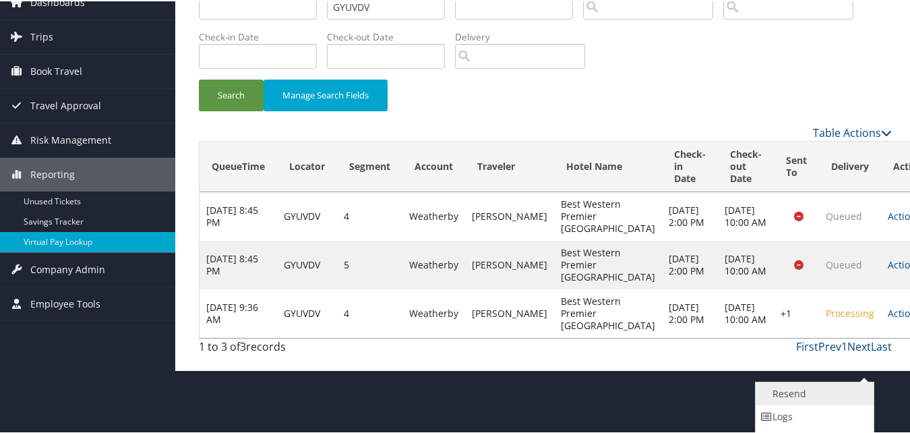
scroll to position [104, 0]
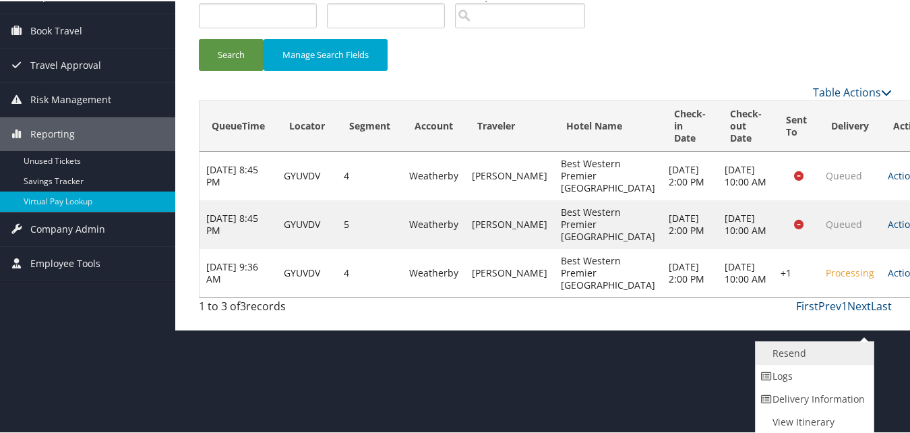
click at [793, 353] on link "Resend" at bounding box center [812, 351] width 115 height 23
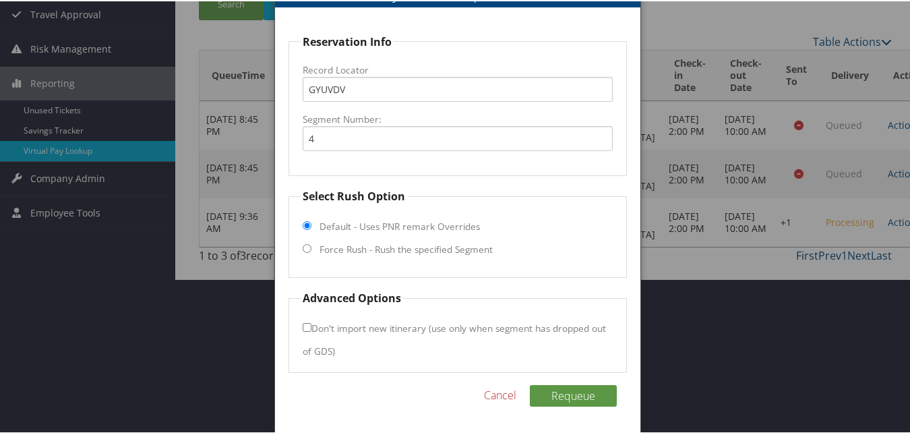
click at [331, 249] on label "Force Rush - Rush the specified Segment" at bounding box center [405, 247] width 173 height 13
click at [311, 249] on input "Force Rush - Rush the specified Segment" at bounding box center [307, 247] width 9 height 9
radio input "true"
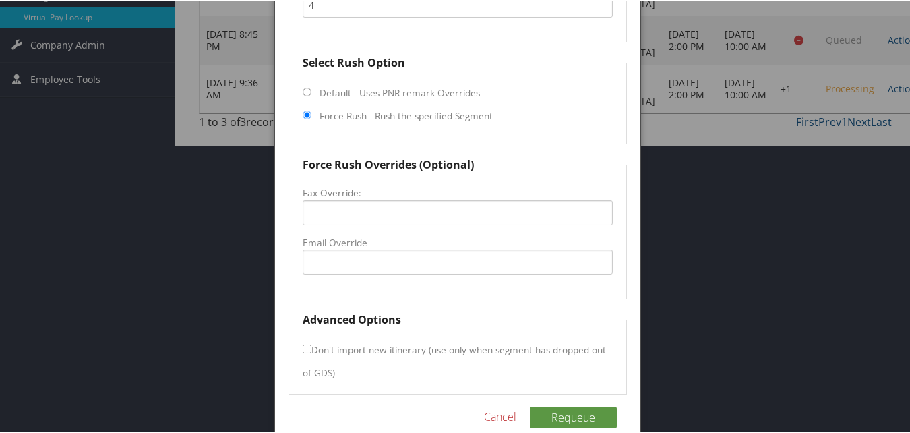
scroll to position [289, 0]
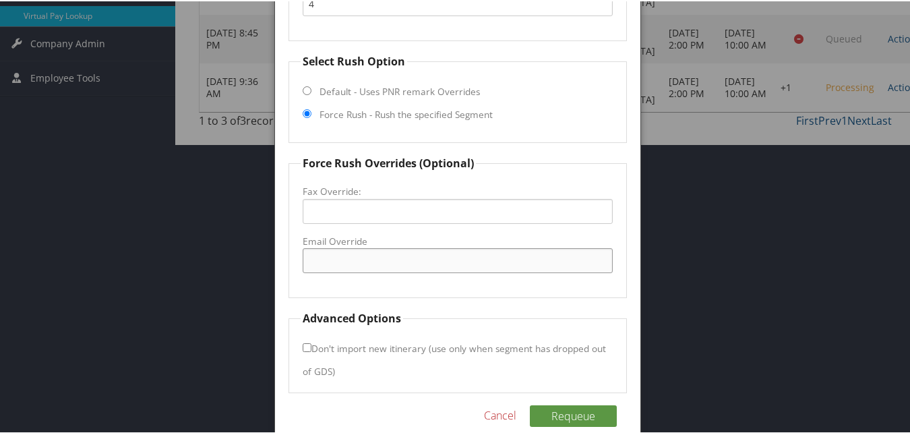
click at [344, 248] on input "Email Override" at bounding box center [457, 259] width 309 height 25
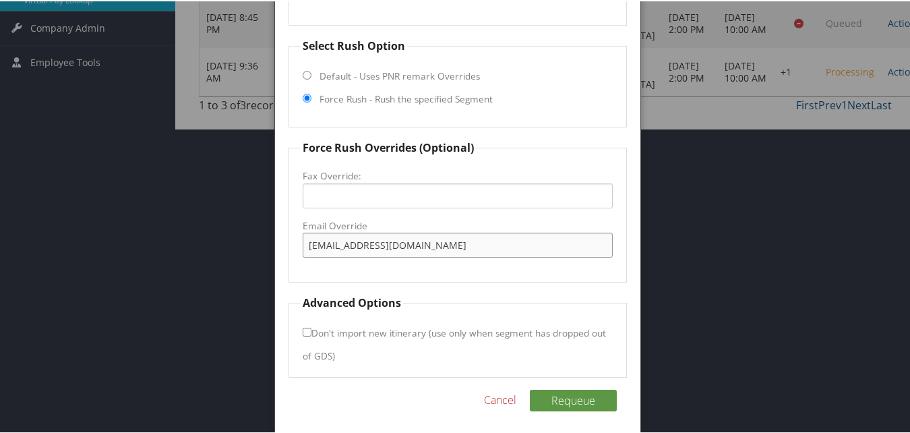
scroll to position [309, 0]
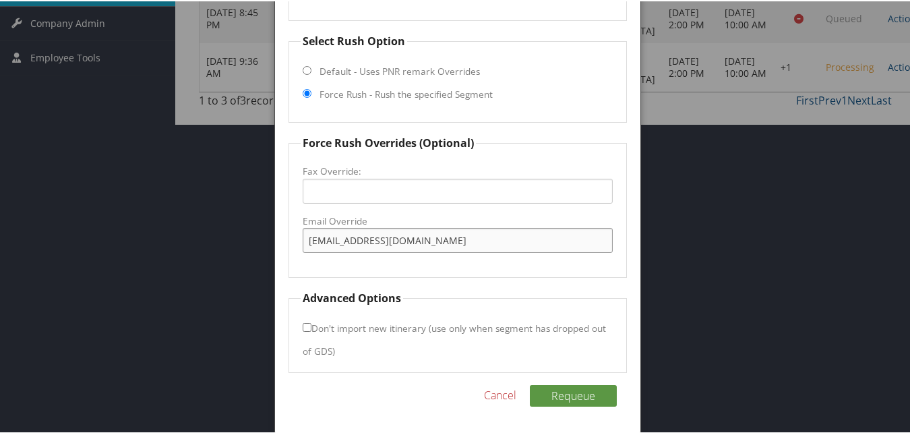
type input "frontdesk@boulderfallsinn.com"
click at [306, 325] on input "Don't import new itinerary (use only when segment has dropped out of GDS)" at bounding box center [307, 325] width 9 height 9
checkbox input "true"
click at [576, 394] on button "Requeue" at bounding box center [573, 394] width 87 height 22
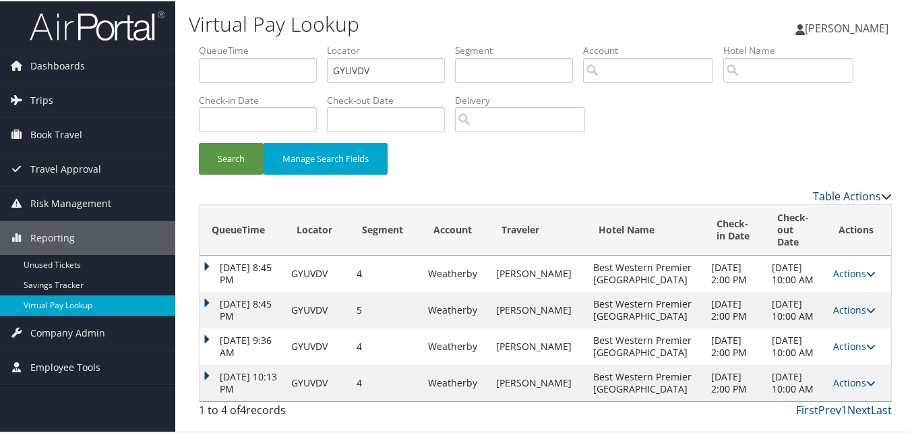
scroll to position [124, 0]
click at [844, 377] on link "Actions" at bounding box center [854, 381] width 42 height 13
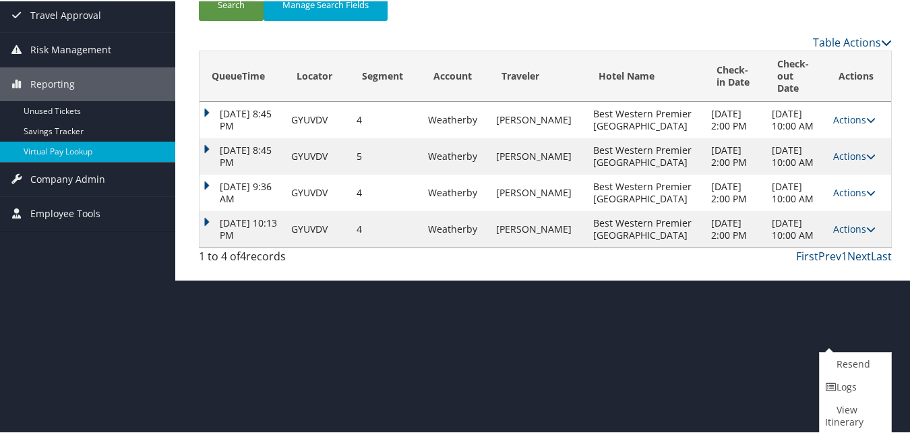
click at [834, 383] on icon at bounding box center [831, 385] width 12 height 9
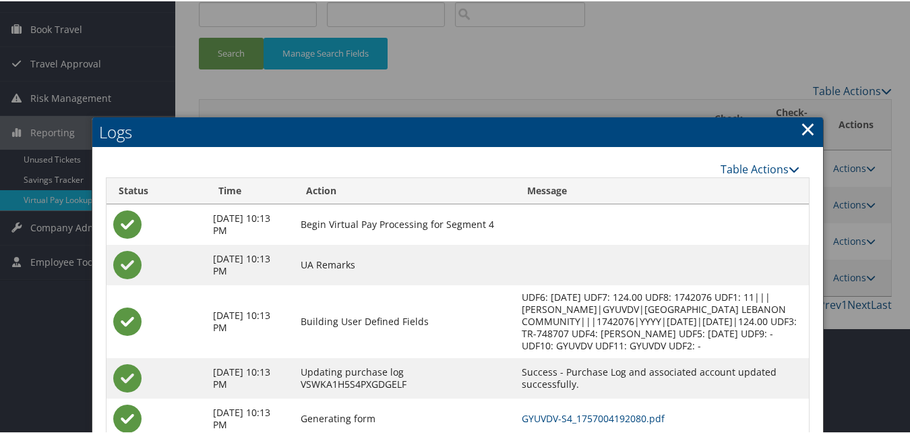
scroll to position [228, 0]
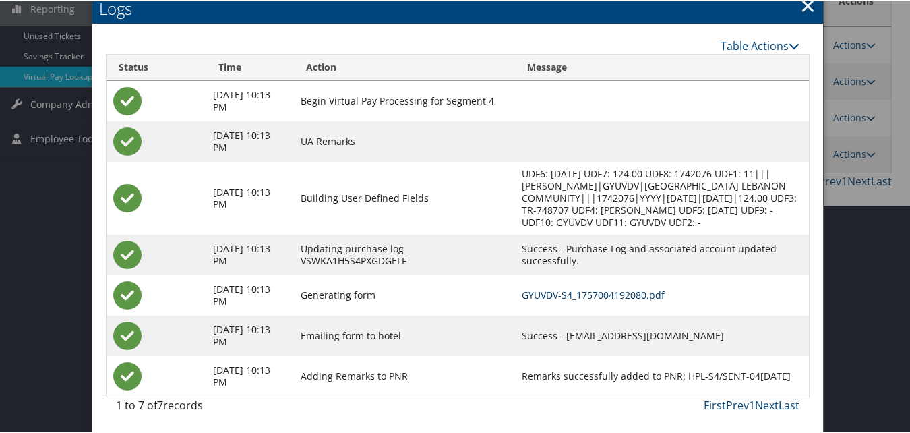
click at [583, 297] on link "GYUVDV-S4_1757004192080.pdf" at bounding box center [593, 293] width 143 height 13
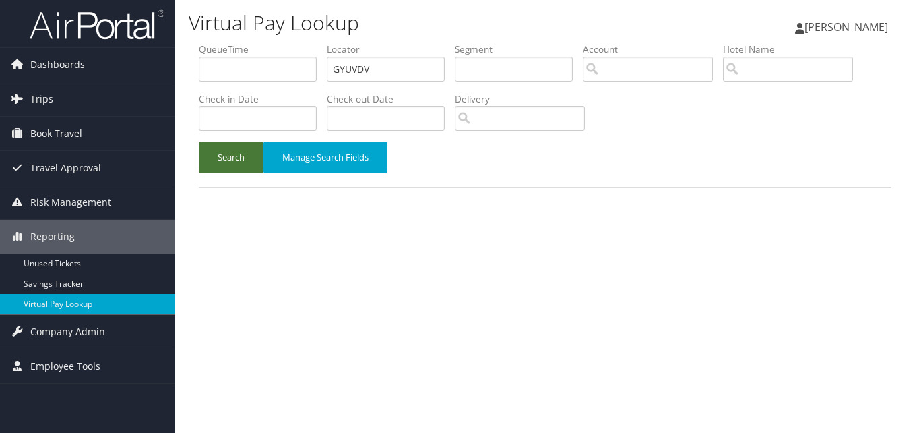
click at [230, 158] on button "Search" at bounding box center [231, 158] width 65 height 32
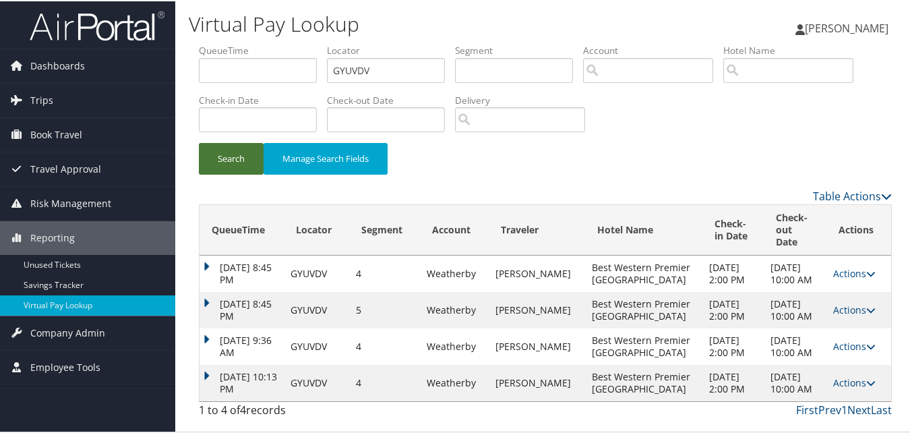
scroll to position [27, 0]
click at [866, 386] on icon at bounding box center [870, 381] width 9 height 9
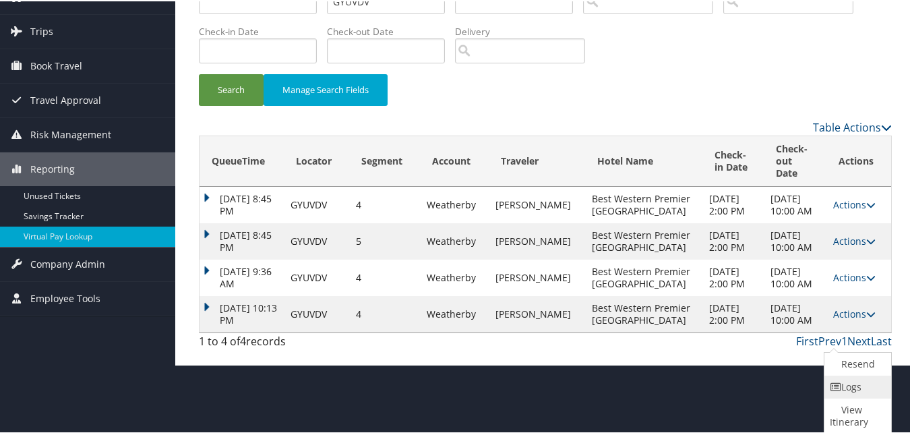
click at [848, 388] on link "Logs" at bounding box center [855, 385] width 63 height 23
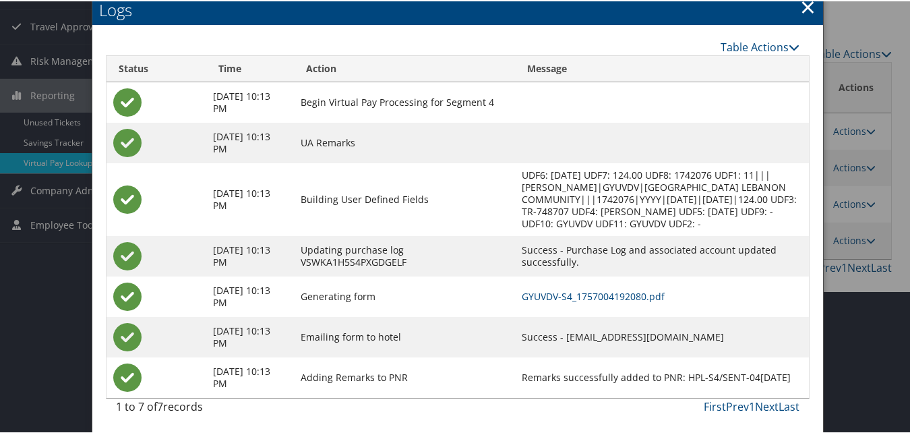
scroll to position [144, 0]
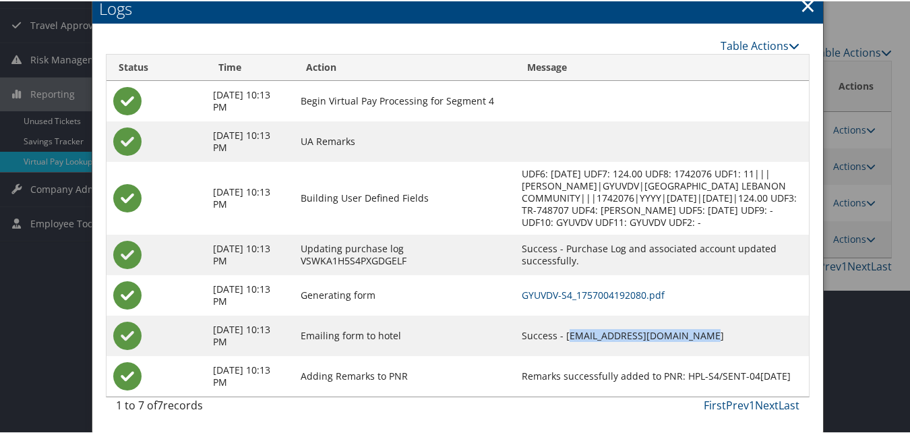
drag, startPoint x: 552, startPoint y: 333, endPoint x: 677, endPoint y: 328, distance: 124.8
click at [677, 328] on td "Success - frontdesk@boulderfallsinn.com" at bounding box center [662, 334] width 294 height 40
drag, startPoint x: 677, startPoint y: 328, endPoint x: 549, endPoint y: 336, distance: 127.7
click at [549, 336] on td "Success - frontdesk@boulderfallsinn.com" at bounding box center [662, 334] width 294 height 40
copy td "frontdesk@boulderfallsinn.com"
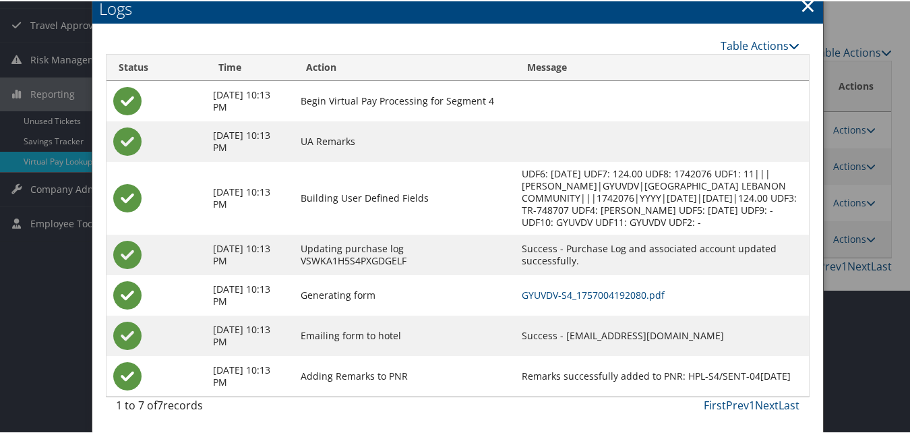
click at [800, 7] on link "×" at bounding box center [808, 4] width 16 height 27
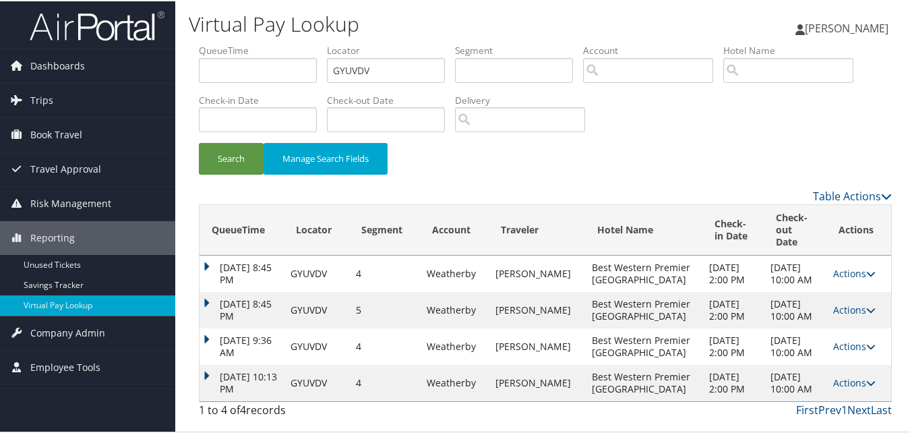
scroll to position [0, 0]
drag, startPoint x: 397, startPoint y: 57, endPoint x: 274, endPoint y: 100, distance: 130.9
click at [274, 42] on ul "QueueTime Locator GYUVDV Segment Account Traveler Hotel Name Check-in Date Chec…" at bounding box center [545, 42] width 693 height 0
paste input "CRTJVL"
type input "CRTJVL"
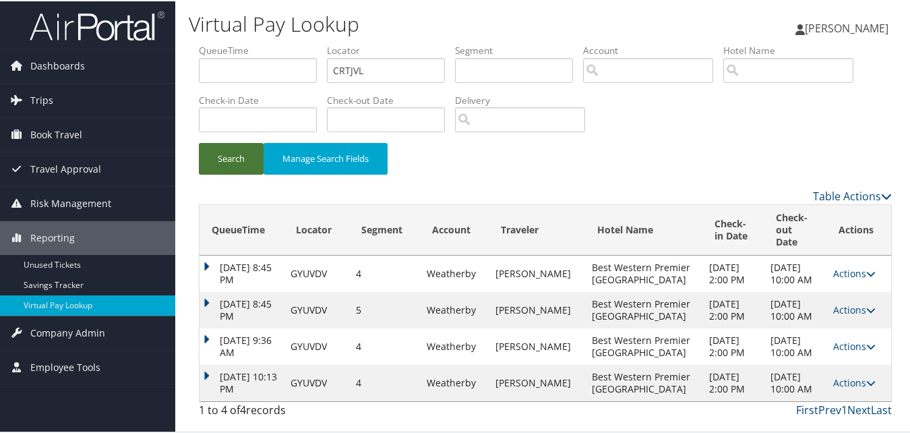
click at [229, 157] on button "Search" at bounding box center [231, 158] width 65 height 32
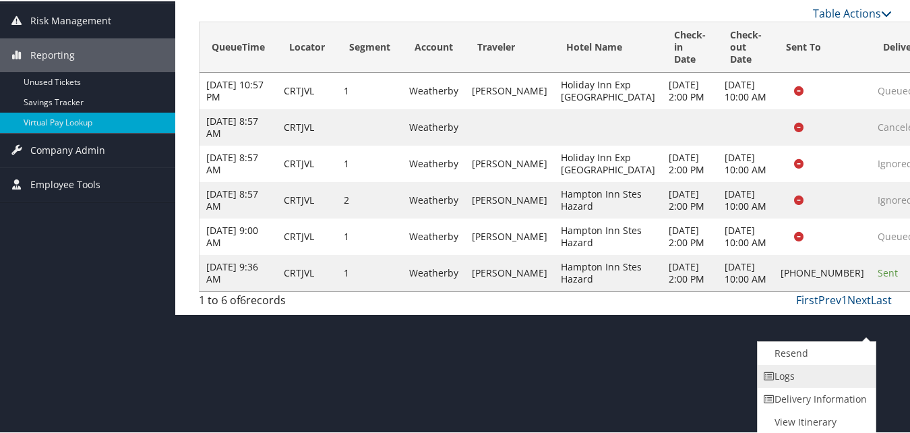
click at [797, 368] on link "Logs" at bounding box center [815, 374] width 115 height 23
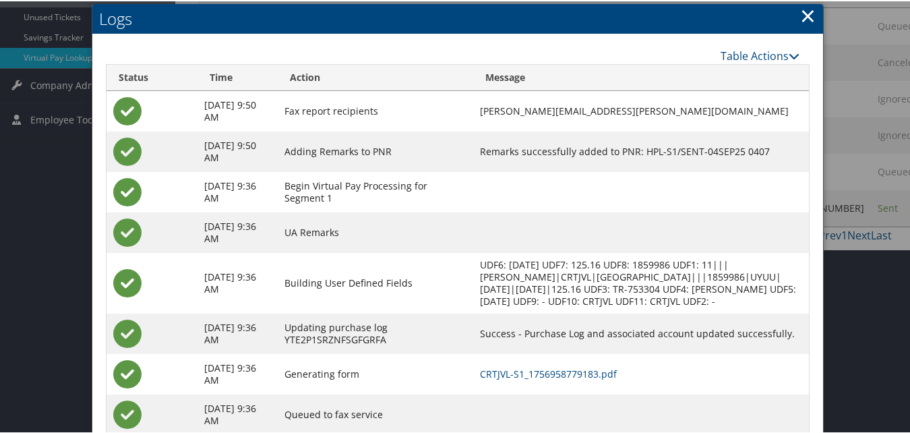
scroll to position [298, 0]
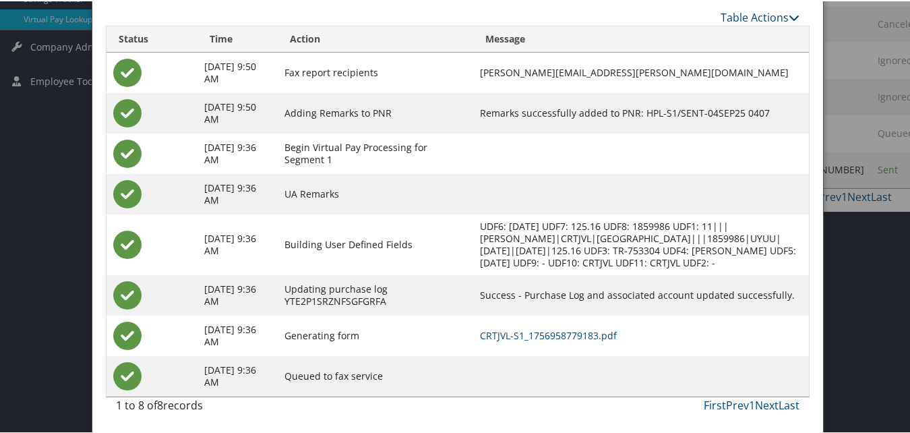
click at [567, 340] on td "CRTJVL-S1_1756958779183.pdf" at bounding box center [641, 334] width 336 height 40
click at [569, 333] on link "CRTJVL-S1_1756958779183.pdf" at bounding box center [548, 334] width 137 height 13
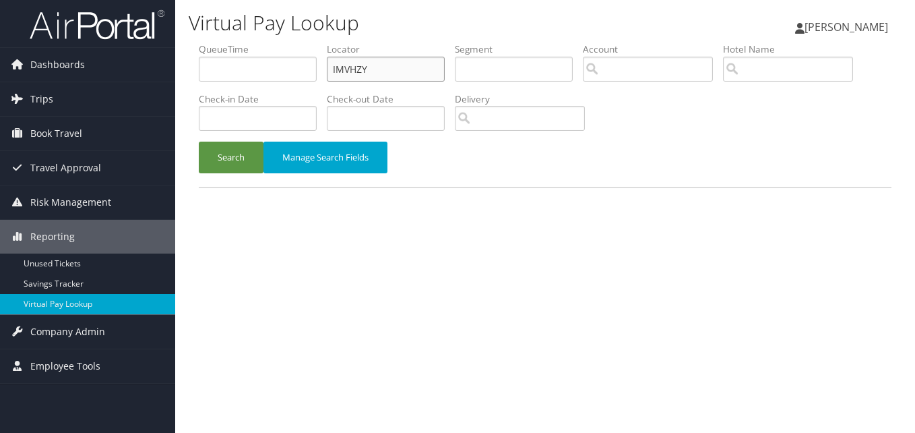
drag, startPoint x: 377, startPoint y: 66, endPoint x: 258, endPoint y: 84, distance: 120.6
click at [261, 42] on ul "QueueTime Locator IMVHZY Segment Account Traveler Hotel Name Check-in Date Chec…" at bounding box center [545, 42] width 693 height 0
paste input "HBZUGO"
type input "HBZUGO"
click at [235, 158] on button "Search" at bounding box center [231, 158] width 65 height 32
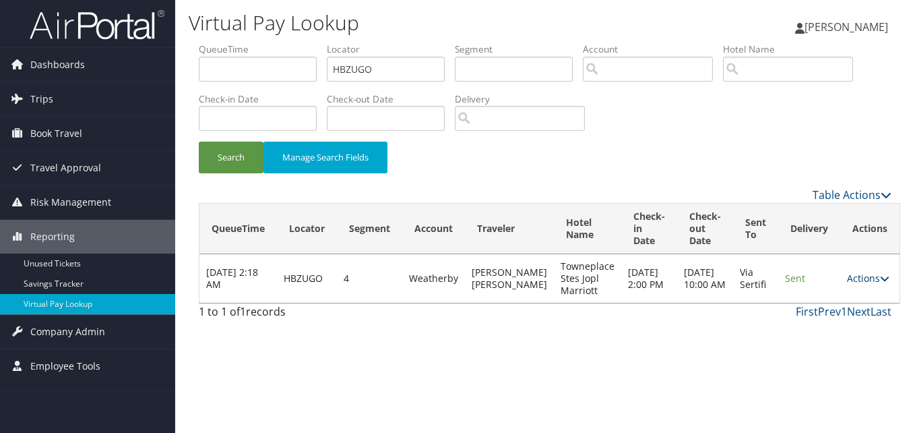
click at [859, 280] on link "Actions" at bounding box center [868, 278] width 42 height 13
click at [805, 320] on icon at bounding box center [803, 320] width 12 height 9
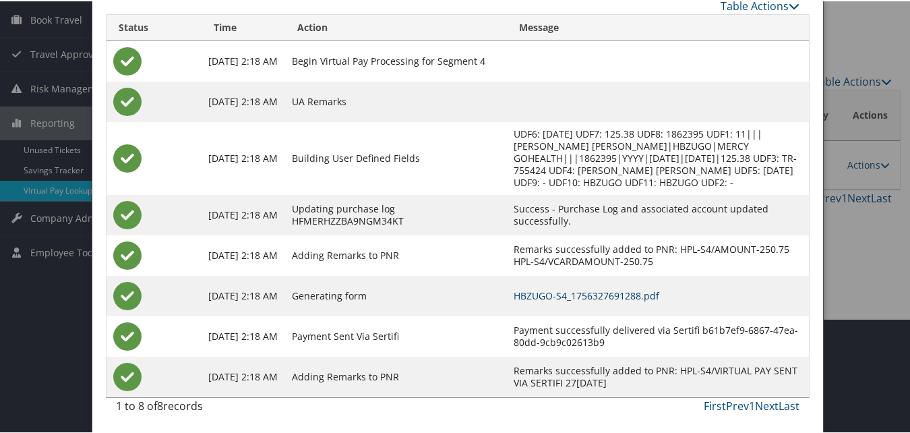
scroll to position [115, 0]
click at [568, 295] on link "HBZUGO-S4_1756327691288.pdf" at bounding box center [587, 293] width 146 height 13
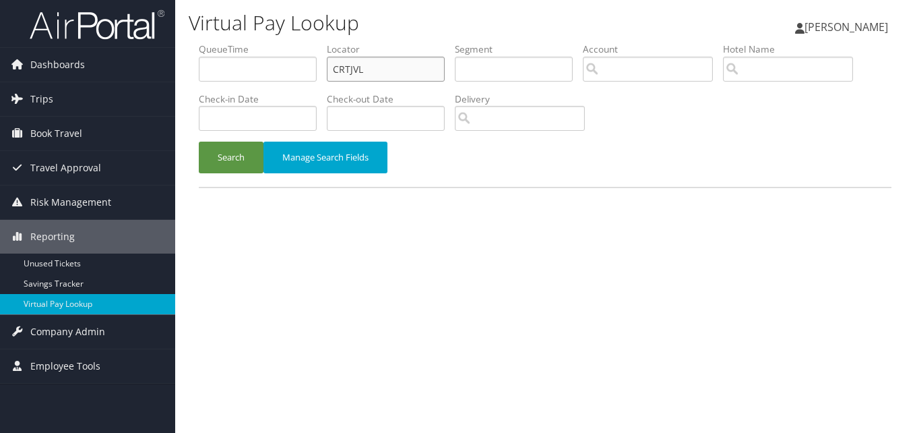
drag, startPoint x: 362, startPoint y: 75, endPoint x: 263, endPoint y: 80, distance: 99.2
click at [263, 42] on ul "QueueTime Locator CRTJVL Segment Account Traveler Hotel Name Check-in Date Chec…" at bounding box center [545, 42] width 693 height 0
paste input "WFHYNH"
type input "WFHYNH"
drag, startPoint x: 212, startPoint y: 157, endPoint x: 231, endPoint y: 162, distance: 19.5
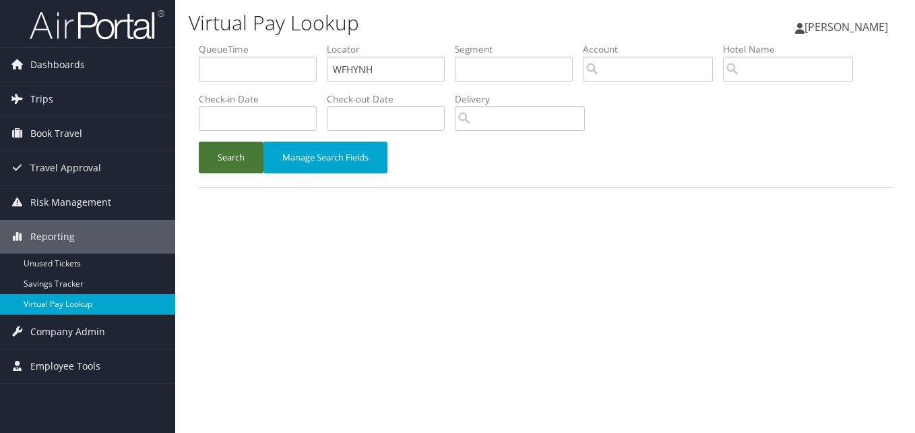
click at [212, 158] on button "Search" at bounding box center [231, 158] width 65 height 32
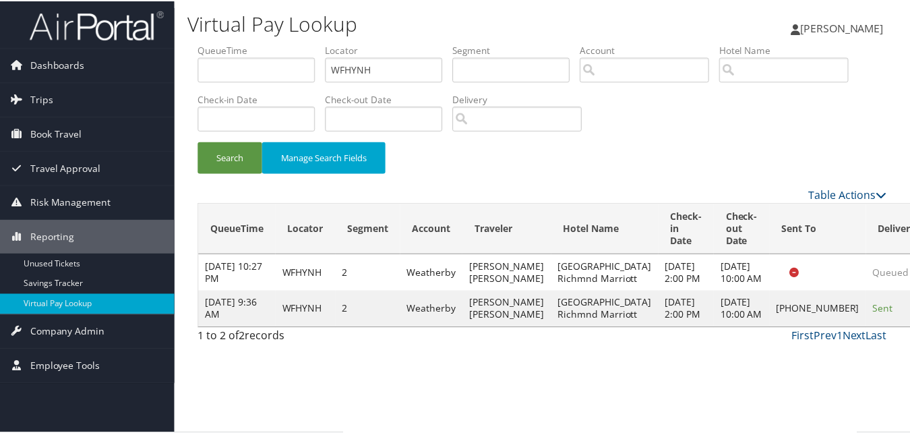
scroll to position [13, 0]
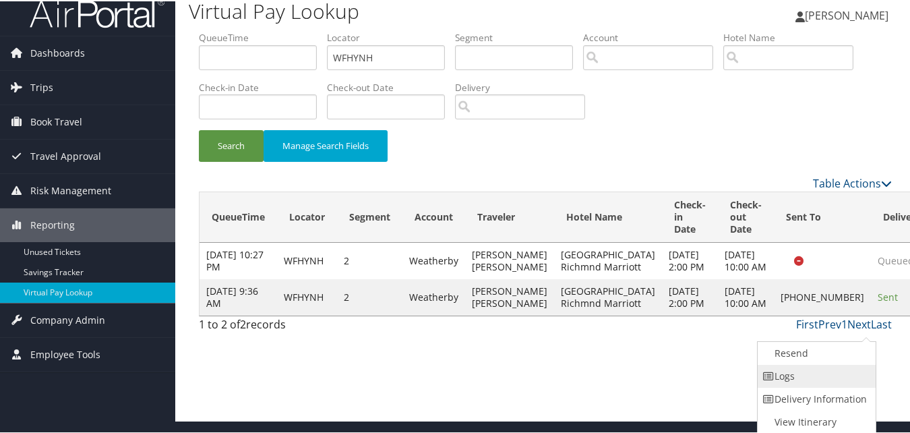
click at [824, 371] on link "Logs" at bounding box center [815, 374] width 115 height 23
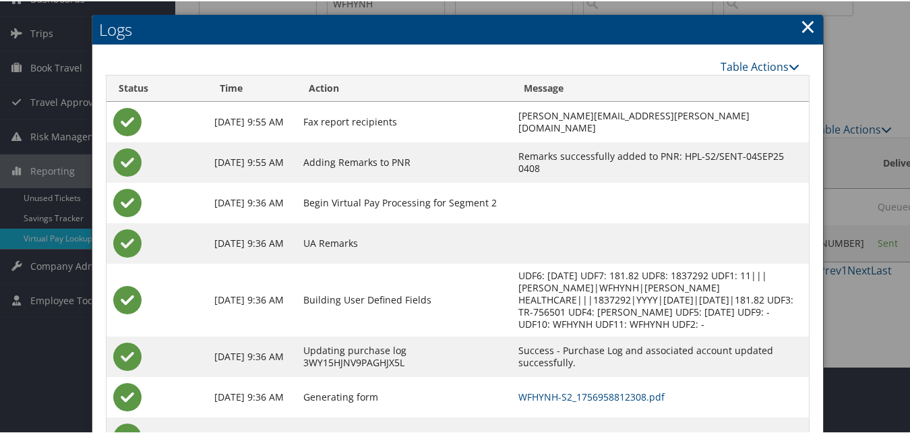
scroll to position [67, 0]
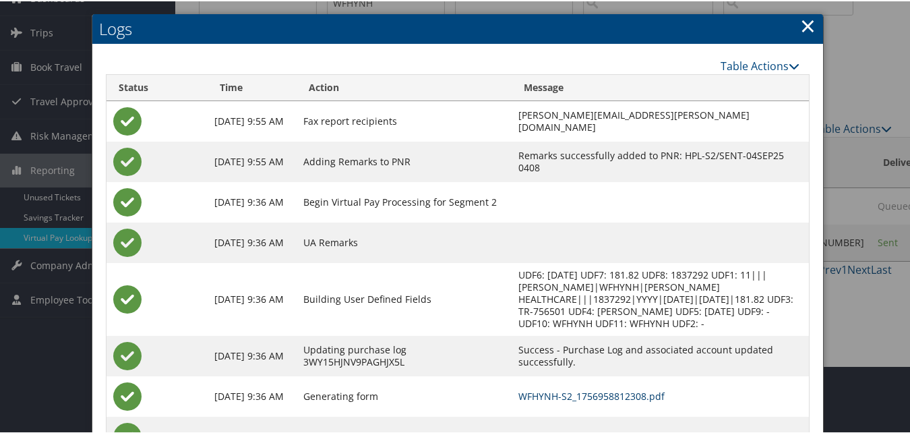
drag, startPoint x: 547, startPoint y: 395, endPoint x: 516, endPoint y: 385, distance: 32.4
click at [547, 395] on link "WFHYNH-S2_1756958812308.pdf" at bounding box center [591, 394] width 146 height 13
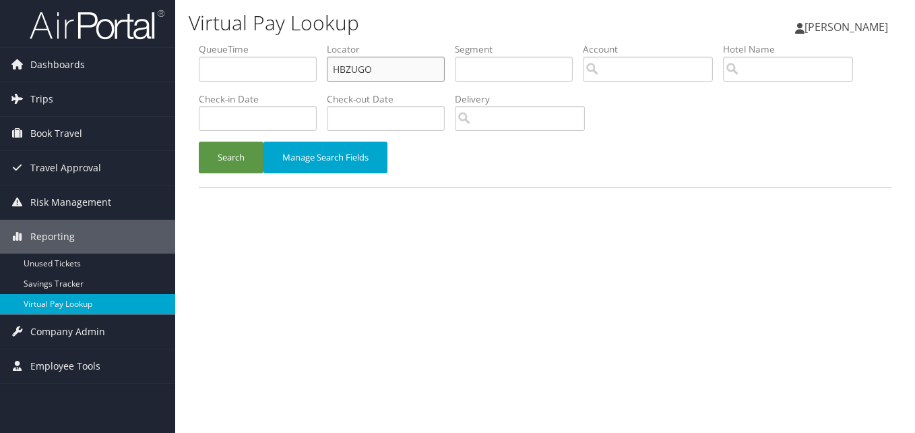
drag, startPoint x: 379, startPoint y: 73, endPoint x: 190, endPoint y: 90, distance: 190.1
click at [233, 42] on ul "QueueTime Locator HBZUGO Segment Account Traveler Hotel Name Check-in Date Chec…" at bounding box center [545, 42] width 693 height 0
paste input "DRNLNI"
type input "DRNLNI"
click at [243, 166] on button "Search" at bounding box center [231, 158] width 65 height 32
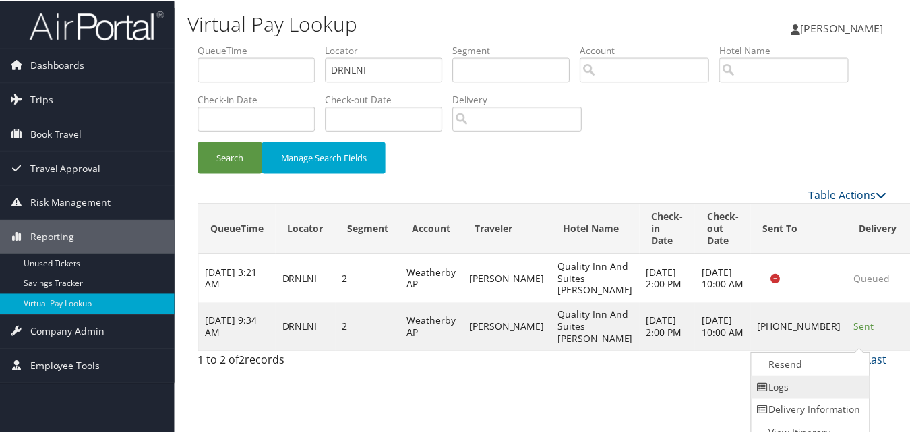
scroll to position [13, 0]
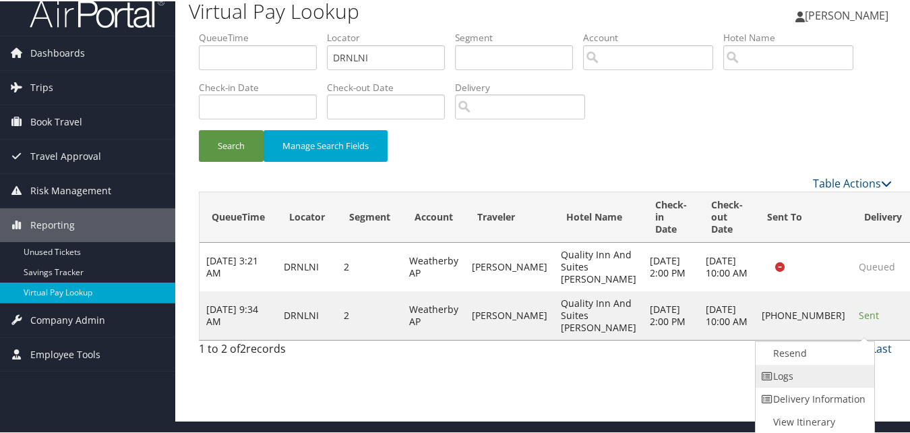
click at [817, 379] on link "Logs" at bounding box center [812, 374] width 115 height 23
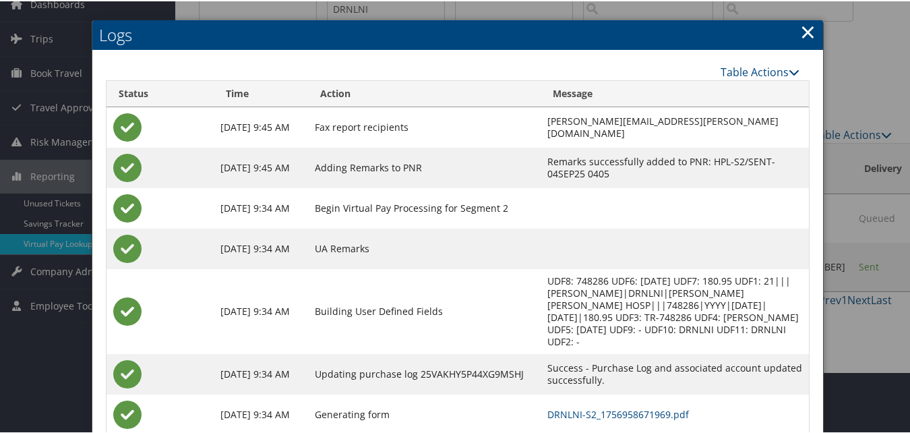
scroll to position [128, 0]
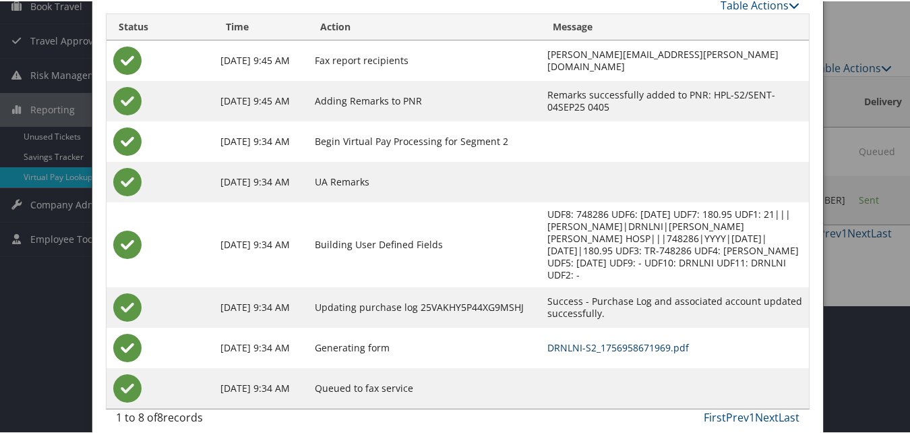
click at [572, 340] on link "DRNLNI-S2_1756958671969.pdf" at bounding box center [618, 346] width 142 height 13
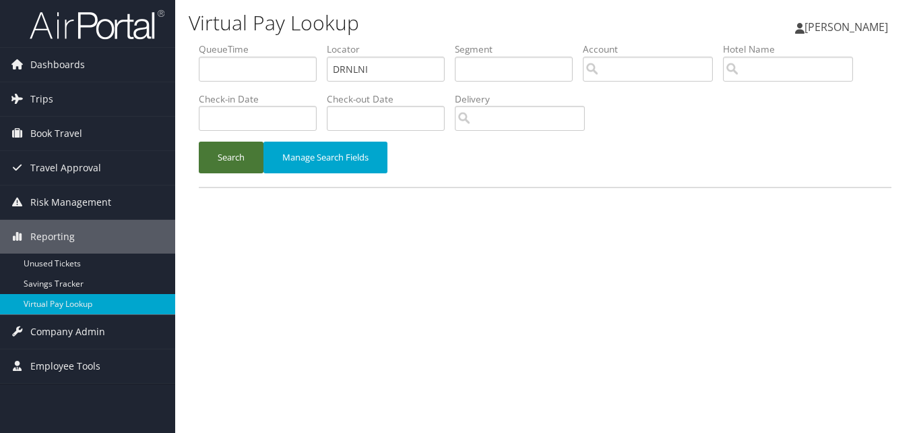
click at [225, 163] on button "Search" at bounding box center [231, 158] width 65 height 32
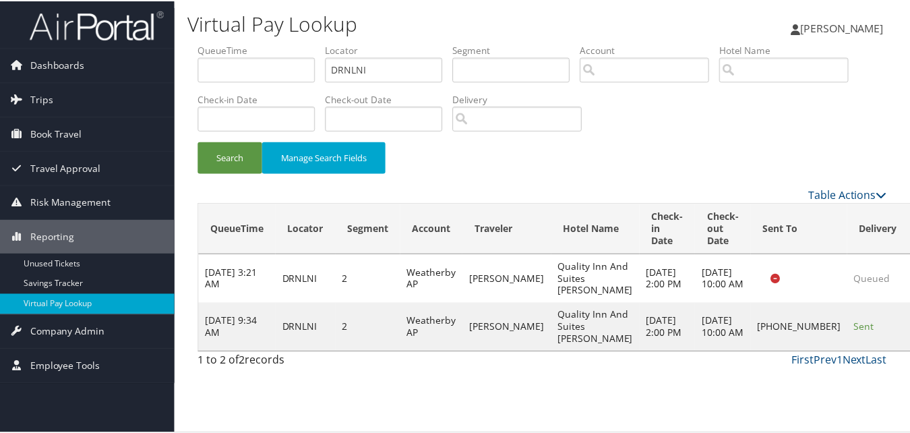
scroll to position [13, 0]
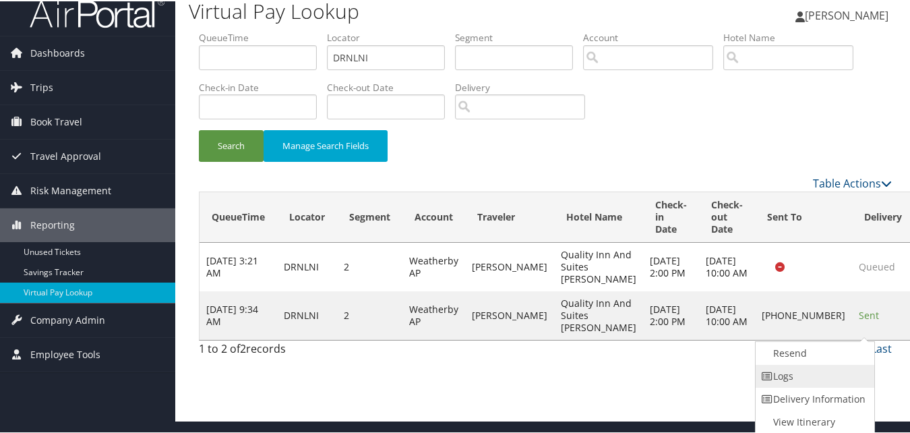
click at [809, 372] on link "Logs" at bounding box center [812, 374] width 115 height 23
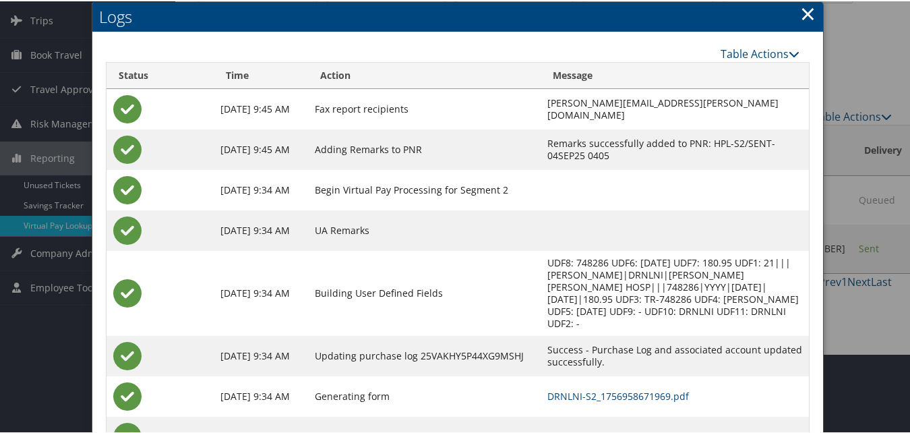
scroll to position [128, 0]
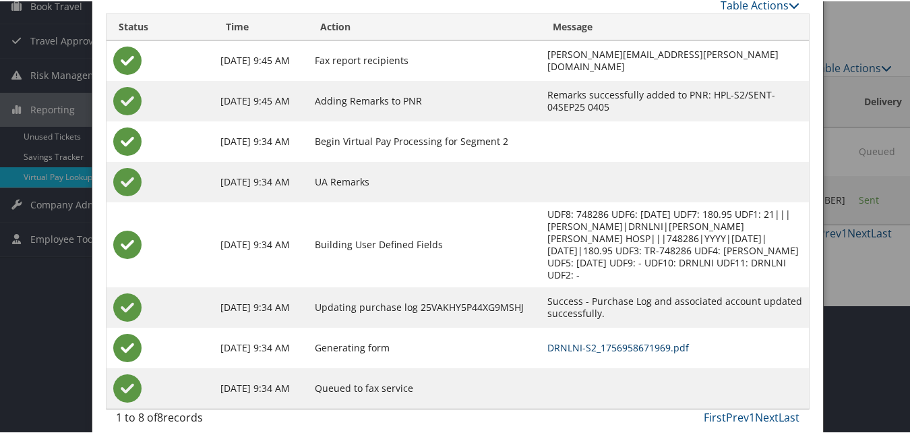
click at [571, 340] on link "DRNLNI-S2_1756958671969.pdf" at bounding box center [618, 346] width 142 height 13
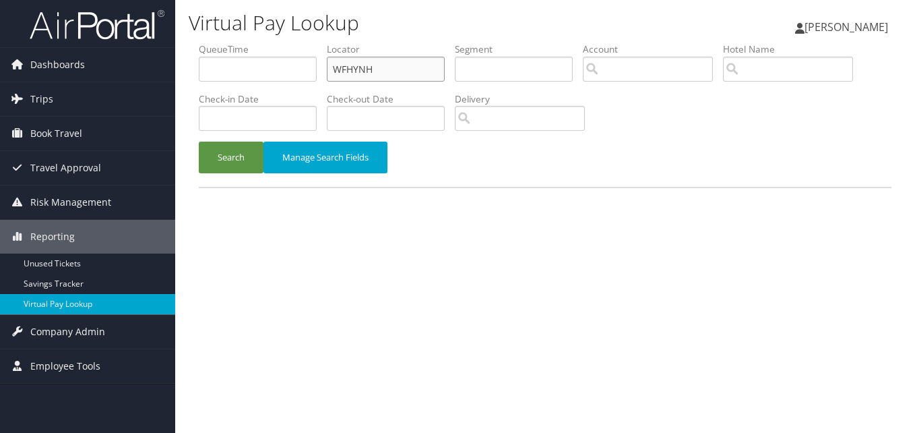
drag, startPoint x: 393, startPoint y: 70, endPoint x: 250, endPoint y: 85, distance: 143.6
click at [252, 42] on ul "QueueTime Locator WFHYNH Segment Account Traveler Hotel Name Check-in Date Chec…" at bounding box center [545, 42] width 693 height 0
paste input "LZDECS"
type input "LZDECS"
click at [241, 147] on button "Search" at bounding box center [231, 158] width 65 height 32
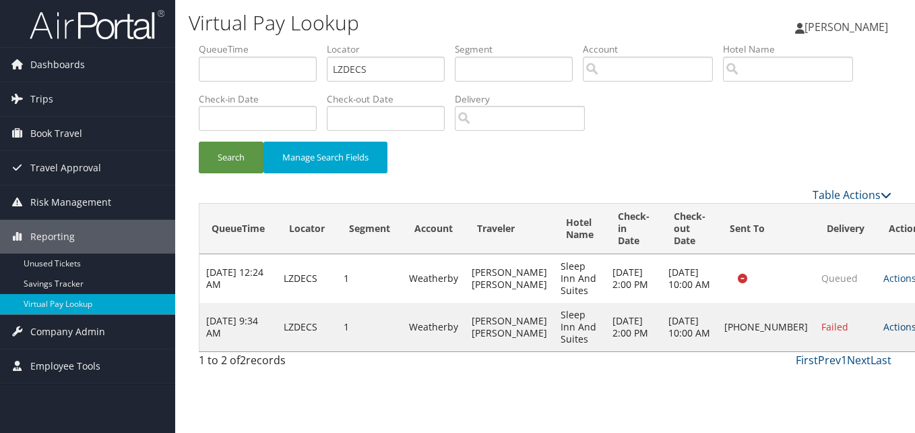
click at [884, 332] on link "Actions" at bounding box center [905, 326] width 42 height 13
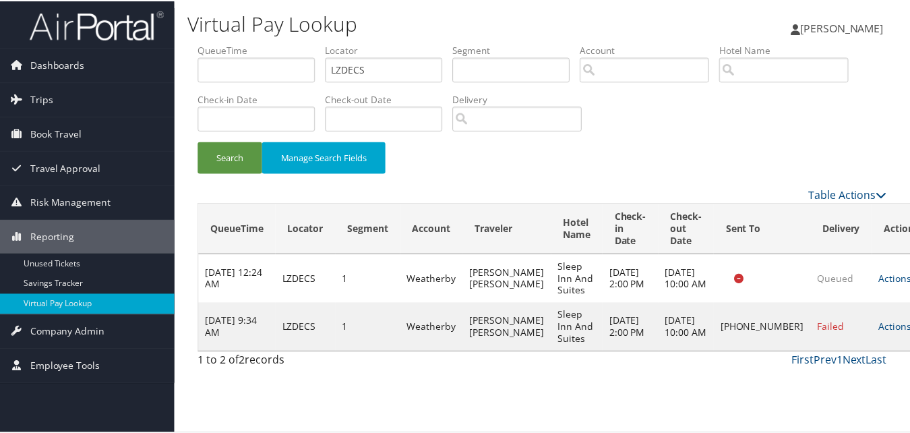
scroll to position [1, 0]
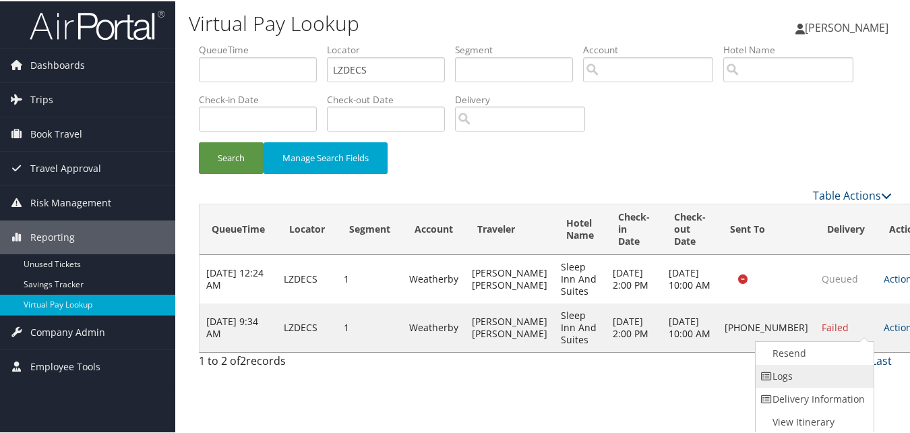
click at [799, 375] on link "Logs" at bounding box center [812, 374] width 115 height 23
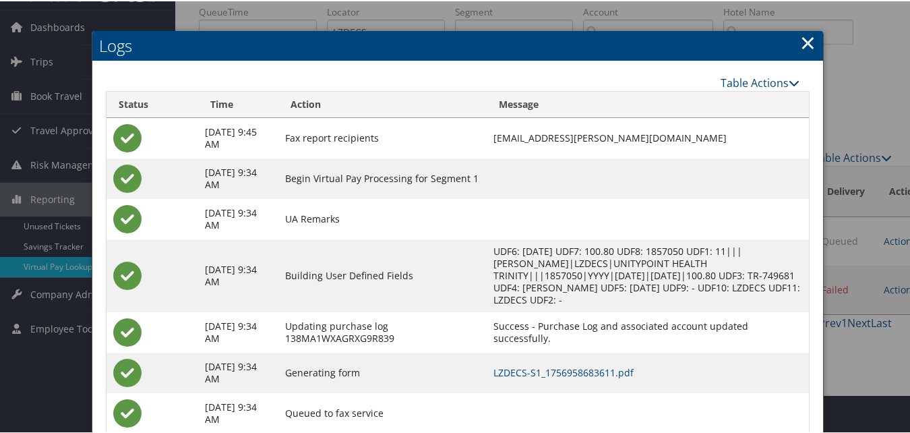
scroll to position [75, 0]
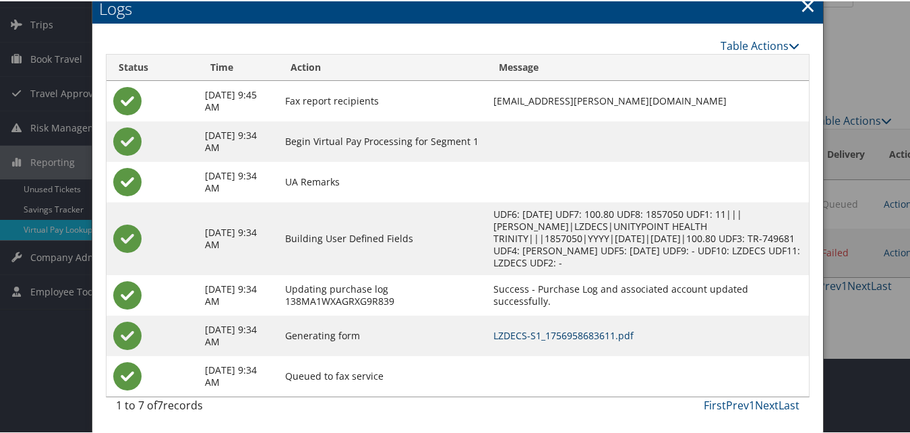
click at [604, 335] on link "LZDECS-S1_1756958683611.pdf" at bounding box center [563, 334] width 140 height 13
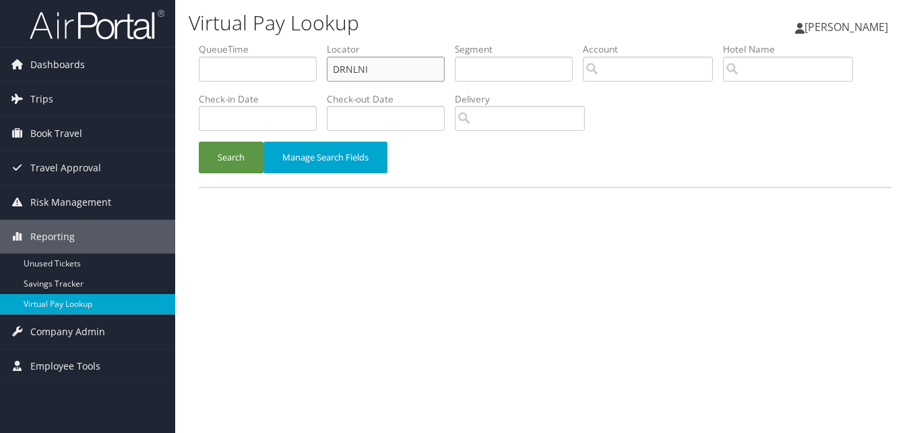
drag, startPoint x: 352, startPoint y: 73, endPoint x: 245, endPoint y: 88, distance: 108.9
click at [245, 42] on ul "QueueTime Locator DRNLNI Segment Account Traveler Hotel Name Check-in Date Chec…" at bounding box center [545, 42] width 693 height 0
paste input "HWPIMR"
type input "HWPIMR"
drag, startPoint x: 233, startPoint y: 148, endPoint x: 348, endPoint y: 175, distance: 117.7
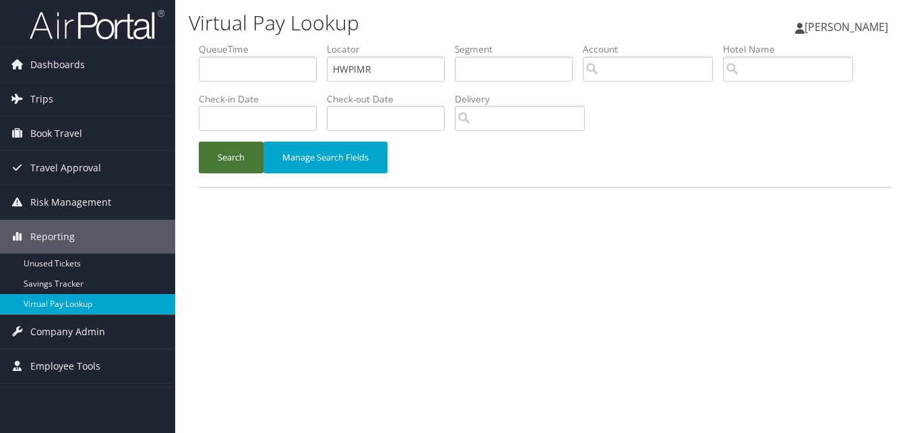
click at [233, 150] on button "Search" at bounding box center [231, 158] width 65 height 32
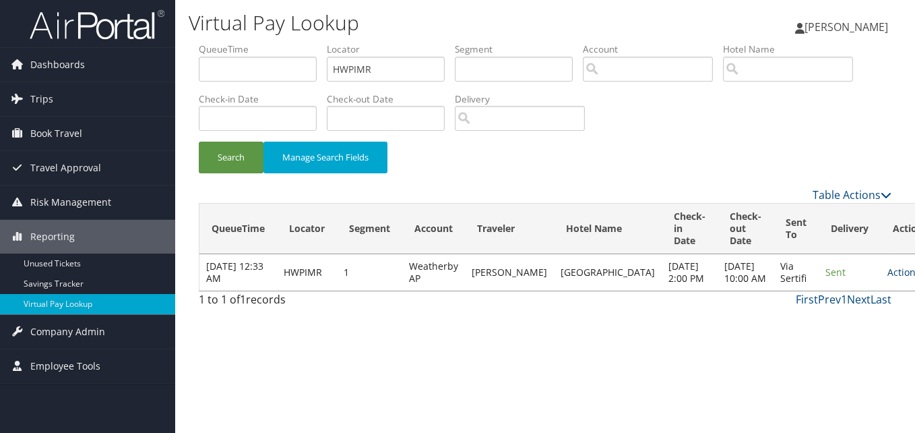
click at [915, 277] on icon at bounding box center [925, 272] width 9 height 9
click at [817, 318] on link "Logs" at bounding box center [833, 320] width 85 height 23
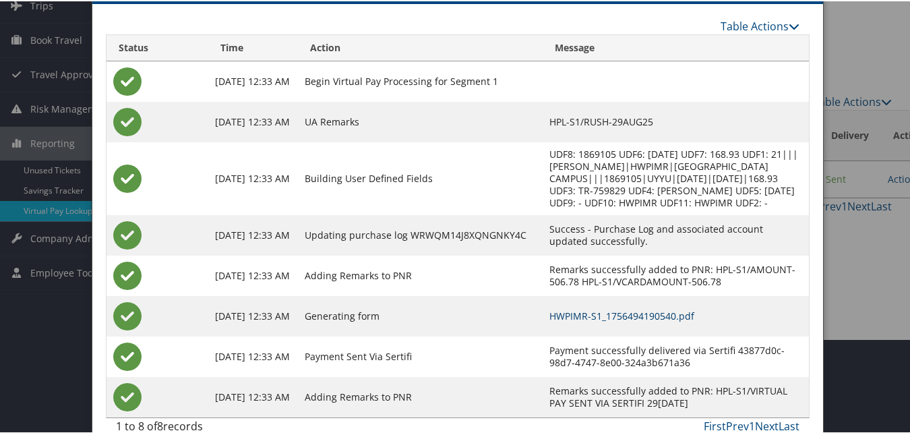
scroll to position [115, 0]
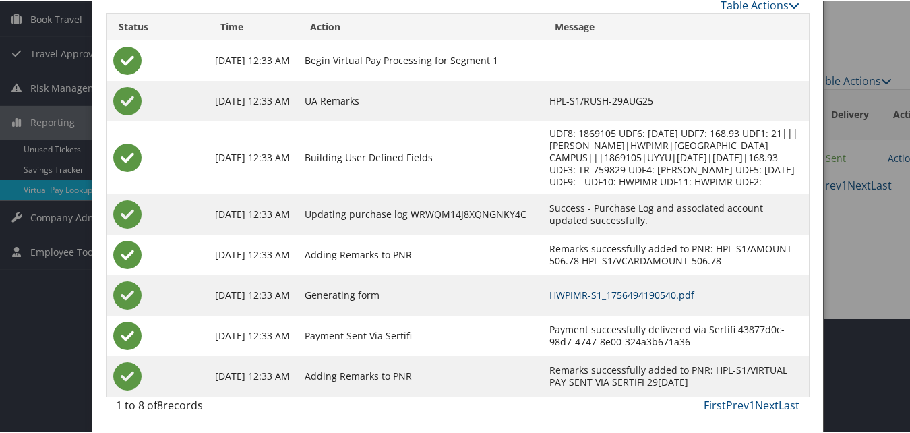
click at [587, 292] on link "HWPIMR-S1_1756494190540.pdf" at bounding box center [621, 293] width 145 height 13
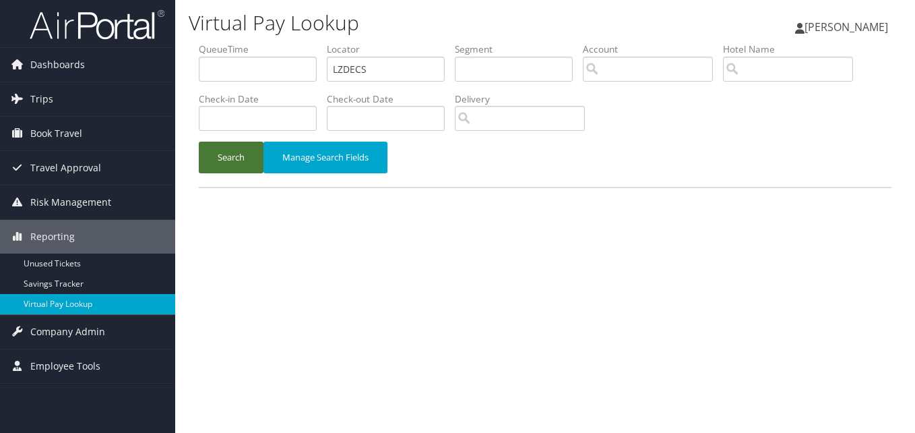
drag, startPoint x: 237, startPoint y: 150, endPoint x: 458, endPoint y: 184, distance: 223.6
click at [237, 151] on button "Search" at bounding box center [231, 158] width 65 height 32
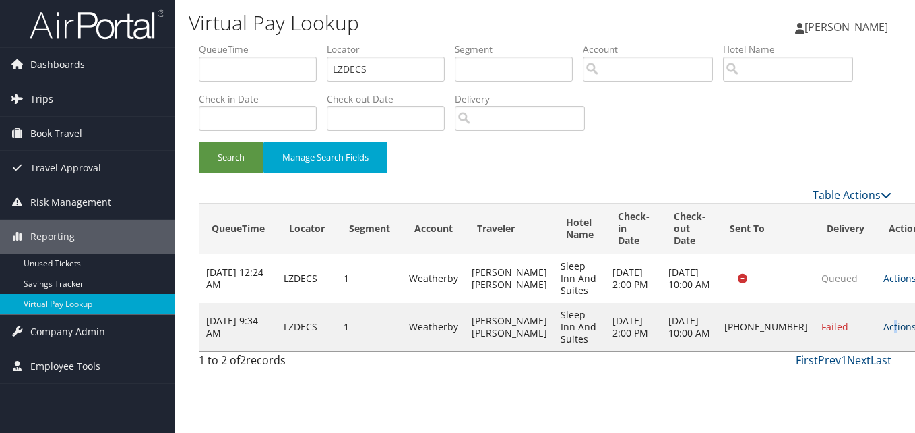
click at [884, 329] on link "Actions" at bounding box center [905, 326] width 42 height 13
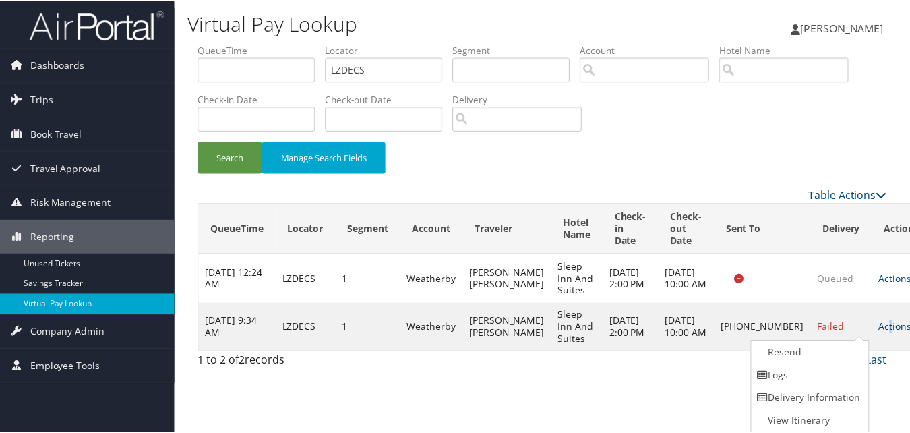
scroll to position [1, 0]
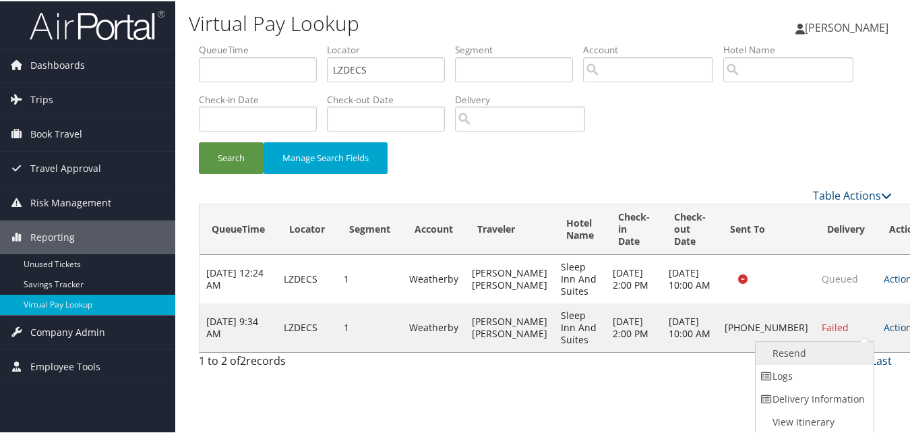
drag, startPoint x: 848, startPoint y: 329, endPoint x: 791, endPoint y: 354, distance: 63.1
click at [791, 354] on link "Resend" at bounding box center [812, 351] width 115 height 23
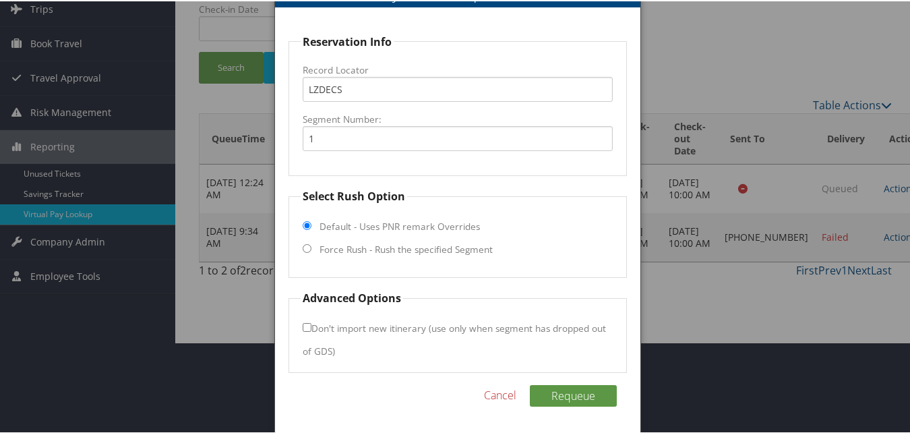
click at [336, 251] on label "Force Rush - Rush the specified Segment" at bounding box center [405, 247] width 173 height 13
click at [311, 251] on input "Force Rush - Rush the specified Segment" at bounding box center [307, 247] width 9 height 9
radio input "true"
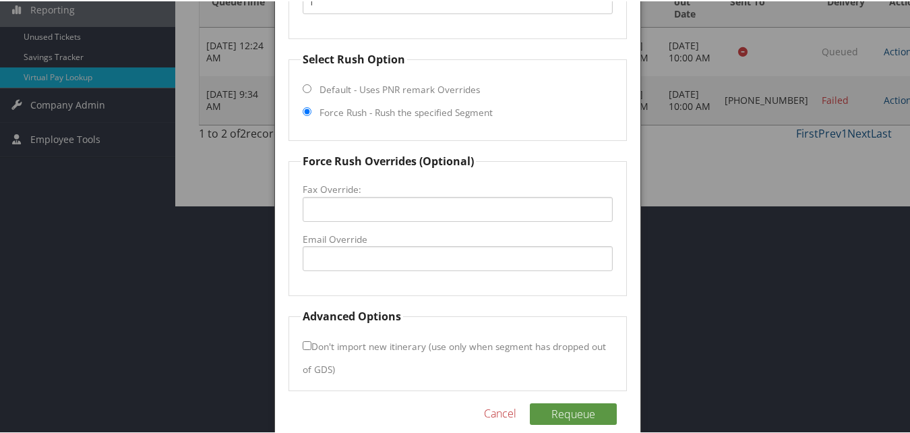
scroll to position [246, 0]
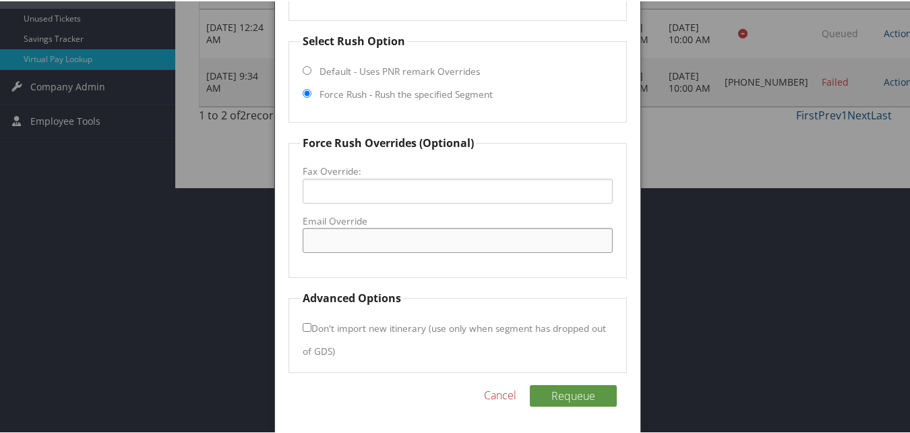
click at [342, 247] on input "Email Override" at bounding box center [457, 238] width 309 height 25
click at [348, 228] on input "Email Override" at bounding box center [457, 238] width 309 height 25
click at [357, 240] on input "ia217@staychoiceat" at bounding box center [457, 238] width 309 height 25
click at [413, 242] on input "ia217@stayatchoiceat" at bounding box center [457, 238] width 309 height 25
type input "ia217@stayatchoice.com"
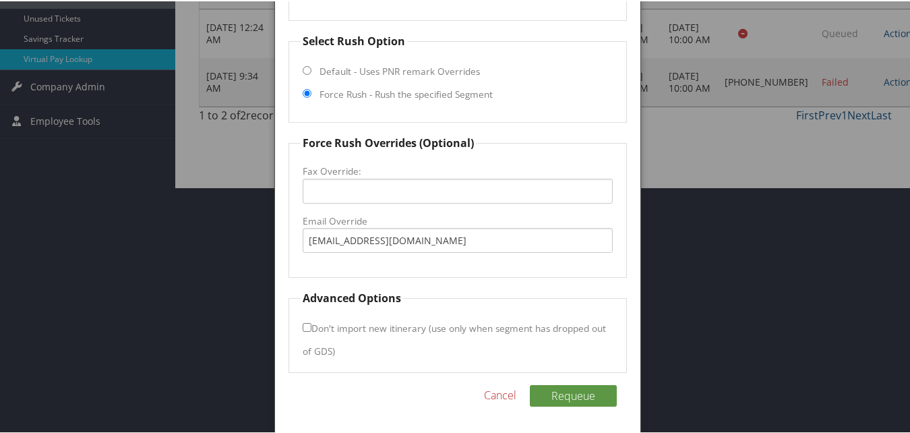
click at [304, 328] on input "Don't import new itinerary (use only when segment has dropped out of GDS)" at bounding box center [307, 325] width 9 height 9
checkbox input "true"
click at [578, 392] on button "Requeue" at bounding box center [573, 394] width 87 height 22
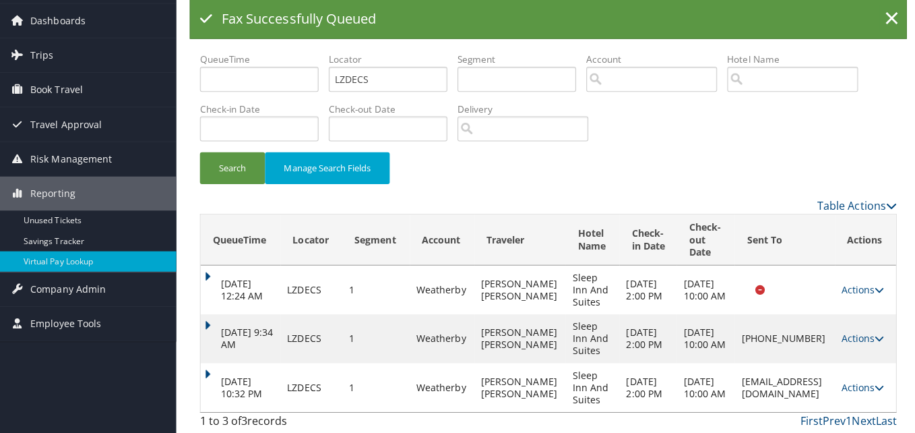
scroll to position [0, 0]
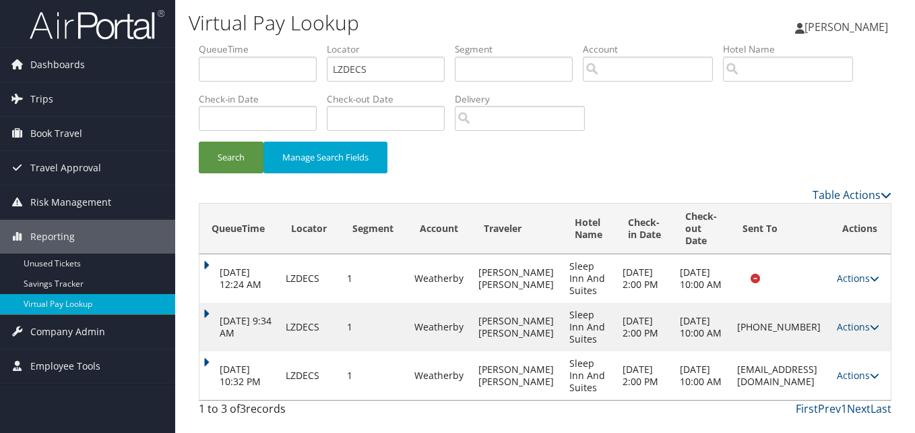
click at [866, 376] on link "Actions" at bounding box center [858, 375] width 42 height 13
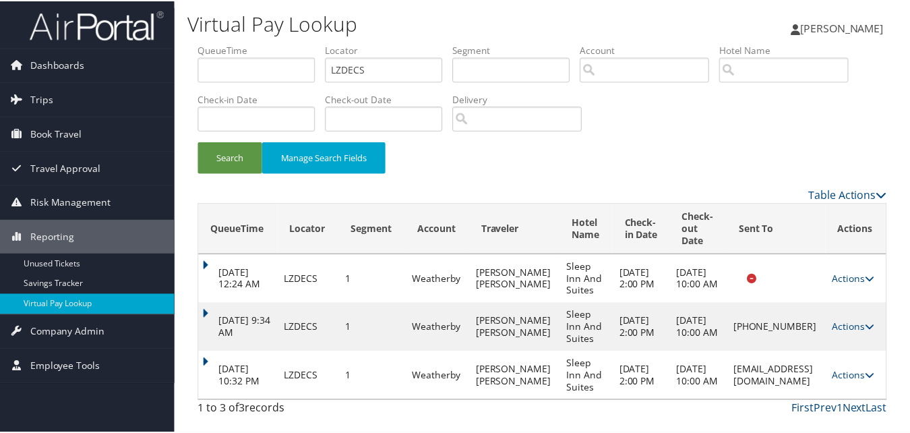
scroll to position [44, 0]
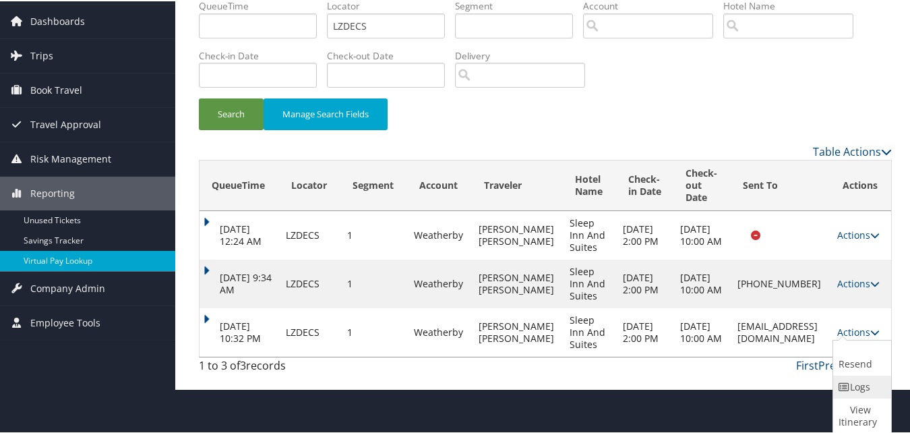
click at [849, 388] on icon at bounding box center [844, 385] width 12 height 9
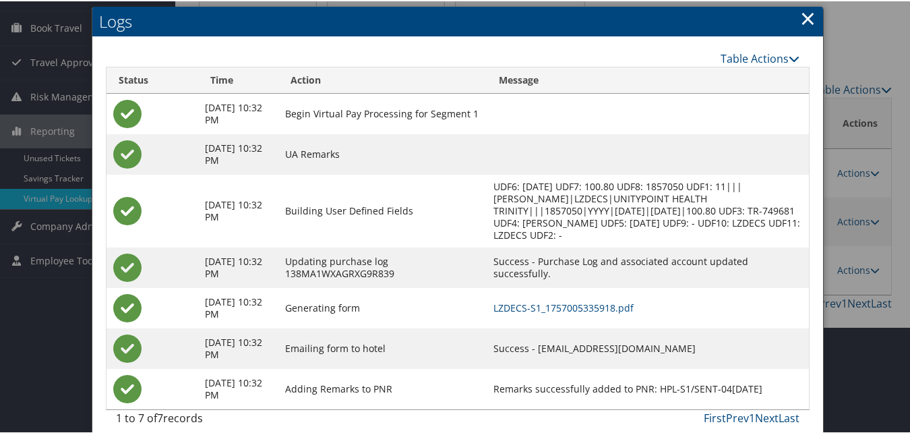
scroll to position [119, 0]
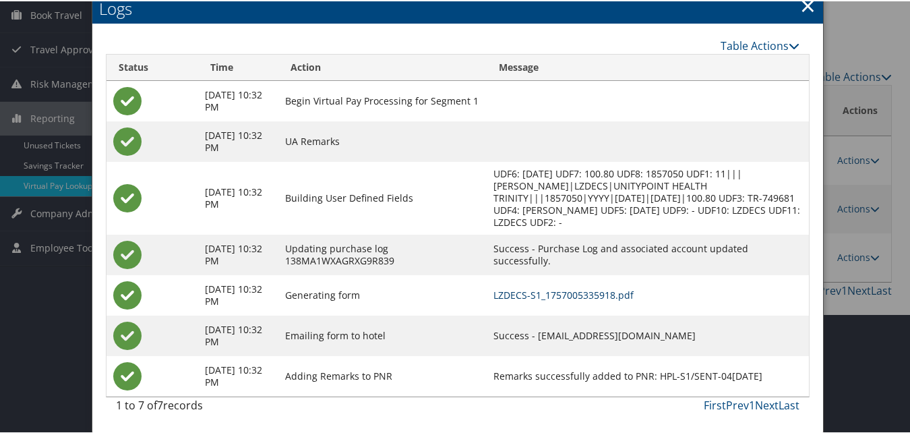
drag, startPoint x: 617, startPoint y: 296, endPoint x: 600, endPoint y: 300, distance: 17.3
click at [617, 296] on link "LZDECS-S1_1757005335918.pdf" at bounding box center [563, 293] width 140 height 13
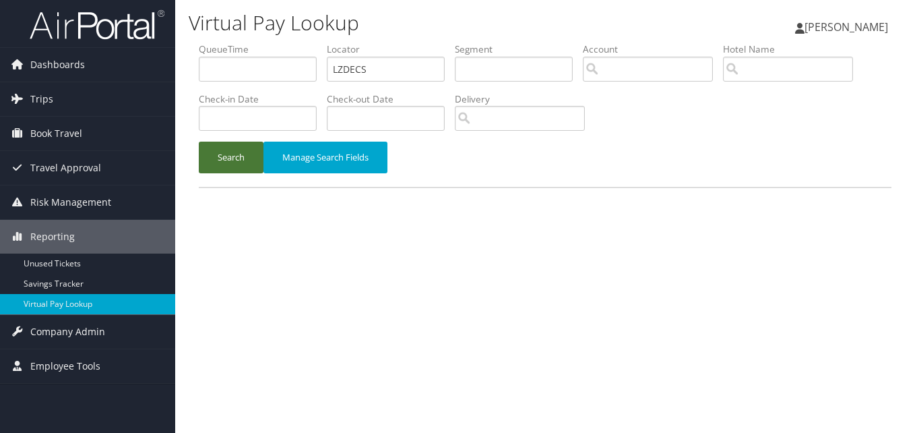
click at [234, 165] on button "Search" at bounding box center [231, 158] width 65 height 32
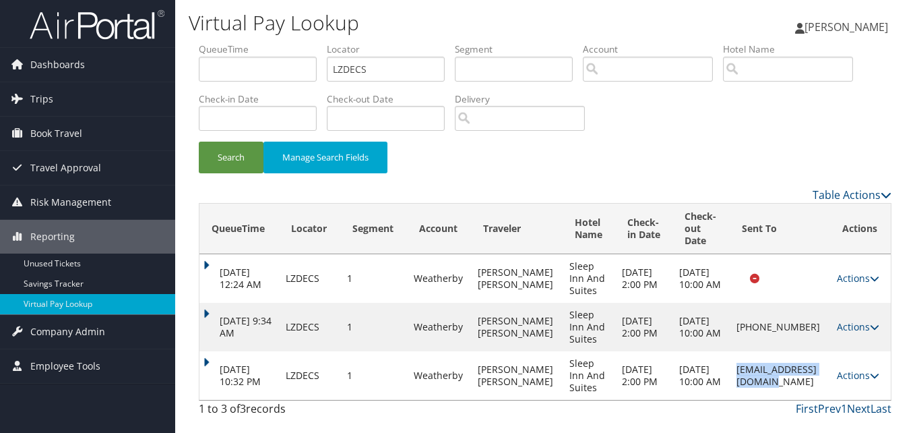
drag, startPoint x: 710, startPoint y: 375, endPoint x: 828, endPoint y: 373, distance: 117.9
click at [828, 373] on td "ia217@stayatchoice.com" at bounding box center [780, 375] width 100 height 49
copy td "ia217@stayatchoice.com"
drag, startPoint x: 375, startPoint y: 68, endPoint x: 286, endPoint y: 86, distance: 90.8
click at [309, 42] on ul "QueueTime Locator LZDECS Segment Account Traveler Hotel Name Check-in Date Chec…" at bounding box center [545, 42] width 693 height 0
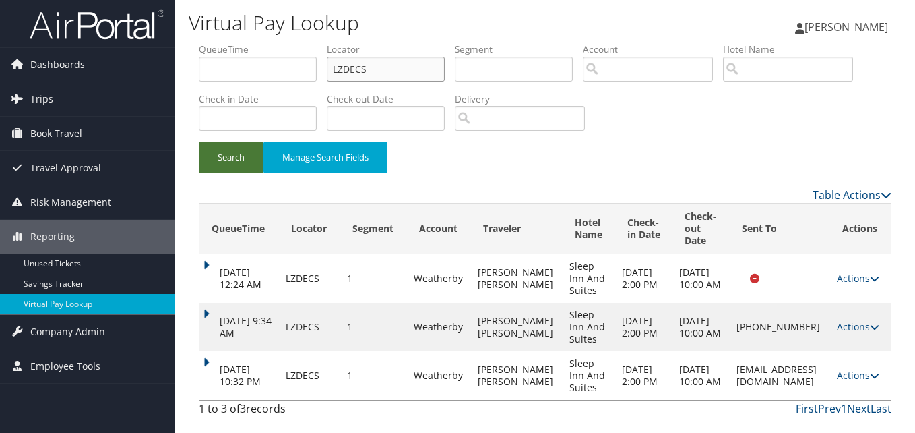
paste input "KDTLUR"
type input "KDTLUR"
click at [241, 158] on button "Search" at bounding box center [231, 158] width 65 height 32
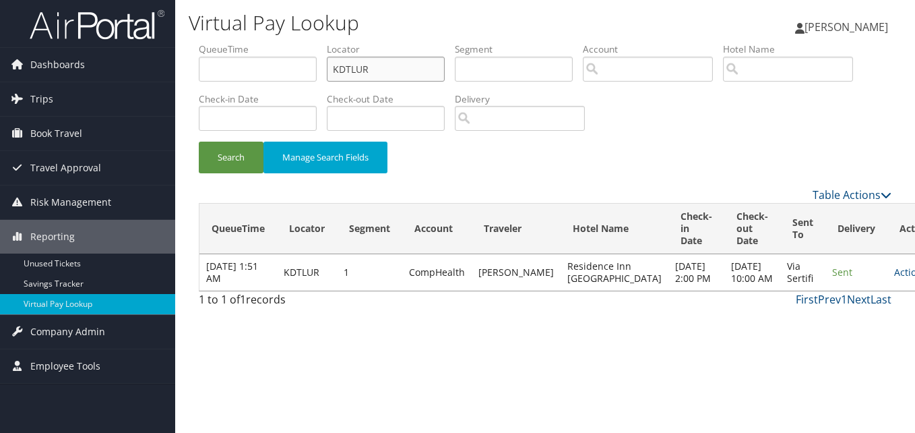
drag, startPoint x: 393, startPoint y: 71, endPoint x: 241, endPoint y: 96, distance: 154.3
click at [241, 42] on ul "QueueTime Locator KDTLUR Segment Account Traveler Hotel Name Check-in Date Chec…" at bounding box center [545, 42] width 693 height 0
click at [231, 162] on button "Search" at bounding box center [231, 158] width 65 height 32
click at [894, 278] on link "Actions" at bounding box center [915, 272] width 42 height 13
click at [807, 320] on link "Logs" at bounding box center [835, 326] width 85 height 23
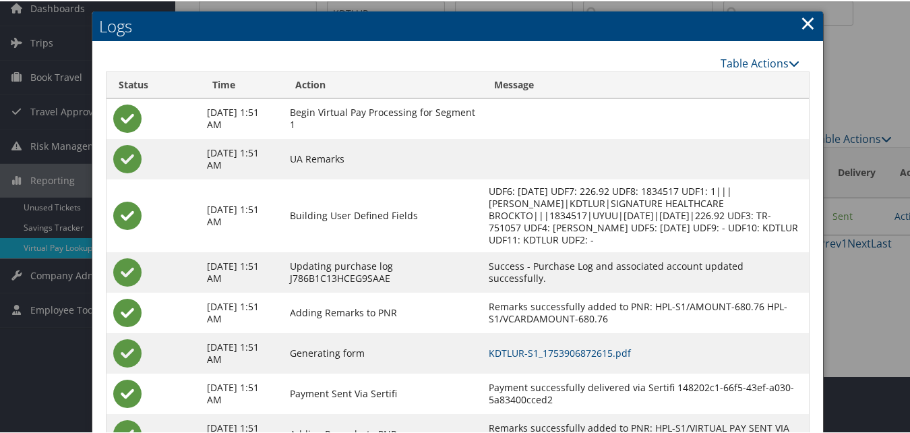
scroll to position [115, 0]
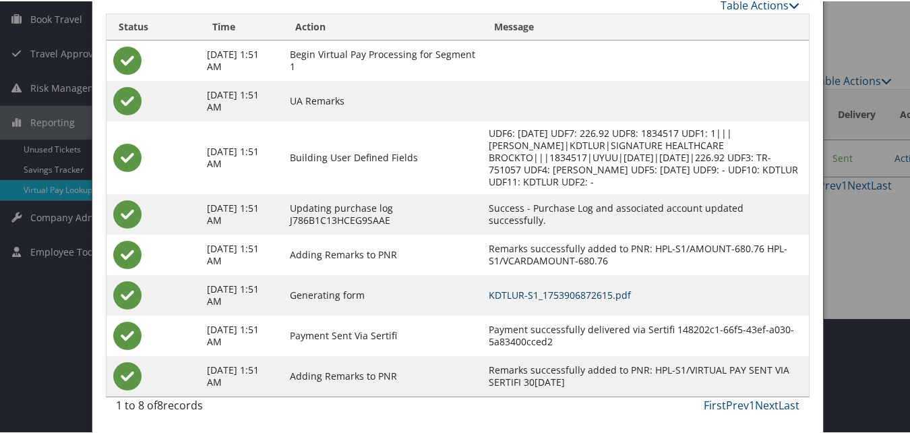
click at [576, 296] on link "KDTLUR-S1_1753906872615.pdf" at bounding box center [560, 293] width 142 height 13
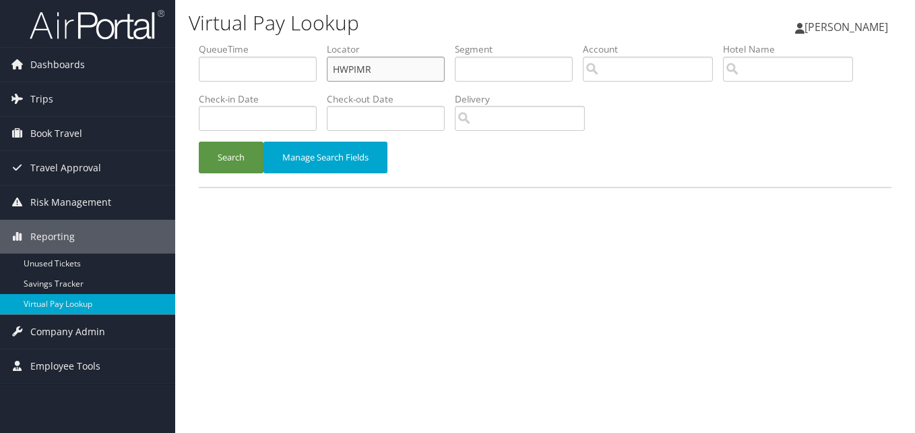
drag, startPoint x: 375, startPoint y: 73, endPoint x: 270, endPoint y: 80, distance: 105.3
click at [281, 42] on ul "QueueTime Locator HWPIMR Segment Account Traveler Hotel Name Check-in Date Chec…" at bounding box center [545, 42] width 693 height 0
paste input "NZXAD"
type input "NZXADR"
click at [237, 159] on button "Search" at bounding box center [231, 158] width 65 height 32
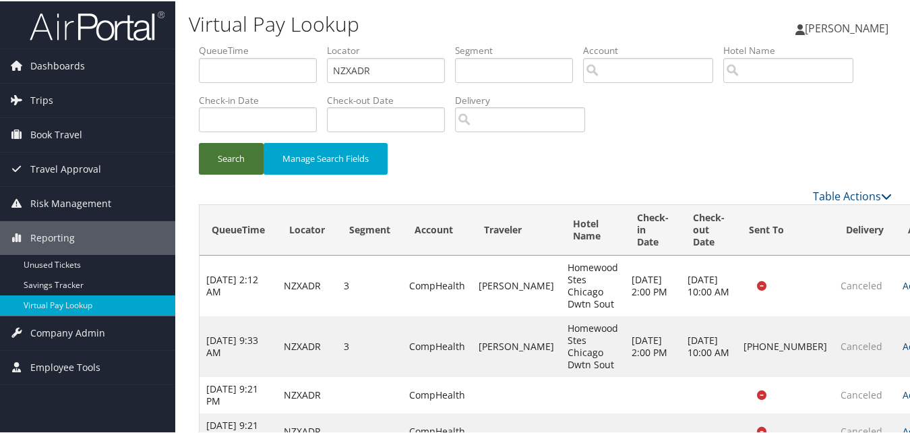
scroll to position [39, 0]
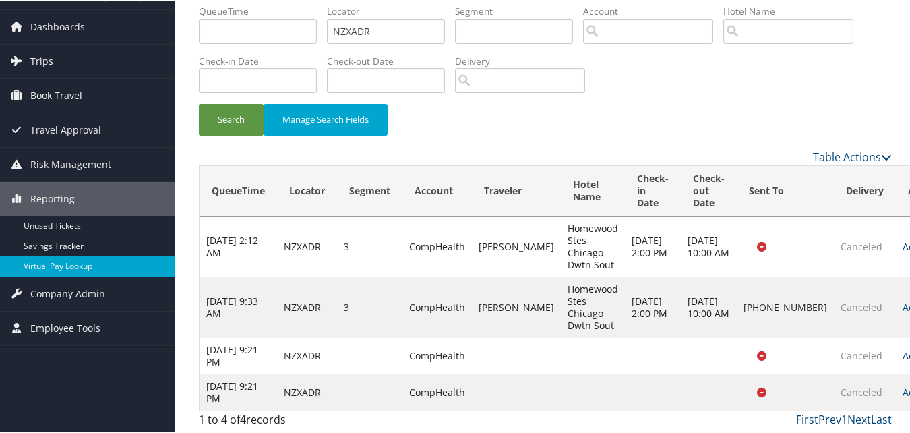
click at [896, 295] on td "Actions Logs Delivery Information View Itinerary" at bounding box center [925, 306] width 59 height 61
click at [902, 306] on link "Actions" at bounding box center [923, 305] width 42 height 13
click at [796, 334] on link "Logs" at bounding box center [814, 325] width 115 height 23
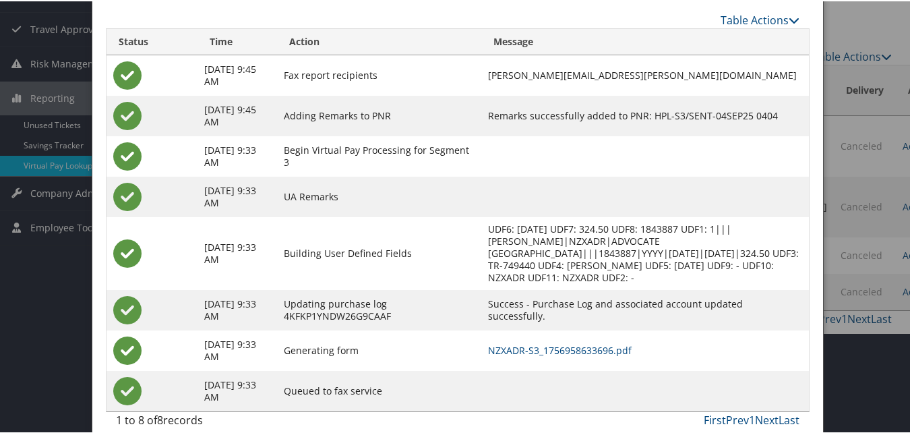
scroll to position [154, 0]
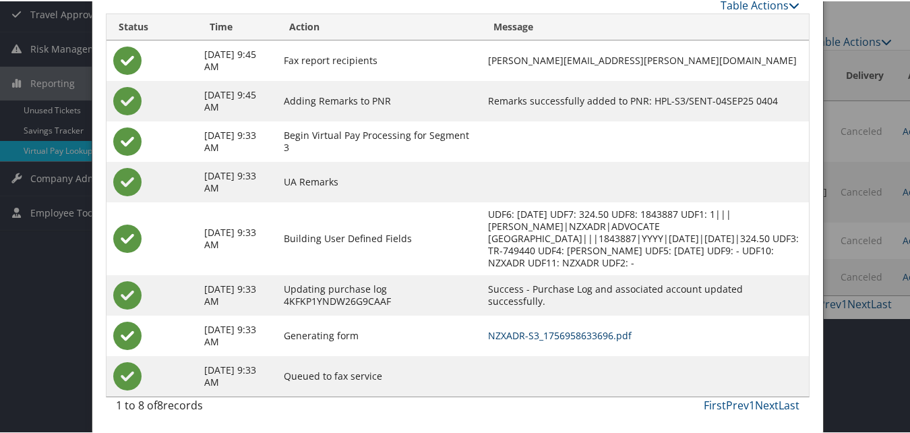
click at [586, 334] on link "NZXADR-S3_1756958633696.pdf" at bounding box center [560, 334] width 144 height 13
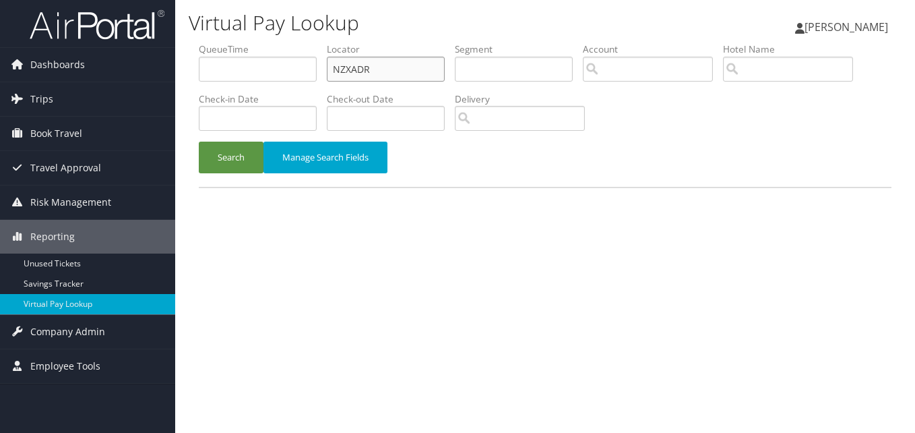
drag, startPoint x: 383, startPoint y: 77, endPoint x: 255, endPoint y: 92, distance: 129.6
click at [276, 42] on ul "QueueTime Locator NZXADR Segment Account Traveler Hotel Name Check-in Date Chec…" at bounding box center [545, 42] width 693 height 0
paste input "HGWZQH"
type input "HGWZQH"
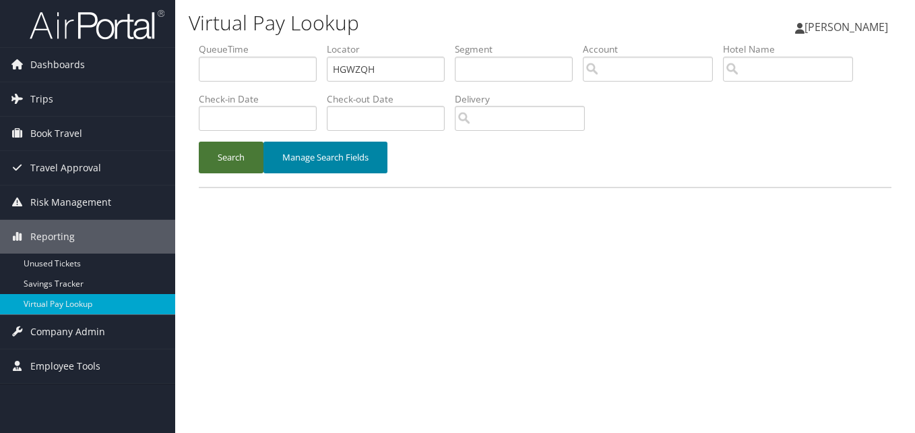
drag, startPoint x: 243, startPoint y: 154, endPoint x: 266, endPoint y: 162, distance: 24.3
click at [243, 156] on button "Search" at bounding box center [231, 158] width 65 height 32
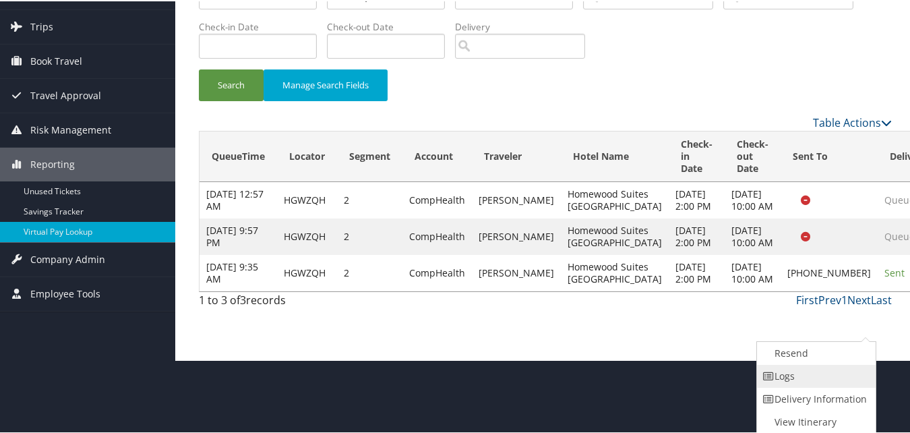
click at [793, 382] on link "Logs" at bounding box center [814, 374] width 115 height 23
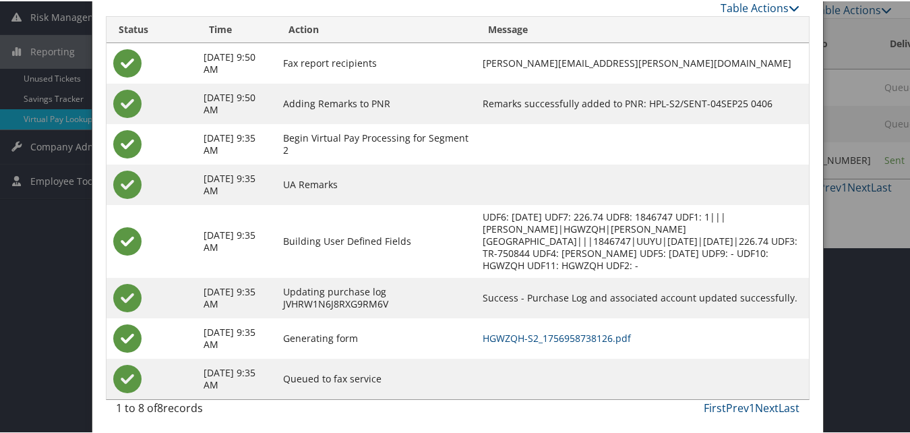
scroll to position [189, 0]
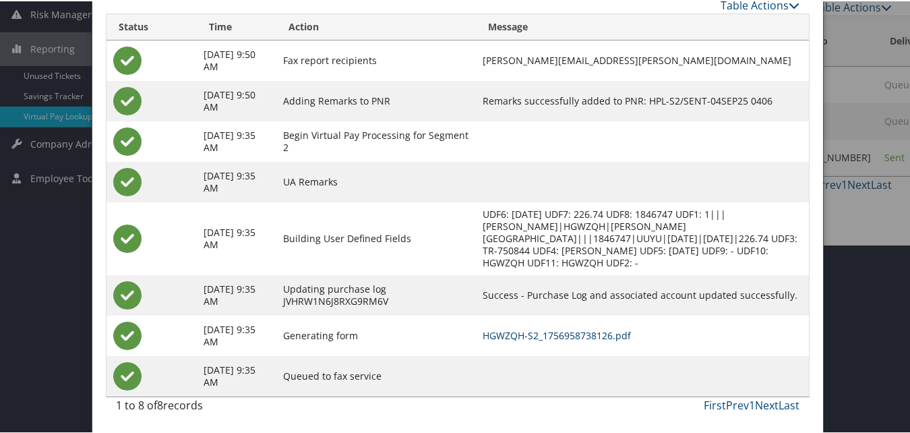
click at [628, 338] on link "HGWZQH-S2_1756958738126.pdf" at bounding box center [557, 334] width 148 height 13
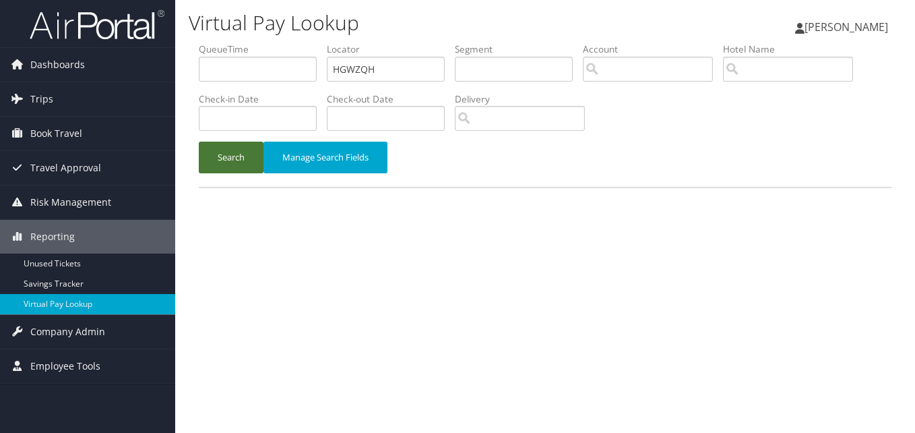
click at [226, 160] on button "Search" at bounding box center [231, 158] width 65 height 32
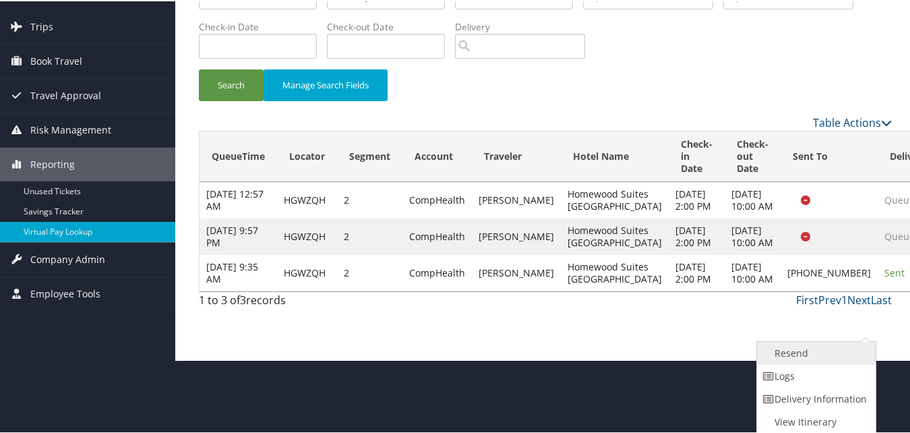
click at [803, 356] on link "Resend" at bounding box center [814, 351] width 115 height 23
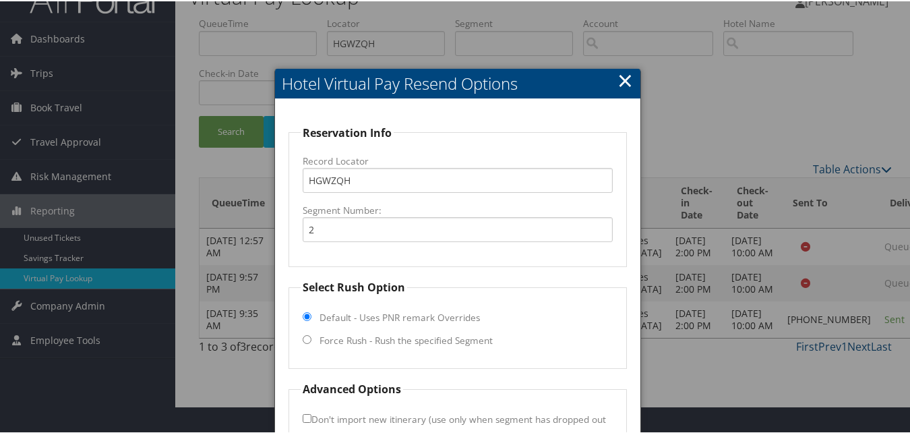
click at [353, 334] on label "Force Rush - Rush the specified Segment" at bounding box center [405, 338] width 173 height 13
click at [311, 334] on input "Force Rush - Rush the specified Segment" at bounding box center [307, 338] width 9 height 9
radio input "true"
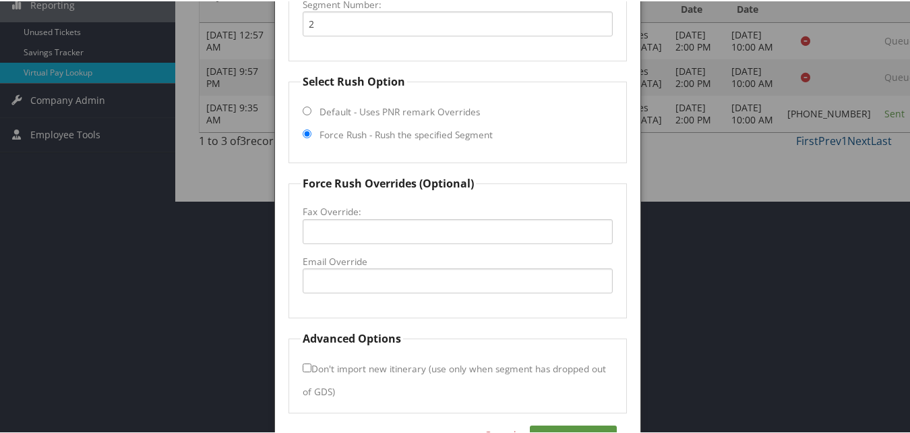
scroll to position [273, 0]
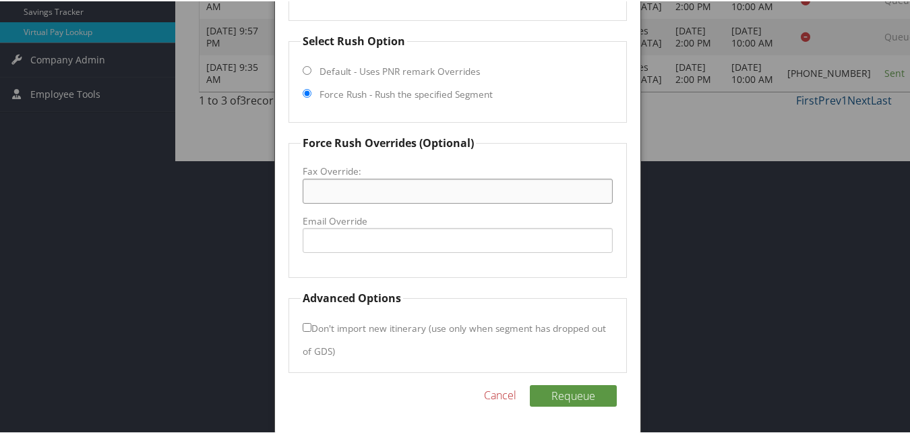
click at [377, 195] on input "Fax Override:" at bounding box center [457, 189] width 309 height 25
click at [317, 235] on input "Email Override" at bounding box center [457, 238] width 309 height 25
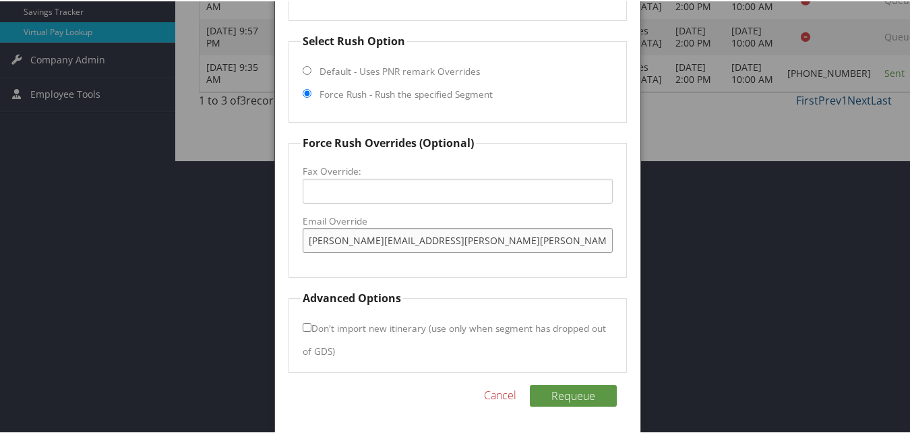
type input "[PERSON_NAME][EMAIL_ADDRESS][PERSON_NAME][PERSON_NAME][DOMAIN_NAME]"
click at [303, 326] on input "Don't import new itinerary (use only when segment has dropped out of GDS)" at bounding box center [307, 325] width 9 height 9
checkbox input "true"
click at [557, 392] on button "Requeue" at bounding box center [573, 394] width 87 height 22
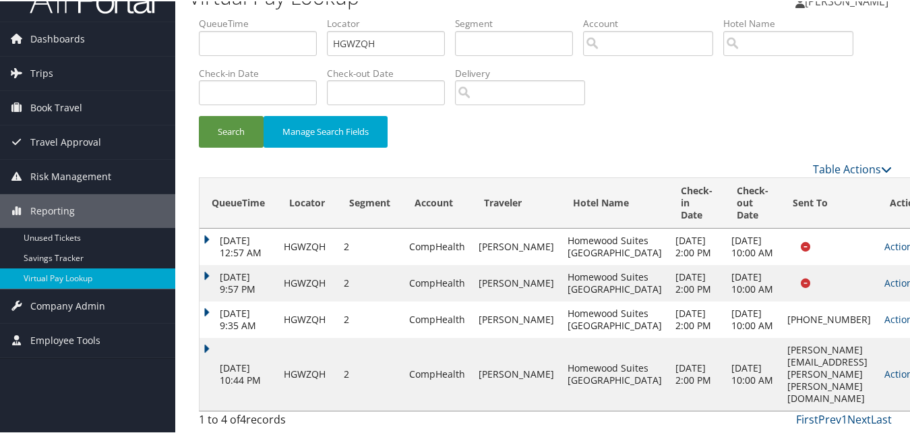
scroll to position [88, 0]
click at [884, 378] on link "Actions" at bounding box center [905, 372] width 42 height 13
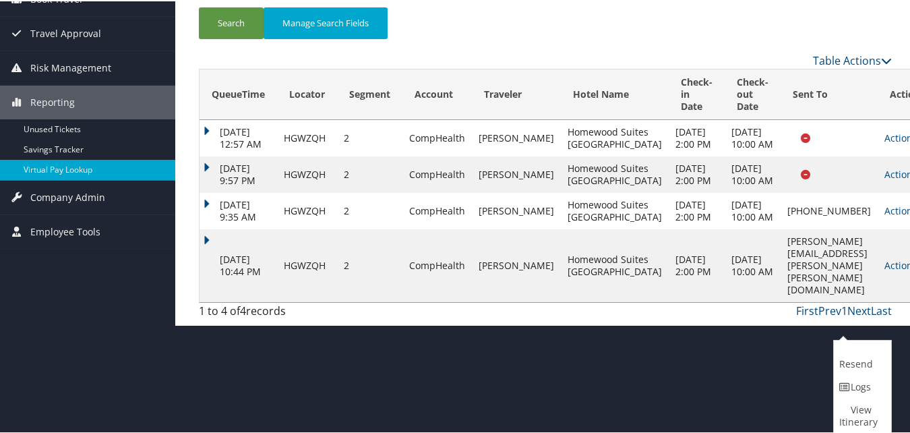
click at [849, 383] on icon at bounding box center [845, 385] width 12 height 9
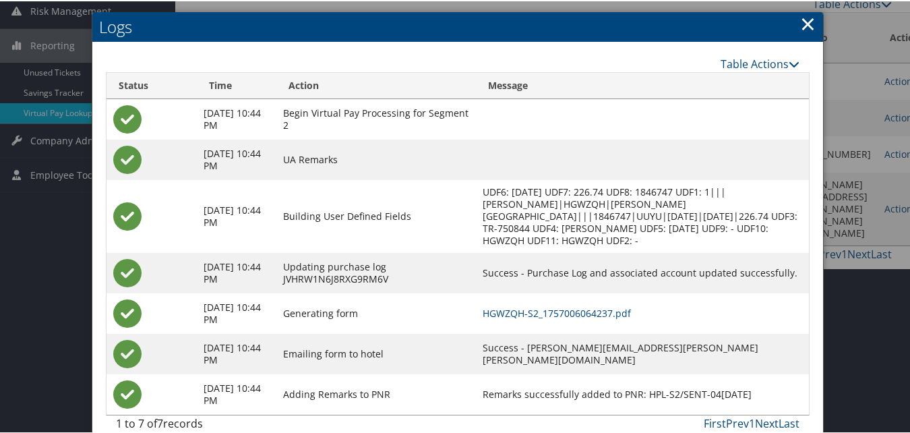
scroll to position [210, 0]
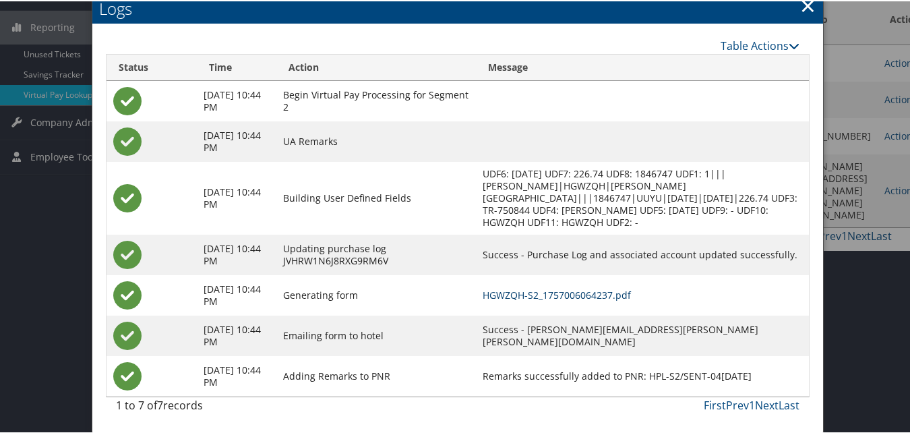
click at [595, 293] on link "HGWZQH-S2_1757006064237.pdf" at bounding box center [557, 293] width 148 height 13
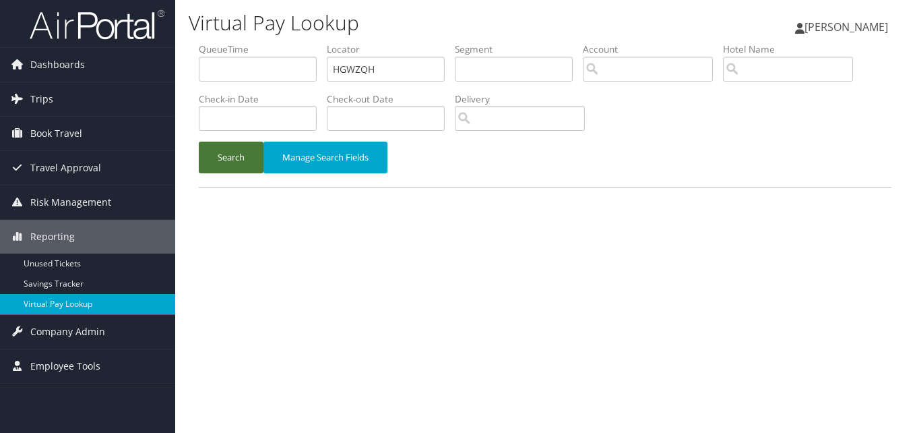
click at [209, 152] on button "Search" at bounding box center [231, 158] width 65 height 32
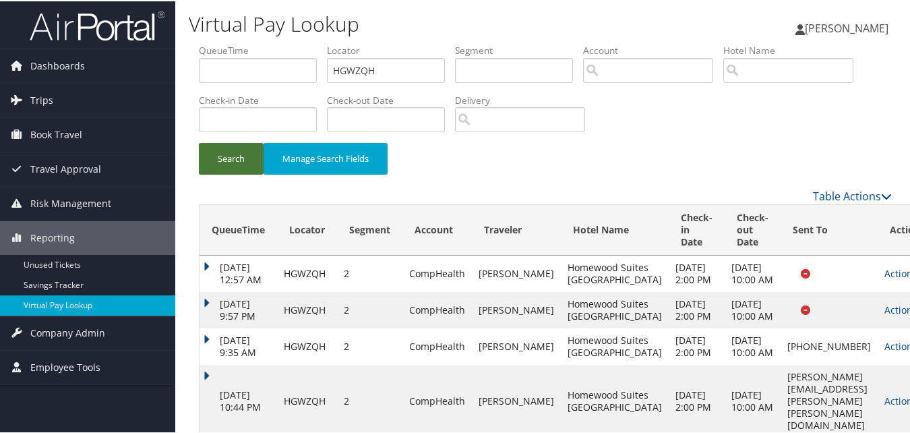
scroll to position [88, 0]
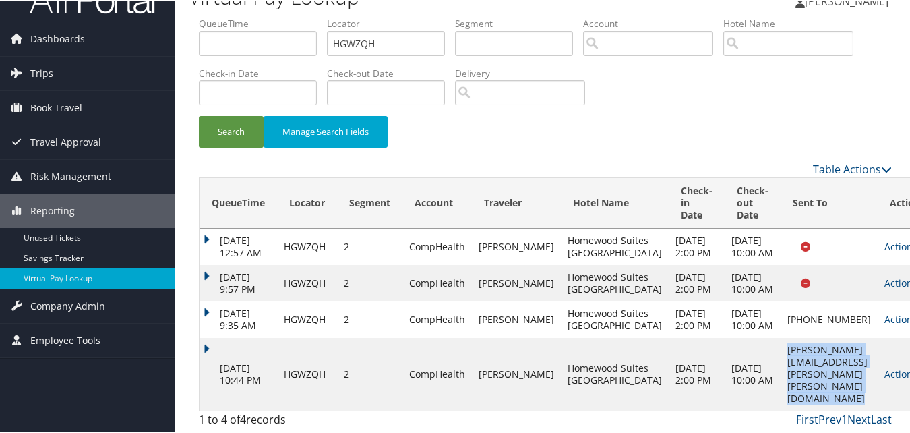
drag, startPoint x: 720, startPoint y: 381, endPoint x: 827, endPoint y: 382, distance: 107.2
click at [827, 382] on tr "Sep 4, 2025 10:44 PM HGWZQH 2 CompHealth SAAD MARWAN Homewood Suites Boston And…" at bounding box center [567, 372] width 737 height 73
copy tr "fenil.patel@hilton.com Sent"
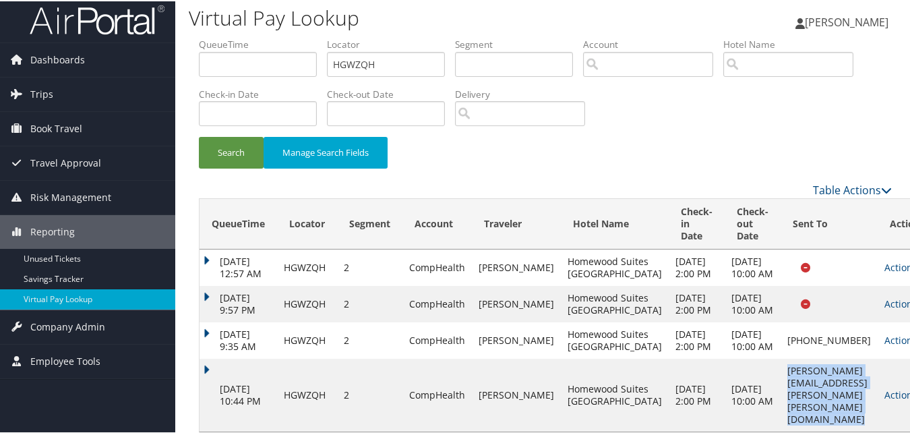
scroll to position [0, 0]
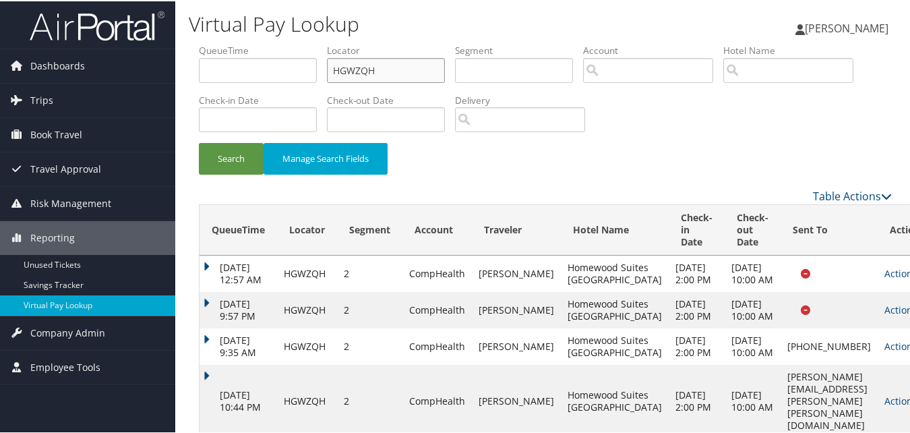
drag, startPoint x: 391, startPoint y: 77, endPoint x: 196, endPoint y: 73, distance: 194.8
click at [199, 73] on form "QueueTime Locator HGWZQH Segment Account Traveler Hotel Name Check-in Date Chec…" at bounding box center [545, 114] width 693 height 144
paste input "IMVHZY"
type input "IMVHZY"
click at [220, 156] on button "Search" at bounding box center [231, 158] width 65 height 32
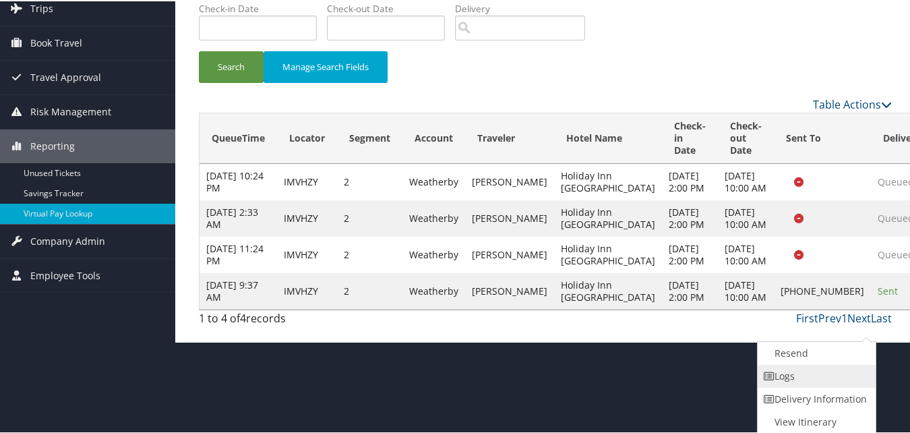
click at [812, 378] on link "Logs" at bounding box center [815, 374] width 115 height 23
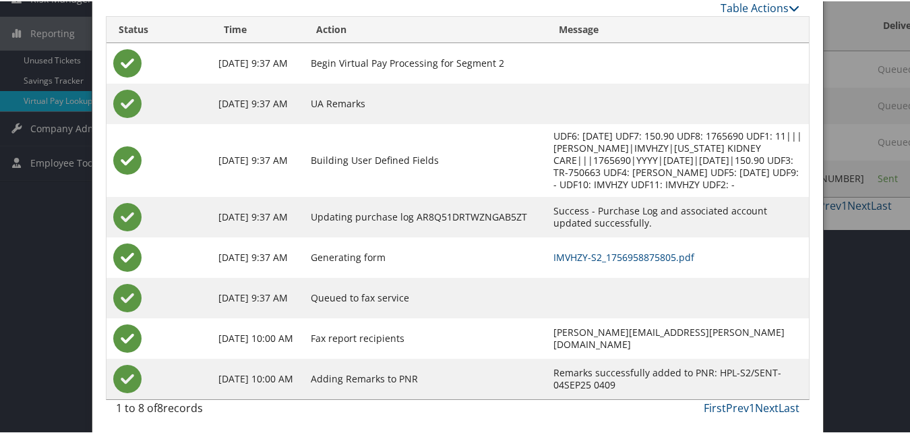
scroll to position [207, 0]
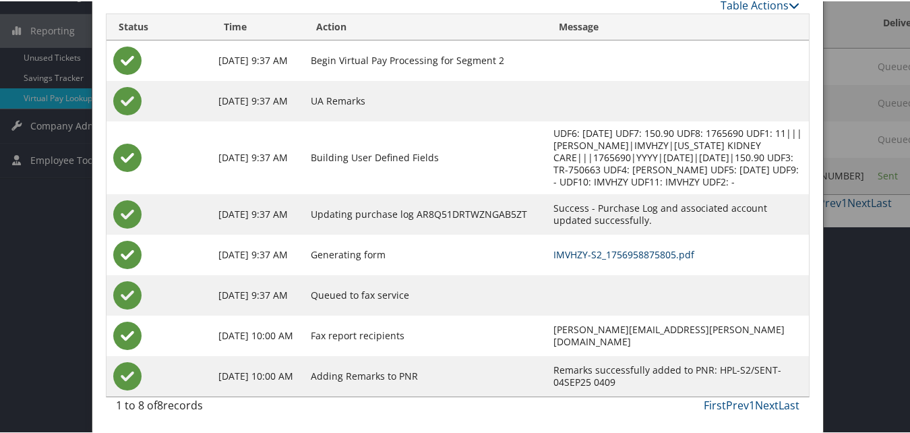
click at [553, 257] on link "IMVHZY-S2_1756958875805.pdf" at bounding box center [623, 253] width 141 height 13
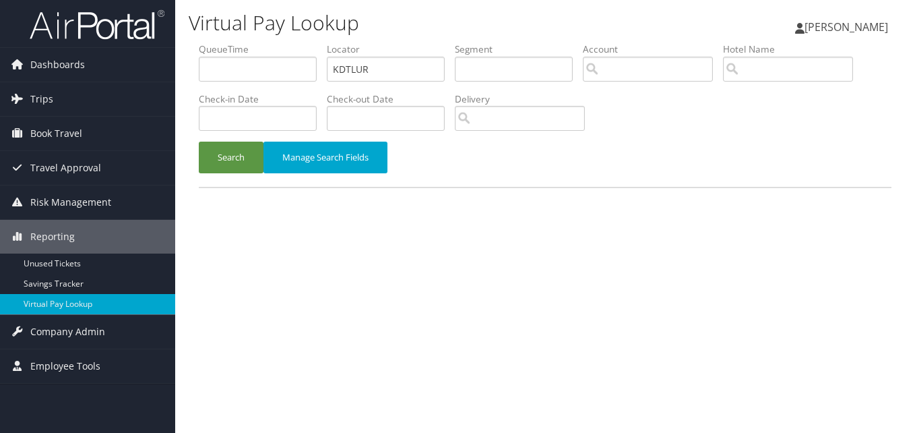
click at [293, 42] on ul "QueueTime Locator KDTLUR Segment Account Traveler Hotel Name Check-in Date Chec…" at bounding box center [545, 42] width 693 height 0
type input "WFHYNH"
click at [217, 151] on button "Search" at bounding box center [231, 158] width 65 height 32
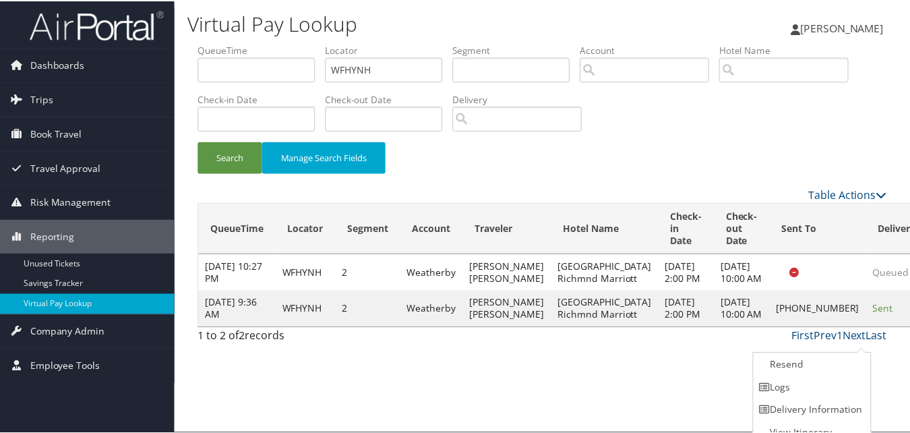
scroll to position [13, 0]
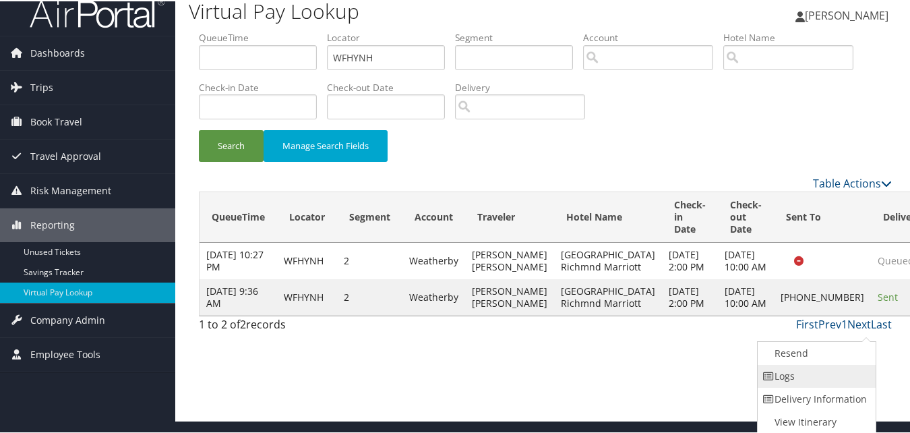
click at [795, 372] on link "Logs" at bounding box center [815, 374] width 115 height 23
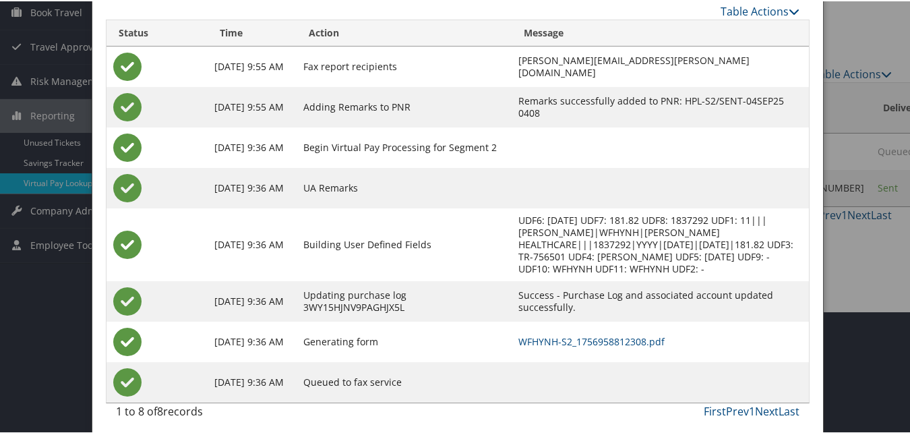
scroll to position [128, 0]
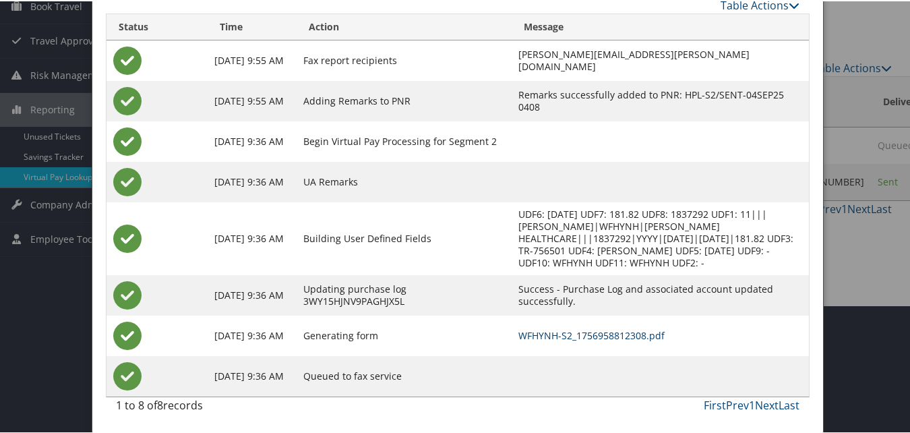
drag, startPoint x: 555, startPoint y: 336, endPoint x: 532, endPoint y: 333, distance: 23.7
click at [555, 336] on link "WFHYNH-S2_1756958812308.pdf" at bounding box center [591, 334] width 146 height 13
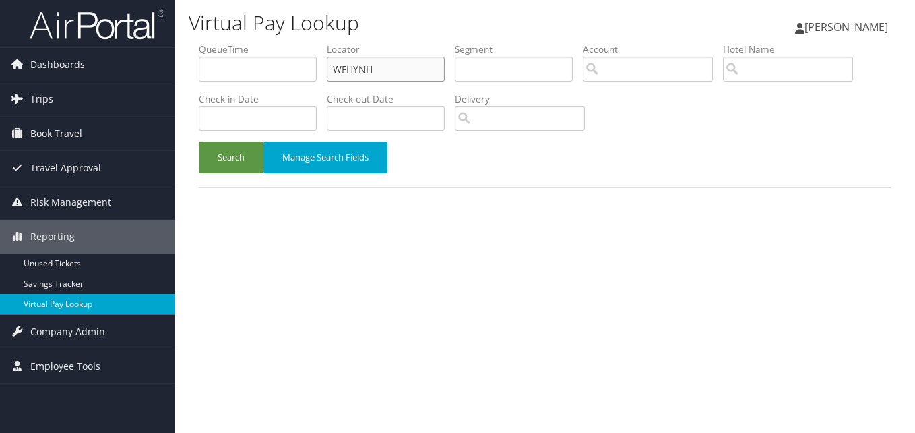
drag, startPoint x: 297, startPoint y: 90, endPoint x: 241, endPoint y: 108, distance: 59.5
click at [255, 42] on ul "QueueTime Locator WFHYNH Segment Account Traveler Hotel Name Check-in Date Chec…" at bounding box center [545, 42] width 693 height 0
paste input "MIECCX"
type input "MIECCX"
drag, startPoint x: 223, startPoint y: 159, endPoint x: 253, endPoint y: 164, distance: 30.1
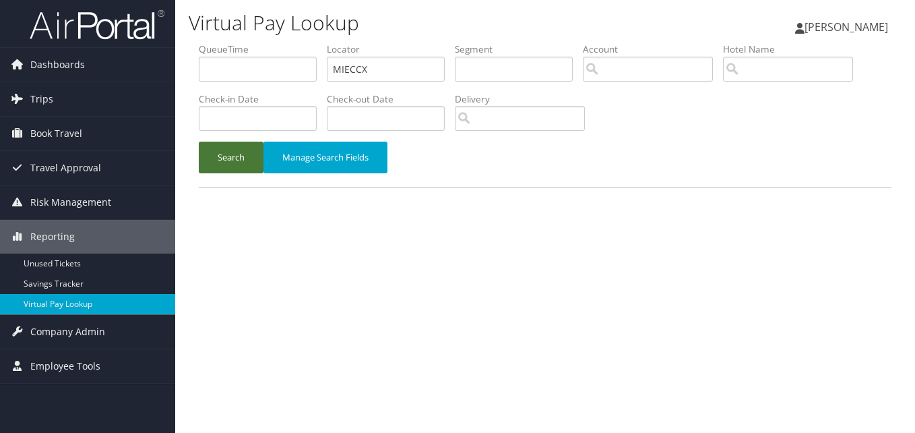
click at [223, 160] on button "Search" at bounding box center [231, 158] width 65 height 32
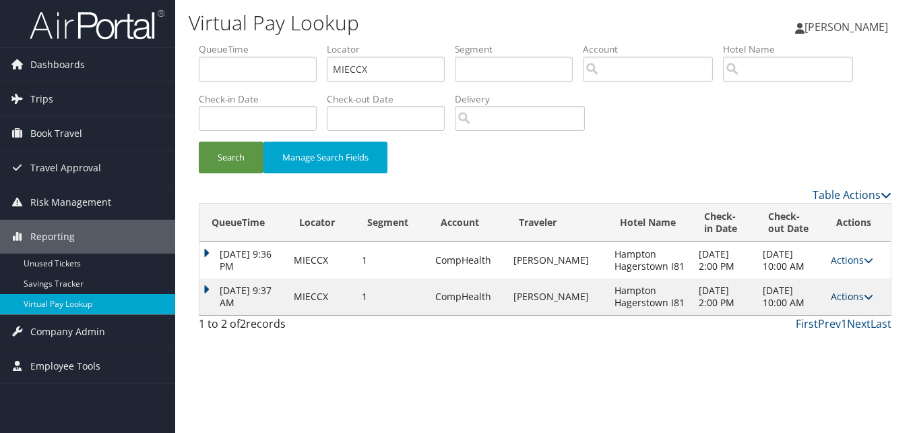
click at [864, 298] on icon at bounding box center [868, 296] width 9 height 9
click at [807, 328] on link "Logs" at bounding box center [824, 339] width 85 height 23
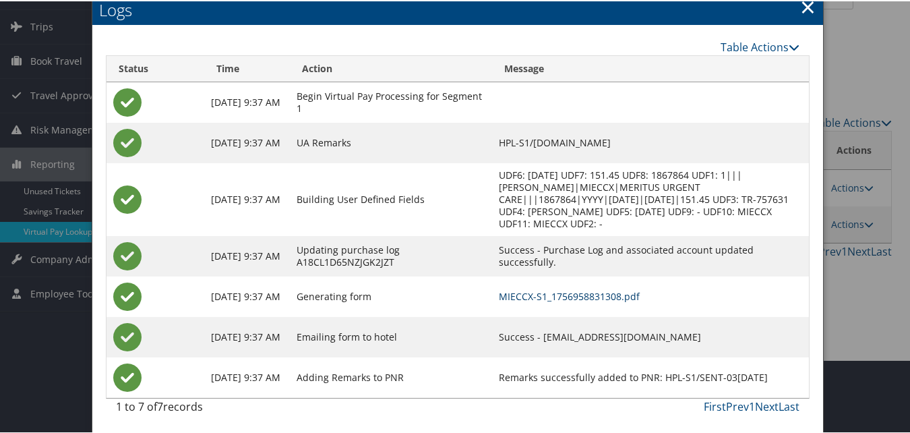
scroll to position [75, 0]
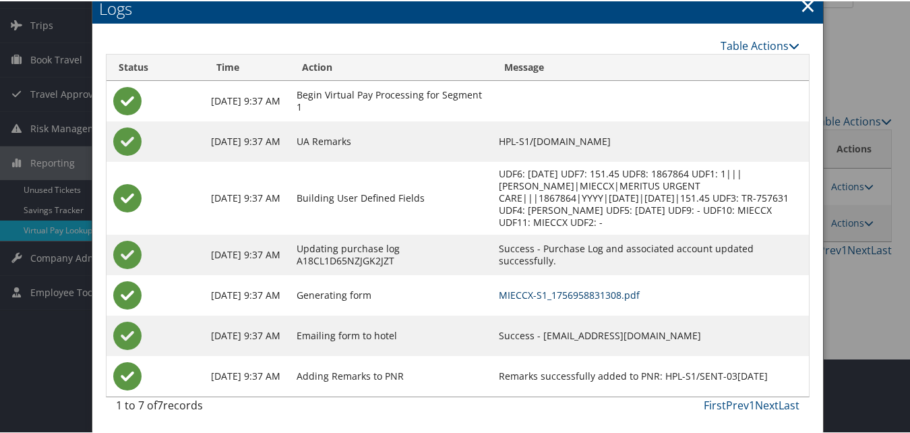
click at [593, 292] on link "MIECCX-S1_1756958831308.pdf" at bounding box center [569, 293] width 141 height 13
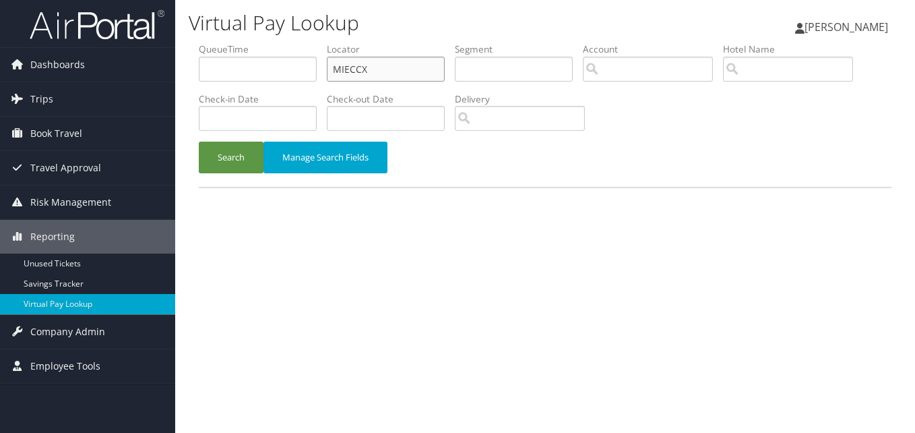
drag, startPoint x: 355, startPoint y: 75, endPoint x: 253, endPoint y: 92, distance: 103.8
click at [255, 42] on ul "QueueTime Locator MIECCX Segment Account Traveler Hotel Name Check-in Date Chec…" at bounding box center [545, 42] width 693 height 0
paste input "JNBKVK"
type input "JNBKVK"
drag, startPoint x: 225, startPoint y: 161, endPoint x: 306, endPoint y: 177, distance: 82.5
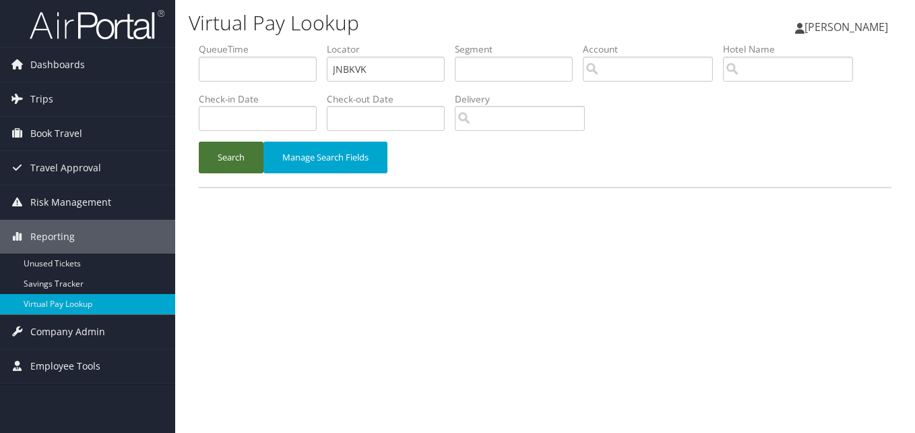
click at [225, 163] on button "Search" at bounding box center [231, 158] width 65 height 32
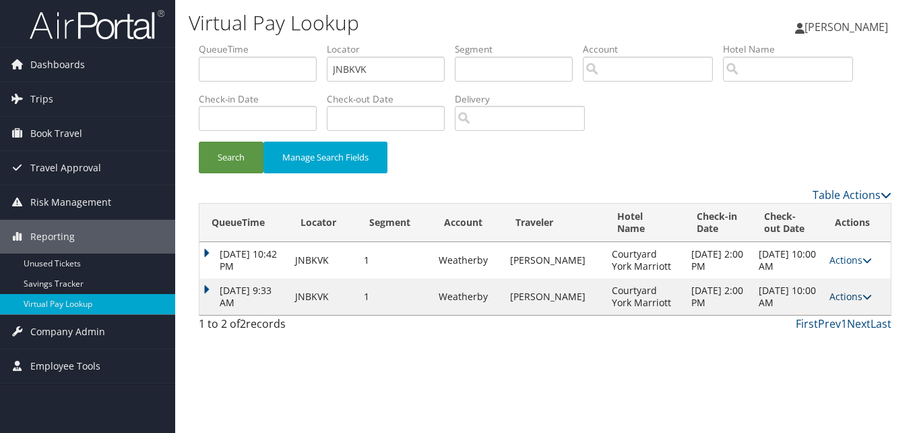
click at [849, 295] on link "Actions" at bounding box center [851, 296] width 42 height 13
click at [797, 337] on icon at bounding box center [793, 338] width 12 height 9
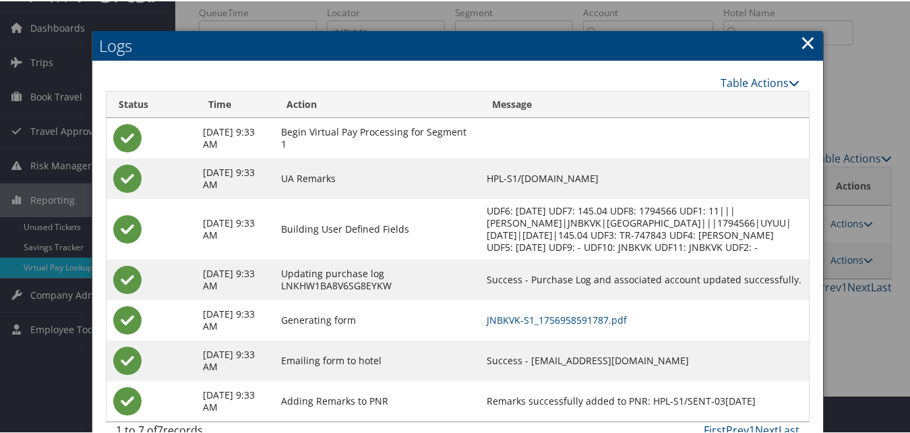
scroll to position [75, 0]
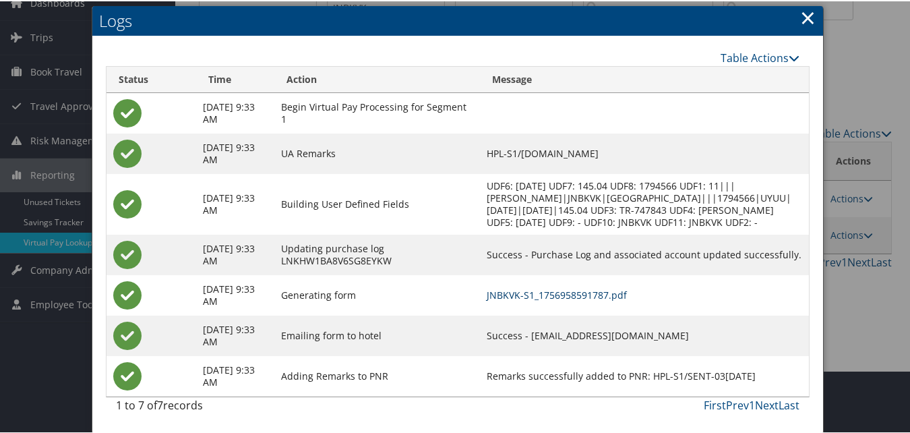
click at [573, 295] on link "JNBKVK-S1_1756958591787.pdf" at bounding box center [557, 293] width 140 height 13
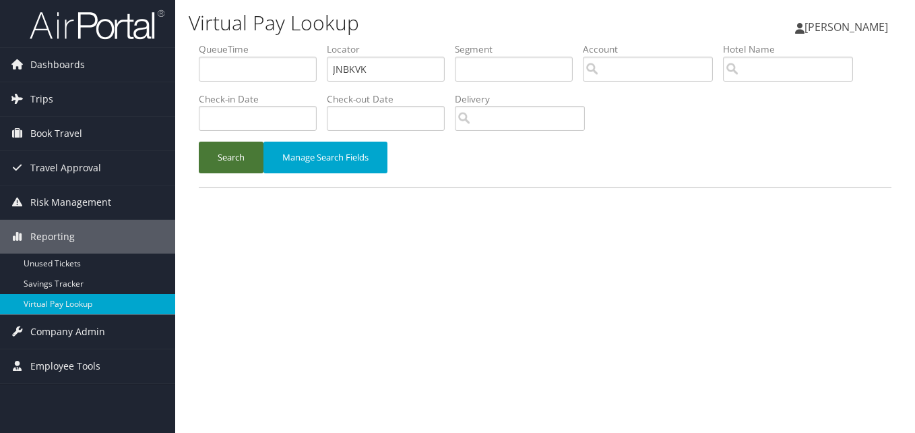
click at [222, 157] on button "Search" at bounding box center [231, 158] width 65 height 32
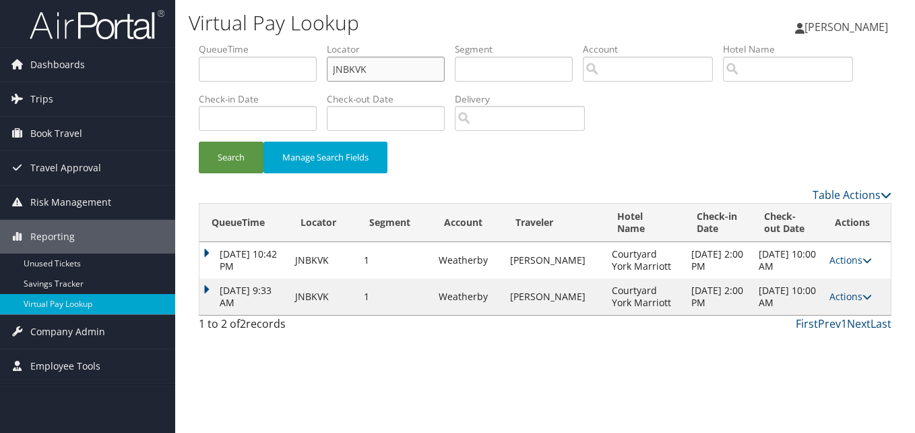
drag, startPoint x: 384, startPoint y: 73, endPoint x: 275, endPoint y: 98, distance: 112.1
click at [275, 42] on ul "QueueTime Locator JNBKVK Segment Account Traveler Hotel Name Check-in Date Chec…" at bounding box center [545, 42] width 693 height 0
paste input "YRLUPR"
type input "YRLUPR"
click at [241, 154] on button "Search" at bounding box center [231, 158] width 65 height 32
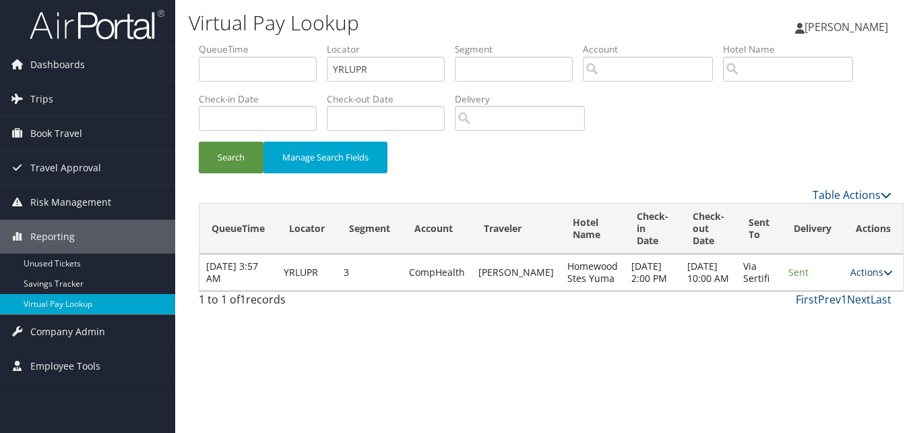
click at [869, 278] on link "Actions" at bounding box center [872, 272] width 42 height 13
click at [825, 309] on ul "Resend Logs View Itinerary" at bounding box center [838, 321] width 90 height 70
click at [884, 277] on icon at bounding box center [888, 272] width 9 height 9
click at [828, 322] on link "Logs" at bounding box center [835, 320] width 85 height 23
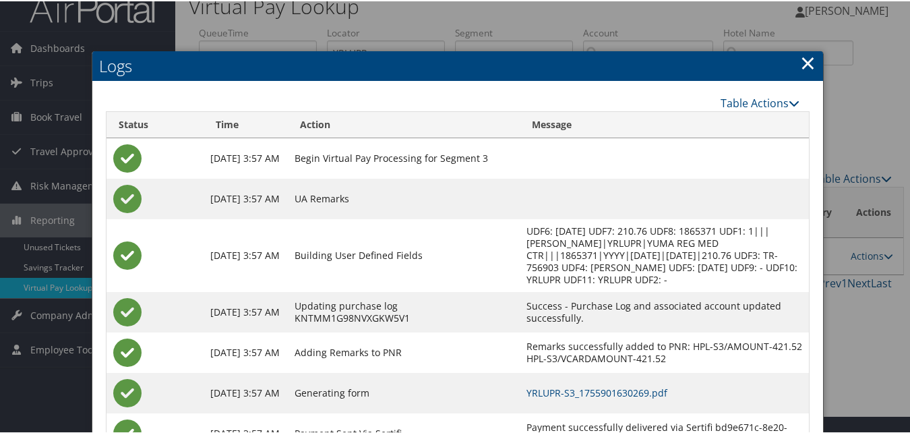
scroll to position [67, 0]
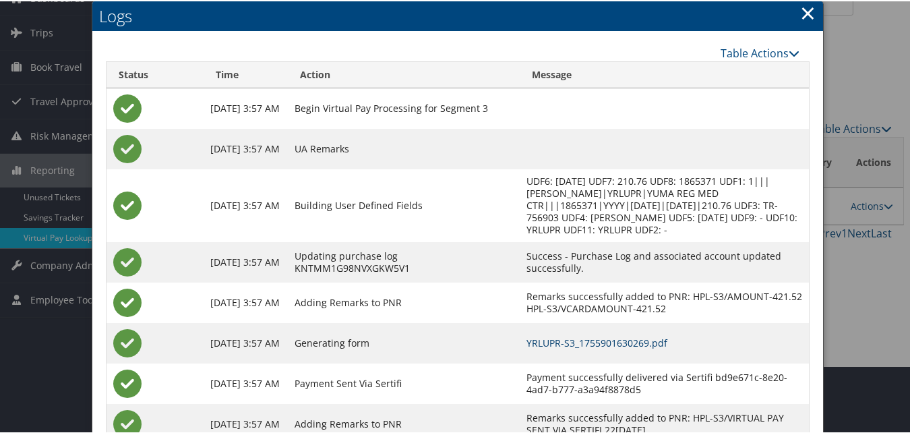
click at [643, 348] on link "YRLUPR-S3_1755901630269.pdf" at bounding box center [596, 341] width 141 height 13
